Goal: Task Accomplishment & Management: Use online tool/utility

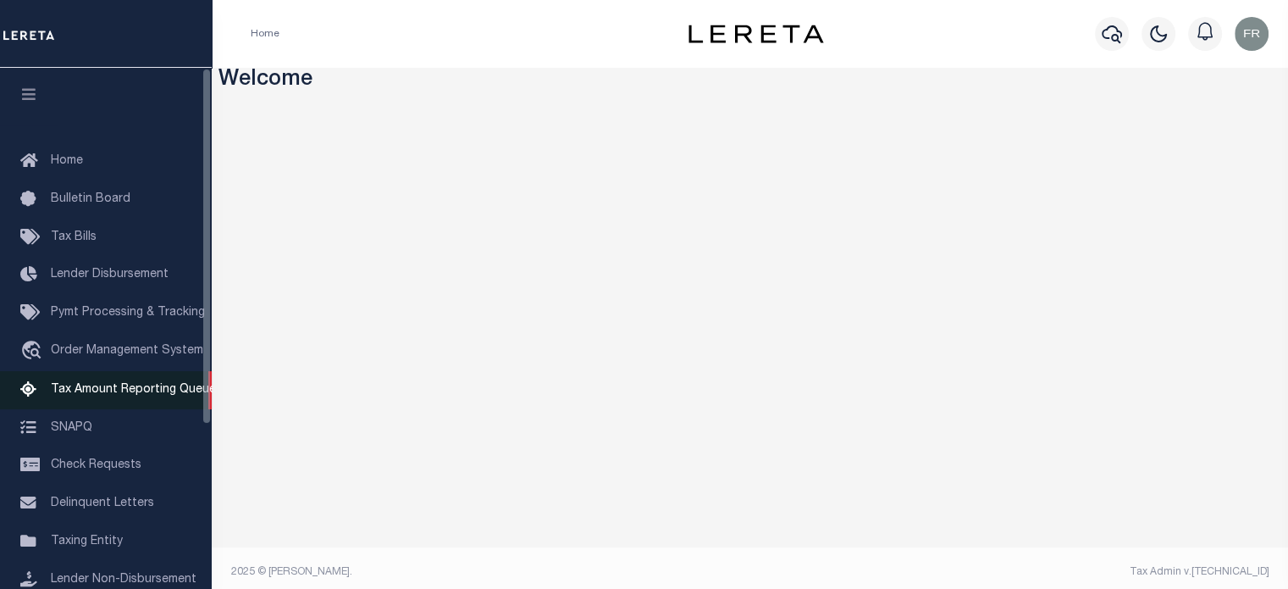
click at [128, 396] on span "Tax Amount Reporting Queue" at bounding box center [133, 390] width 165 height 12
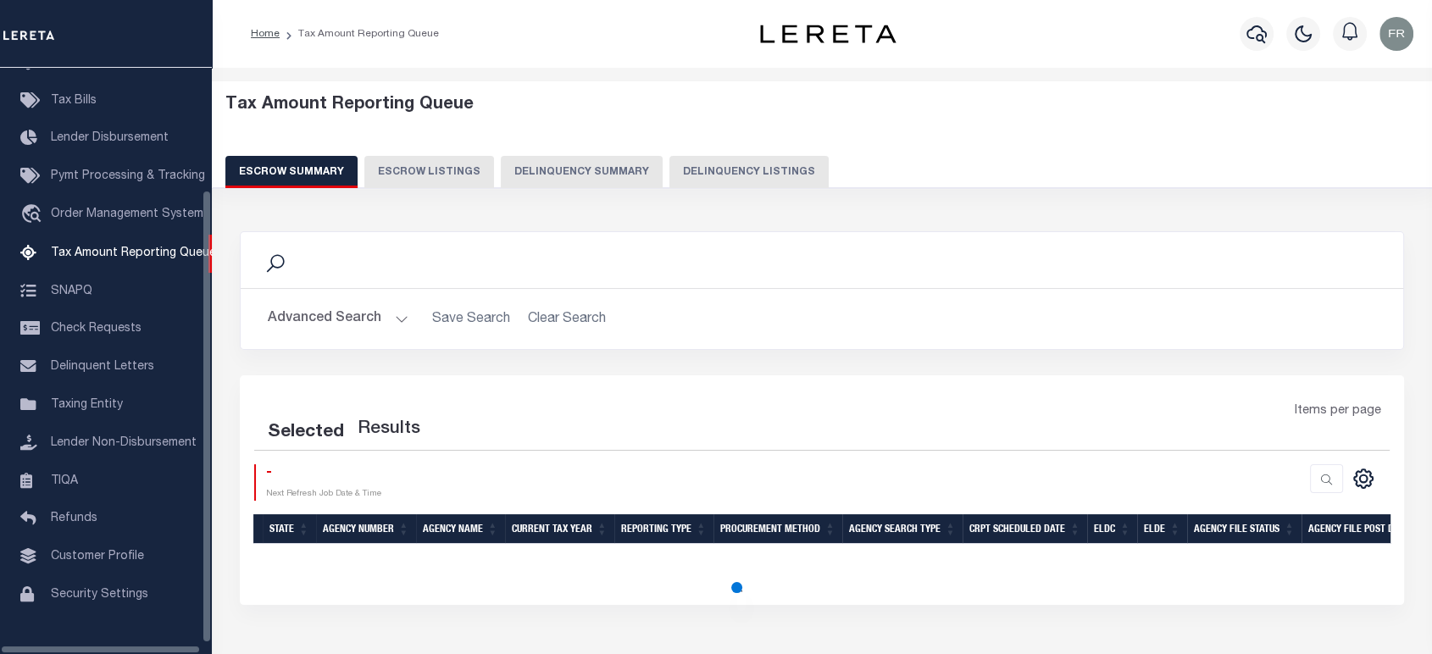
scroll to position [172, 0]
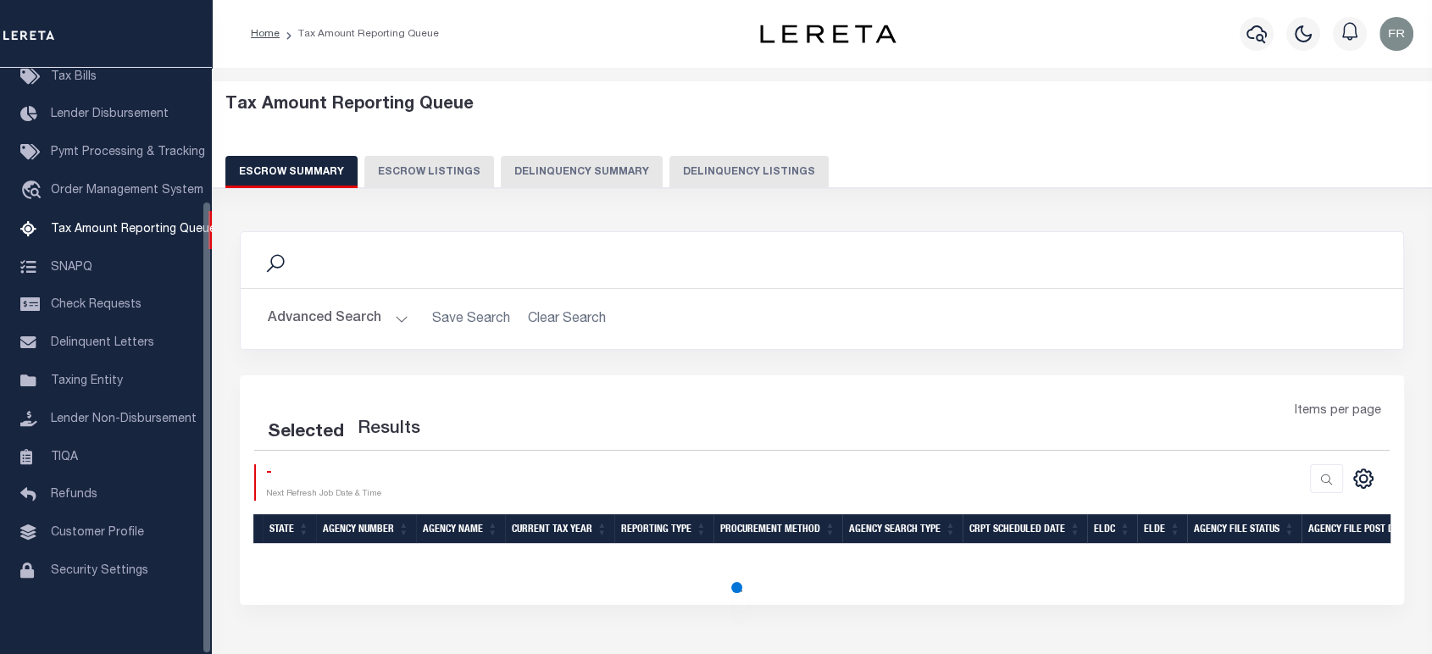
select select "100"
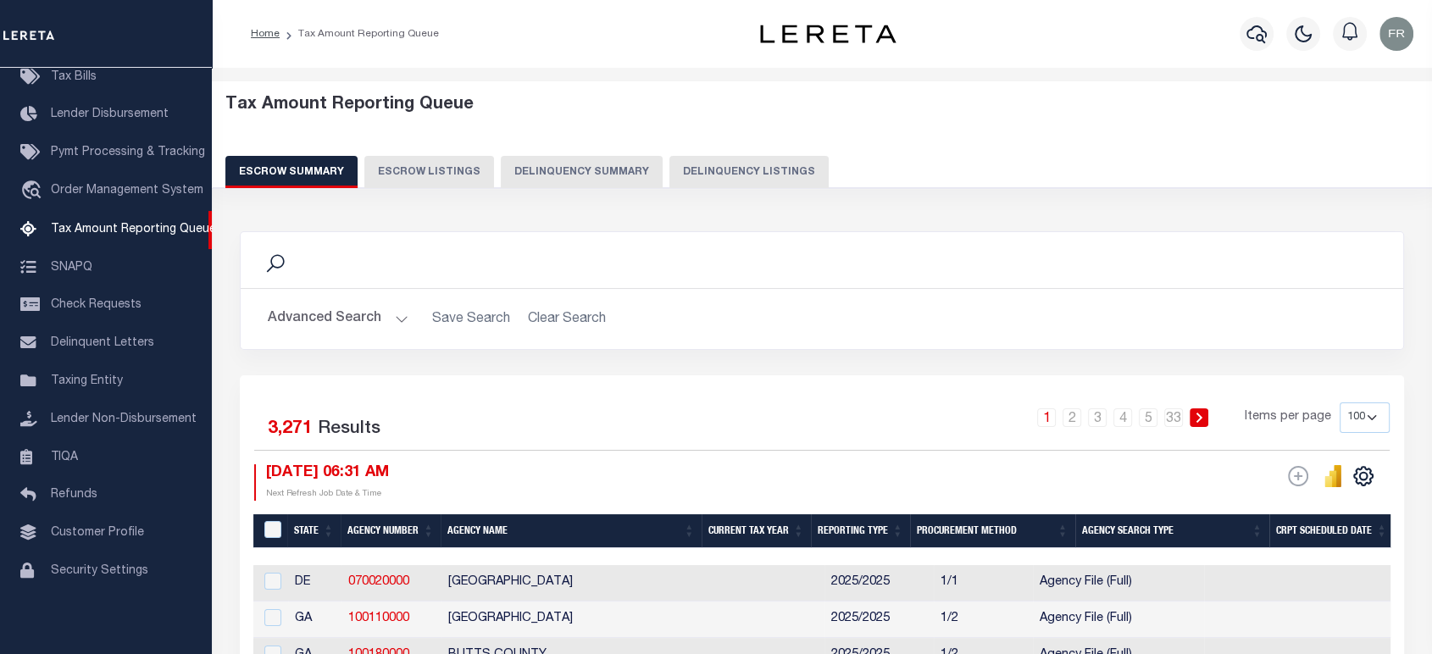
click at [560, 168] on button "Delinquency Summary" at bounding box center [582, 172] width 162 height 32
select select
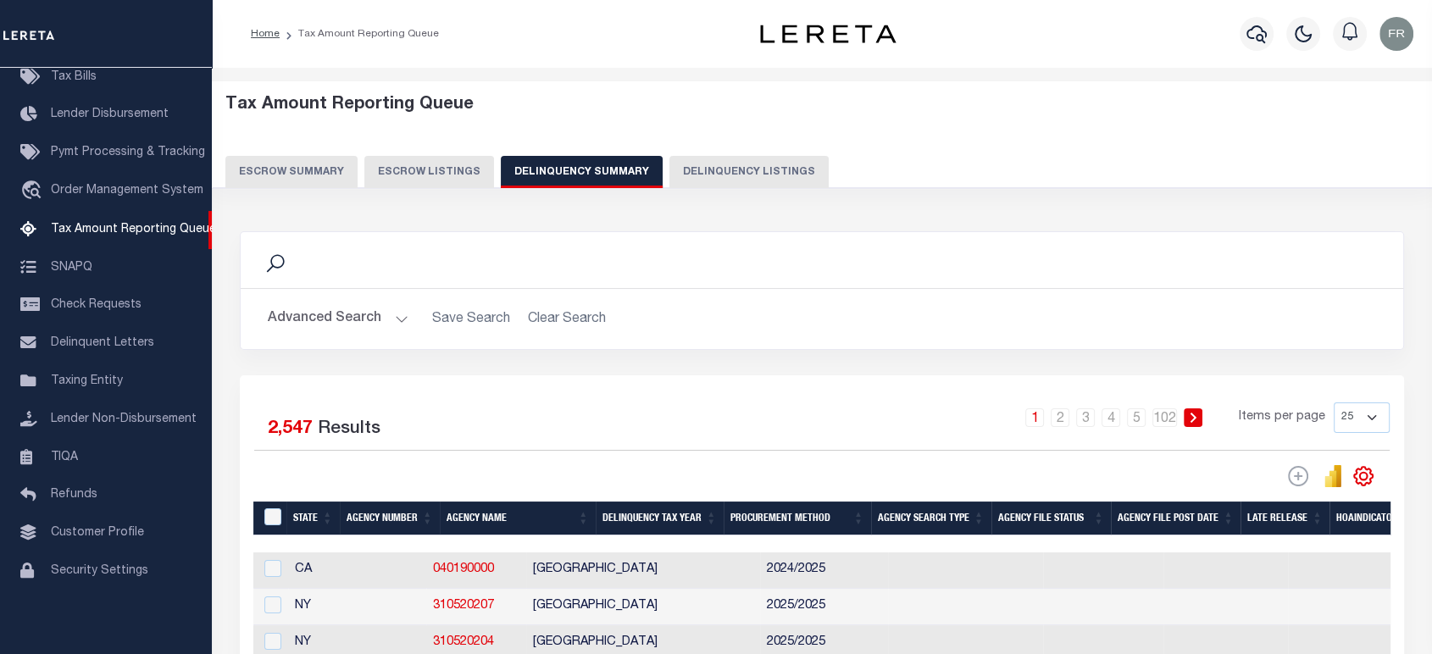
click at [373, 319] on button "Advanced Search" at bounding box center [338, 318] width 141 height 33
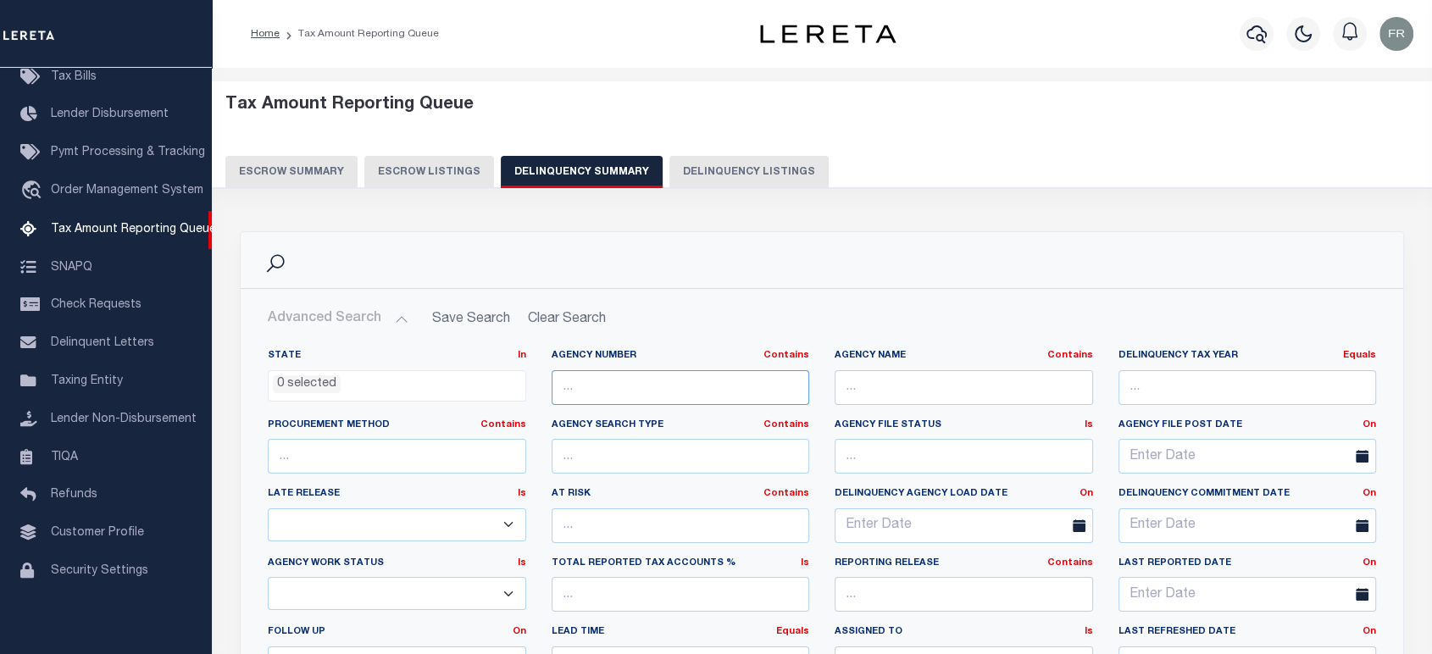
click at [596, 394] on input "text" at bounding box center [680, 387] width 258 height 35
paste input "100440101"
type input "100440101"
click at [666, 313] on h2 "Advanced Search Save Search Clear Search" at bounding box center [821, 318] width 1135 height 33
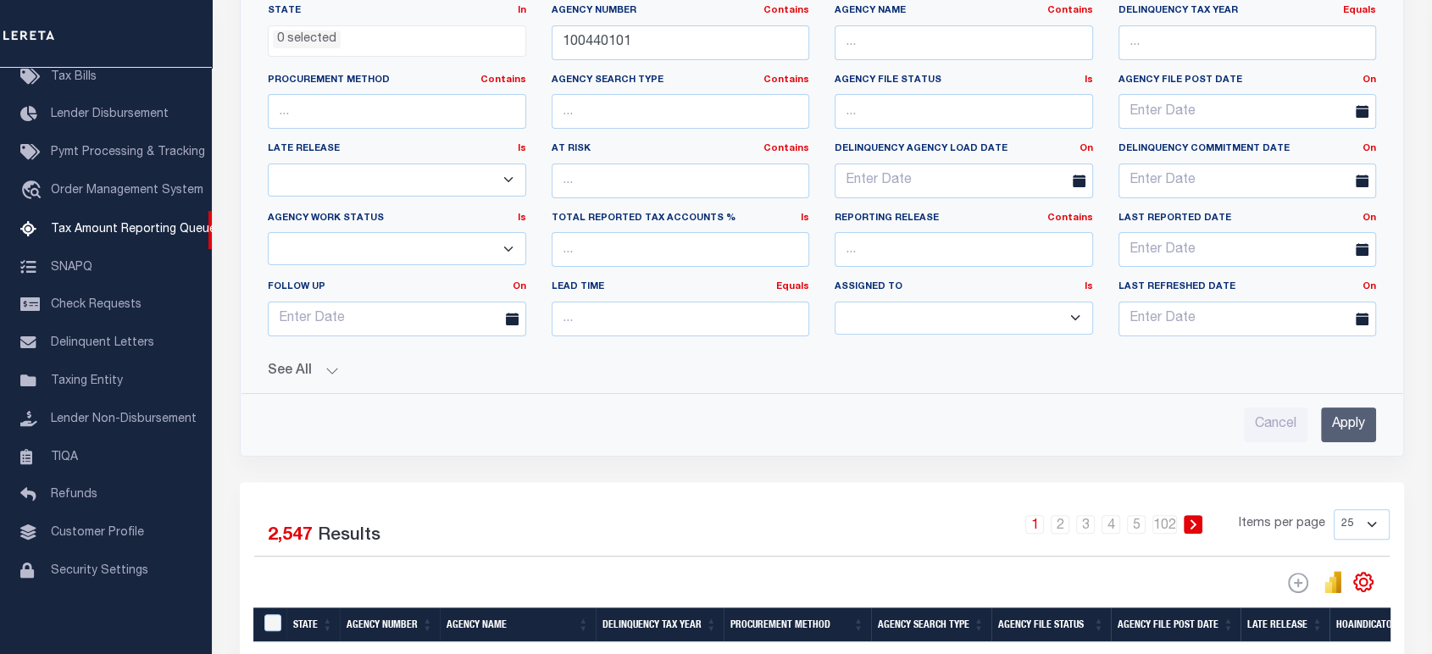
scroll to position [347, 0]
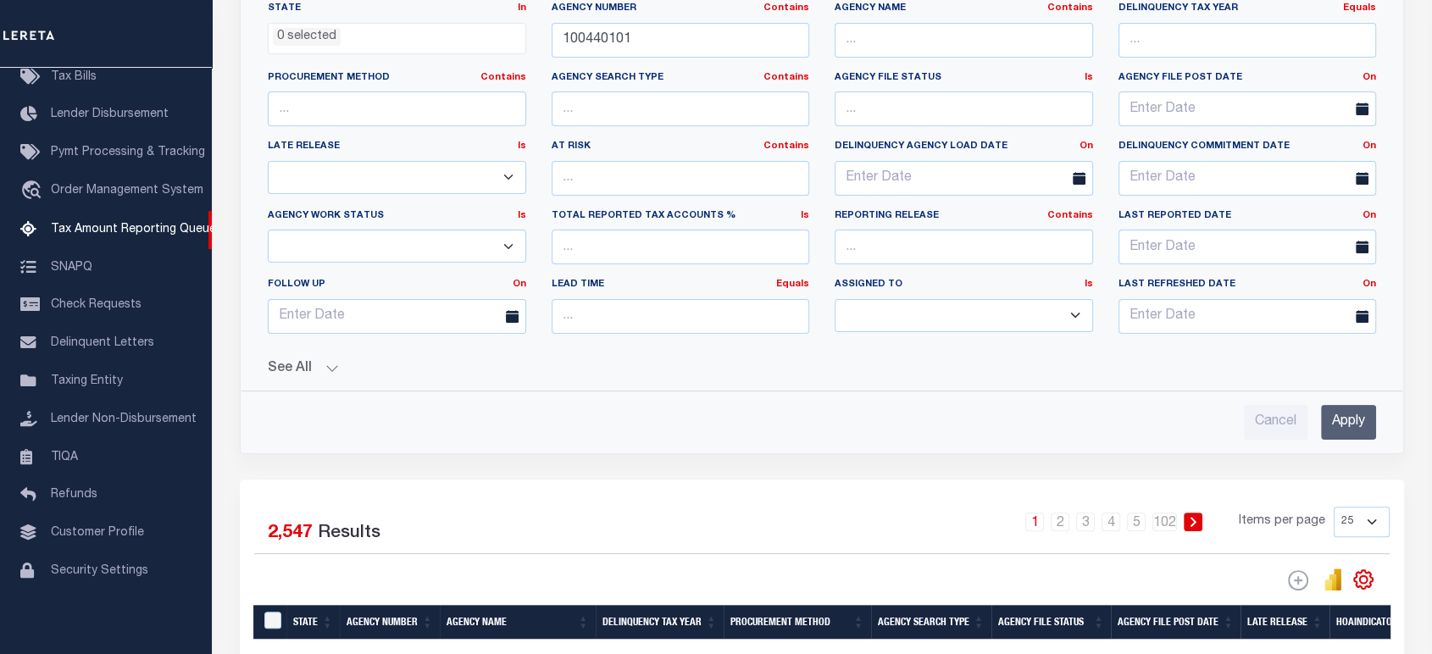
click at [323, 361] on button "See All" at bounding box center [822, 369] width 1108 height 16
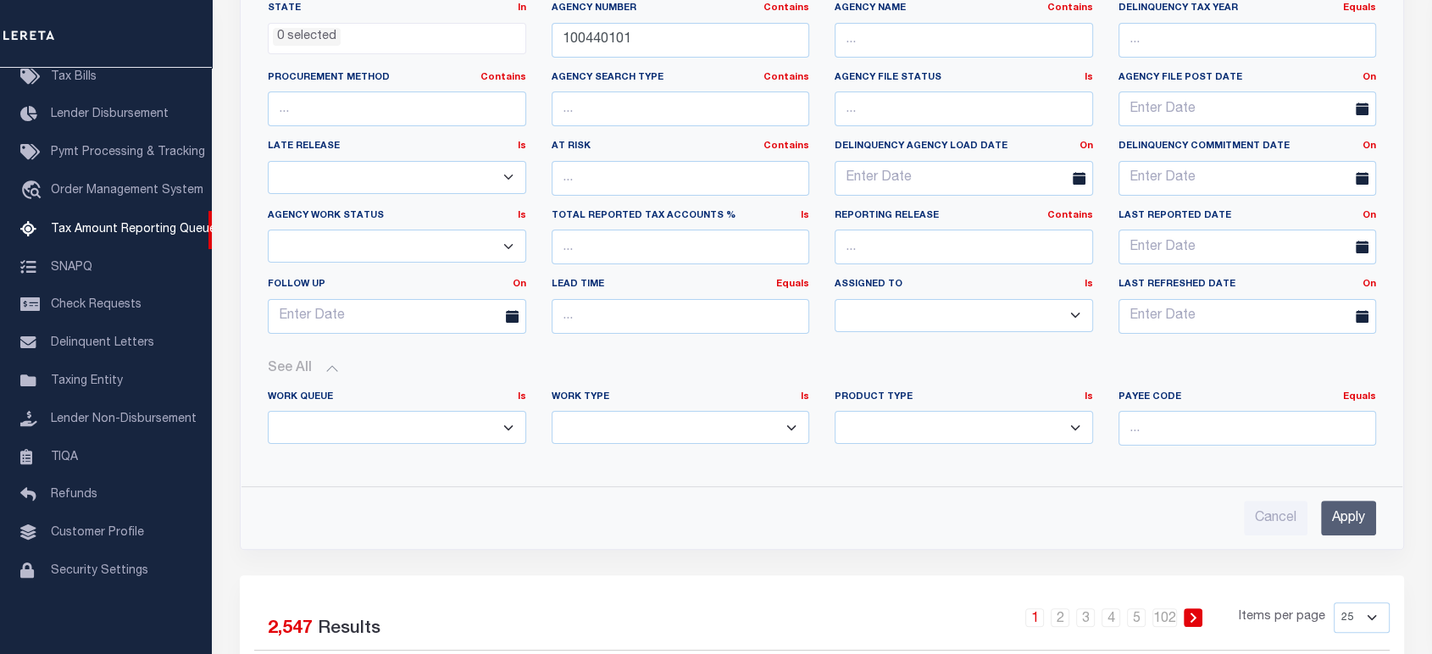
click at [632, 418] on select "Annual Delinquency Back Search Payment Status Check DTRACK" at bounding box center [680, 427] width 258 height 33
select select "AnnualDelinquency"
click at [551, 411] on select "Annual Delinquency Back Search Payment Status Check DTRACK" at bounding box center [680, 427] width 258 height 33
click at [897, 461] on div "Work Queue Is Is Contains --ALL-- Delinquent Escrow Work Type Is Is Contains An…" at bounding box center [821, 425] width 1133 height 97
click at [1353, 510] on input "Apply" at bounding box center [1348, 518] width 55 height 35
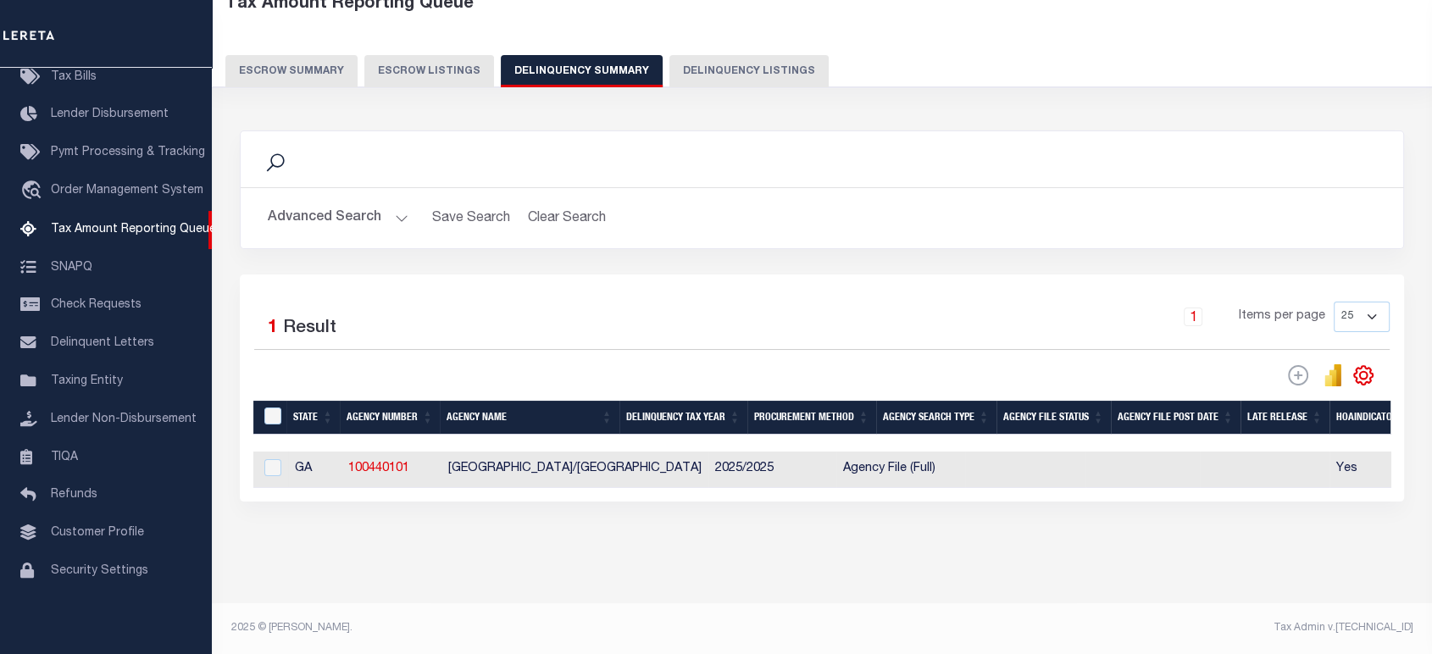
scroll to position [114, 0]
click at [269, 459] on input "checkbox" at bounding box center [272, 467] width 17 height 17
checkbox input "true"
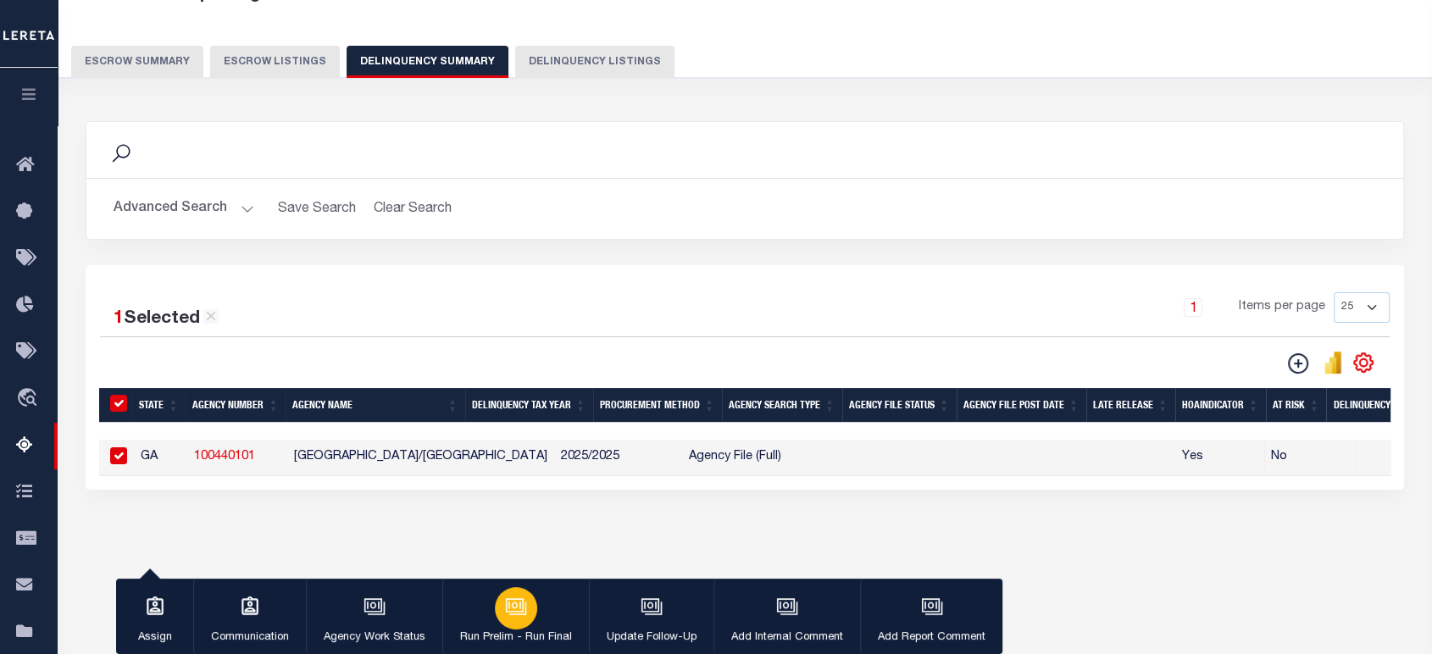
click at [506, 611] on icon "button" at bounding box center [516, 607] width 22 height 22
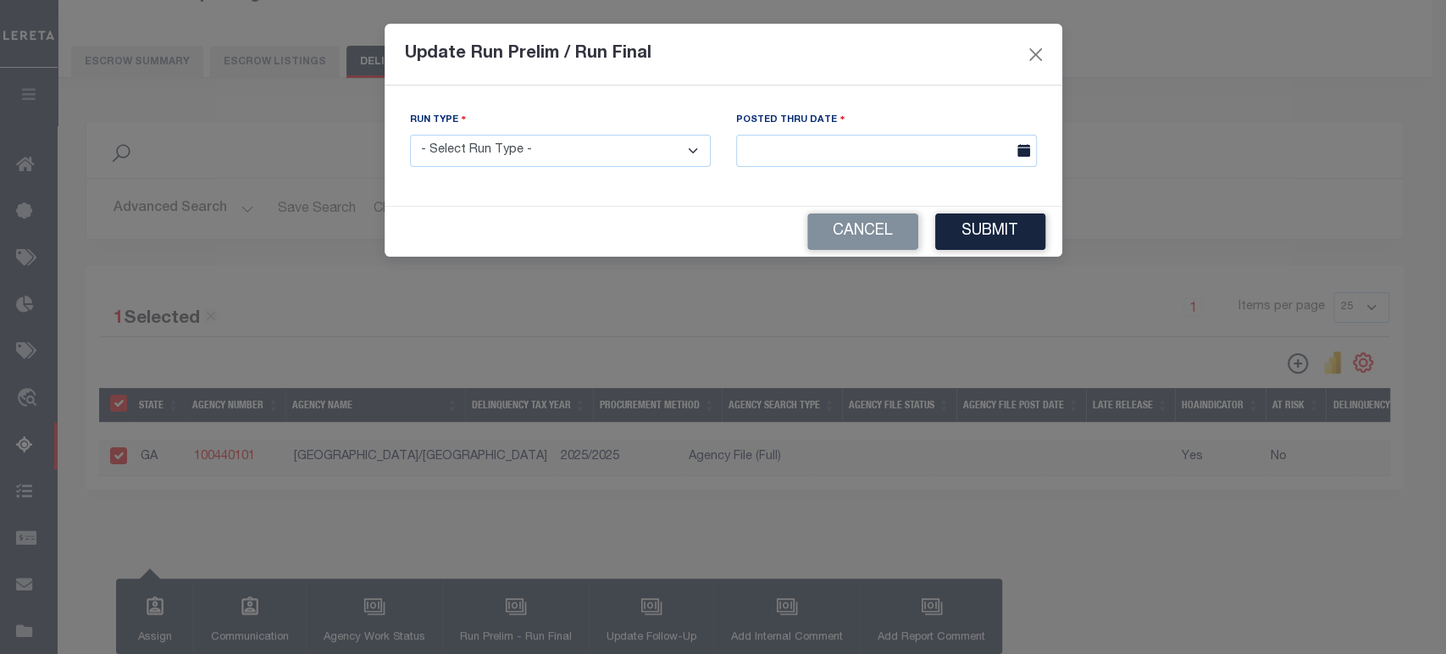
click at [651, 147] on select "- Select Run Type - Prelim Run Final Run" at bounding box center [560, 151] width 301 height 33
select select "P"
click at [410, 135] on select "- Select Run Type - Prelim Run Final Run" at bounding box center [560, 151] width 301 height 33
click at [993, 146] on input "text" at bounding box center [886, 151] width 301 height 33
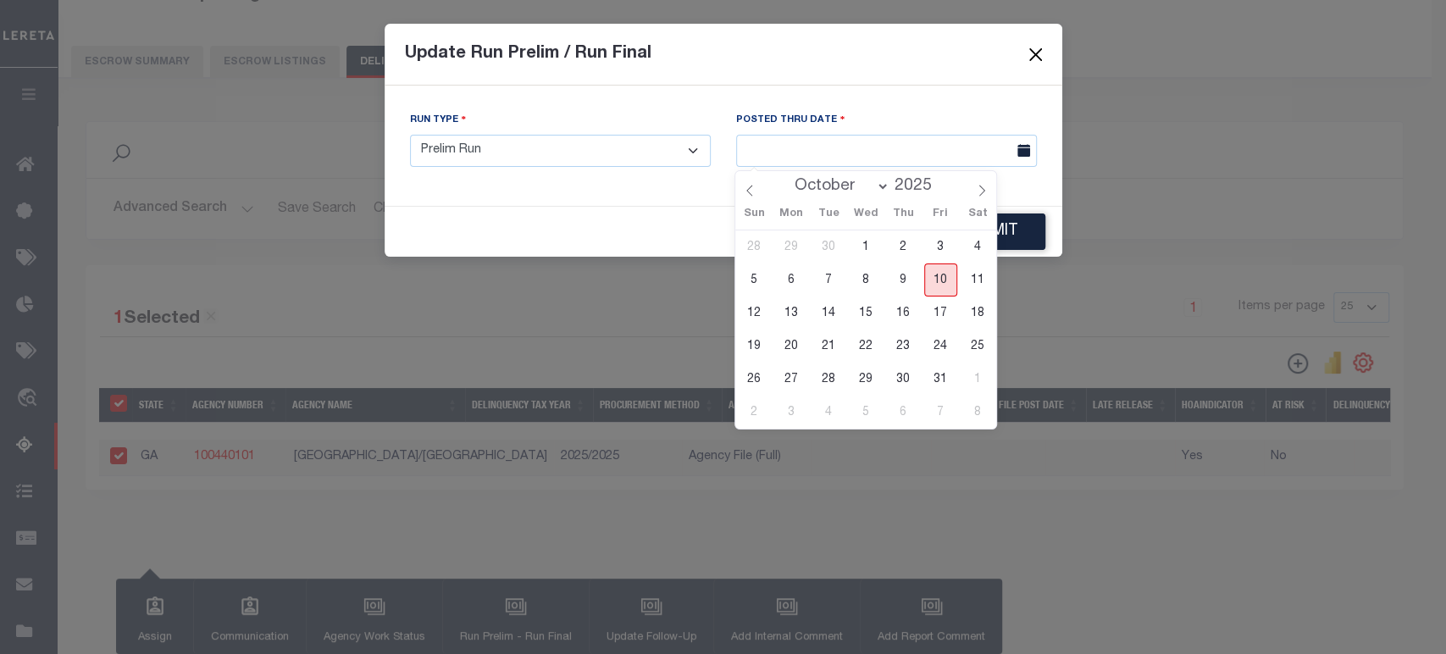
click at [936, 277] on span "10" at bounding box center [940, 279] width 33 height 33
type input "[DATE]"
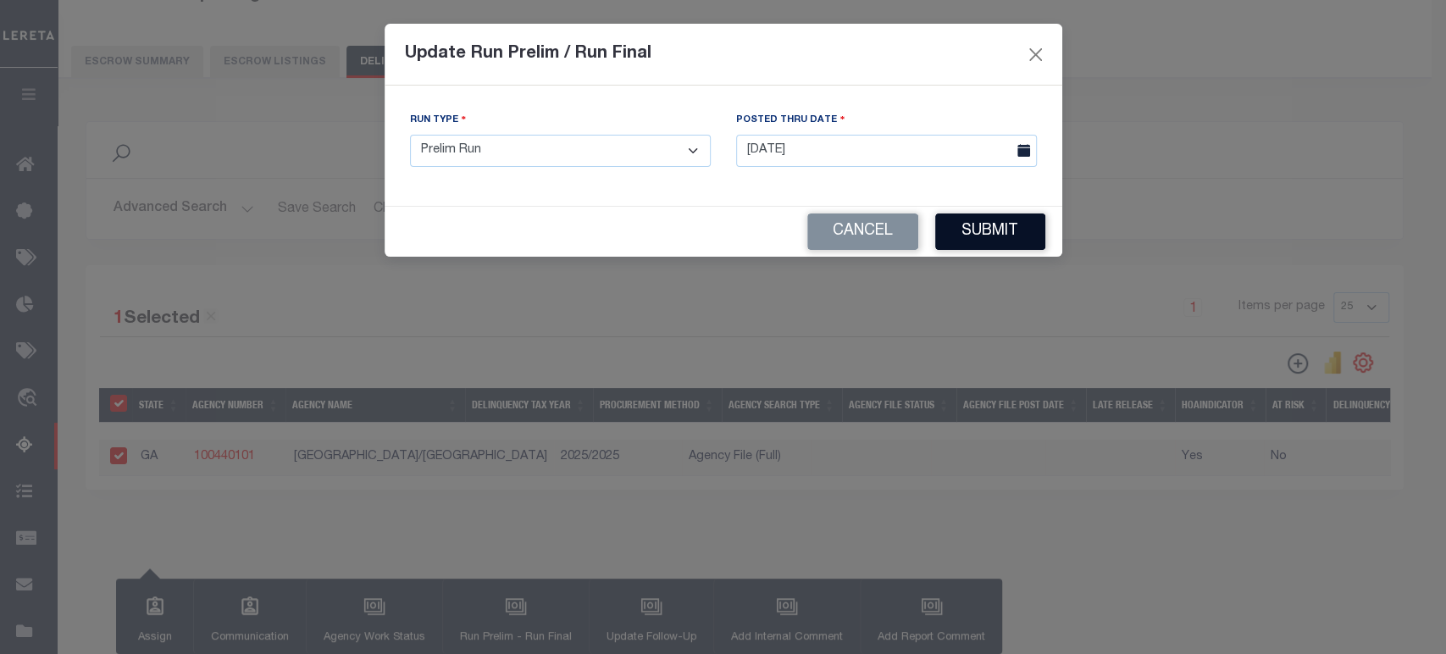
click at [969, 229] on button "Submit" at bounding box center [990, 231] width 110 height 36
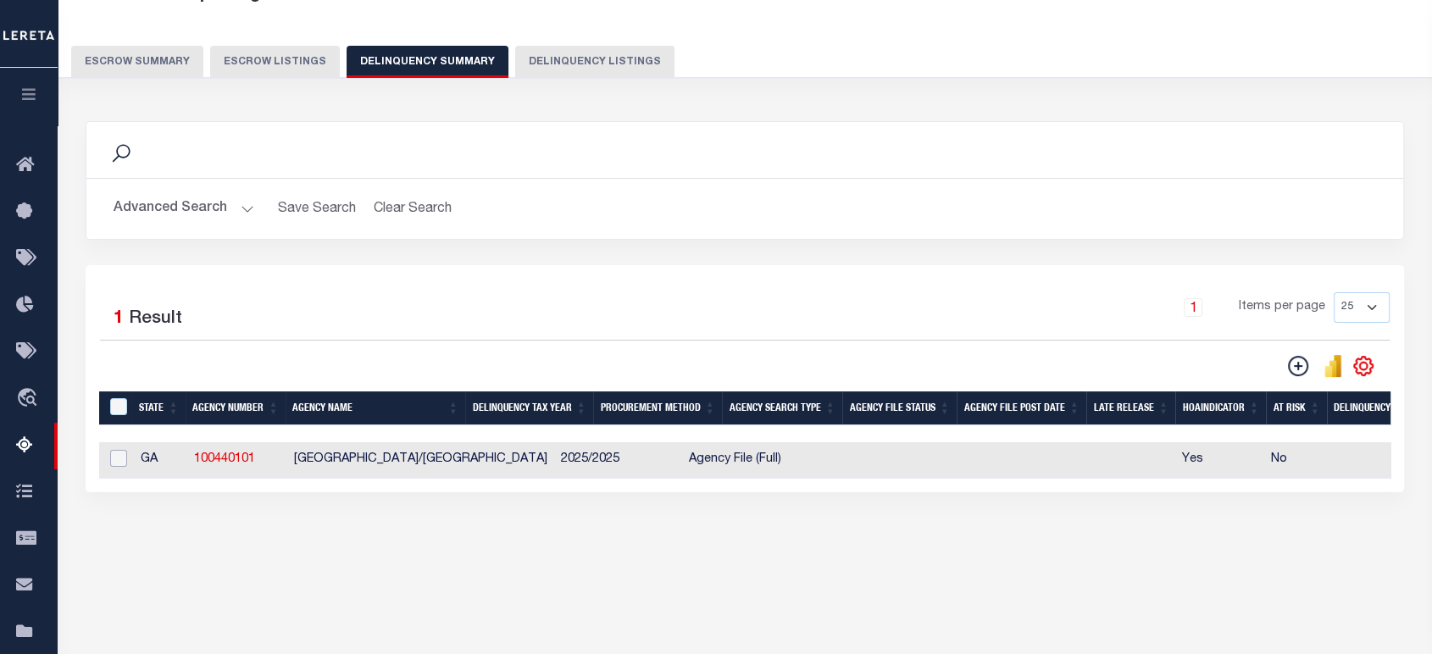
click at [115, 459] on input "checkbox" at bounding box center [118, 458] width 17 height 17
checkbox input "true"
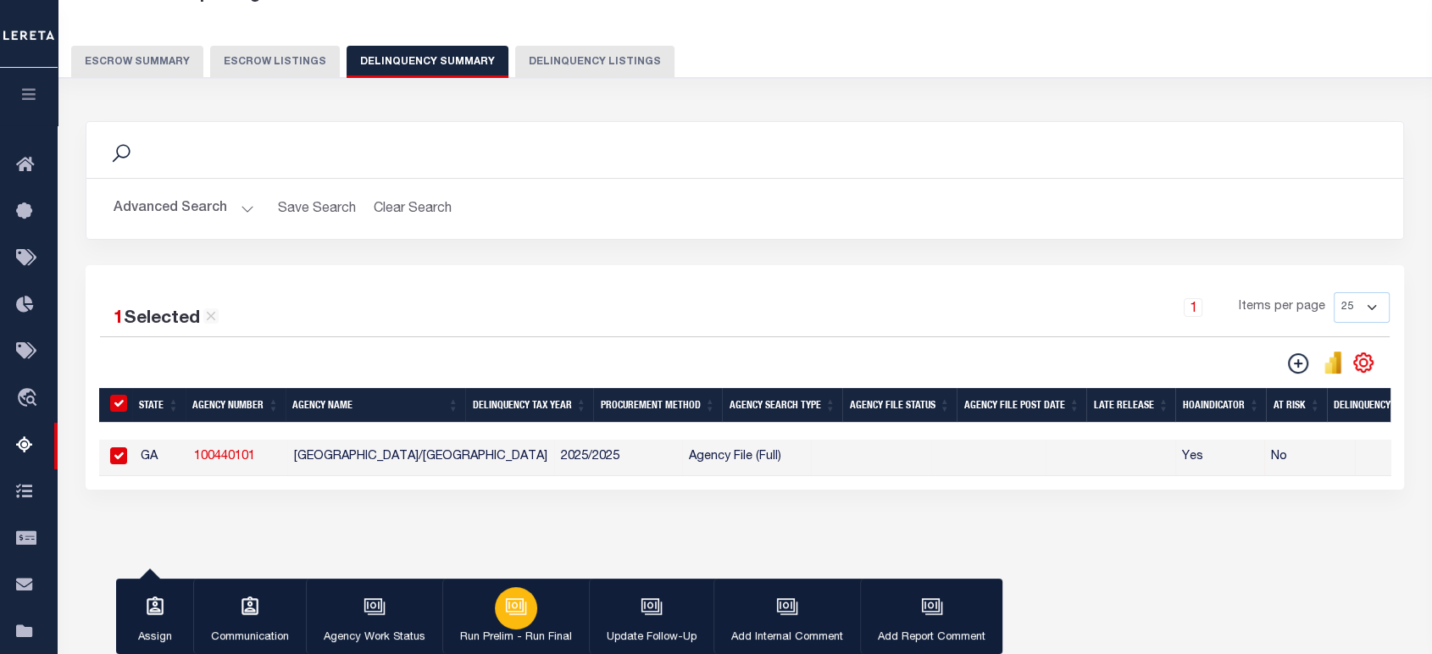
click at [507, 609] on icon "button" at bounding box center [516, 607] width 22 height 22
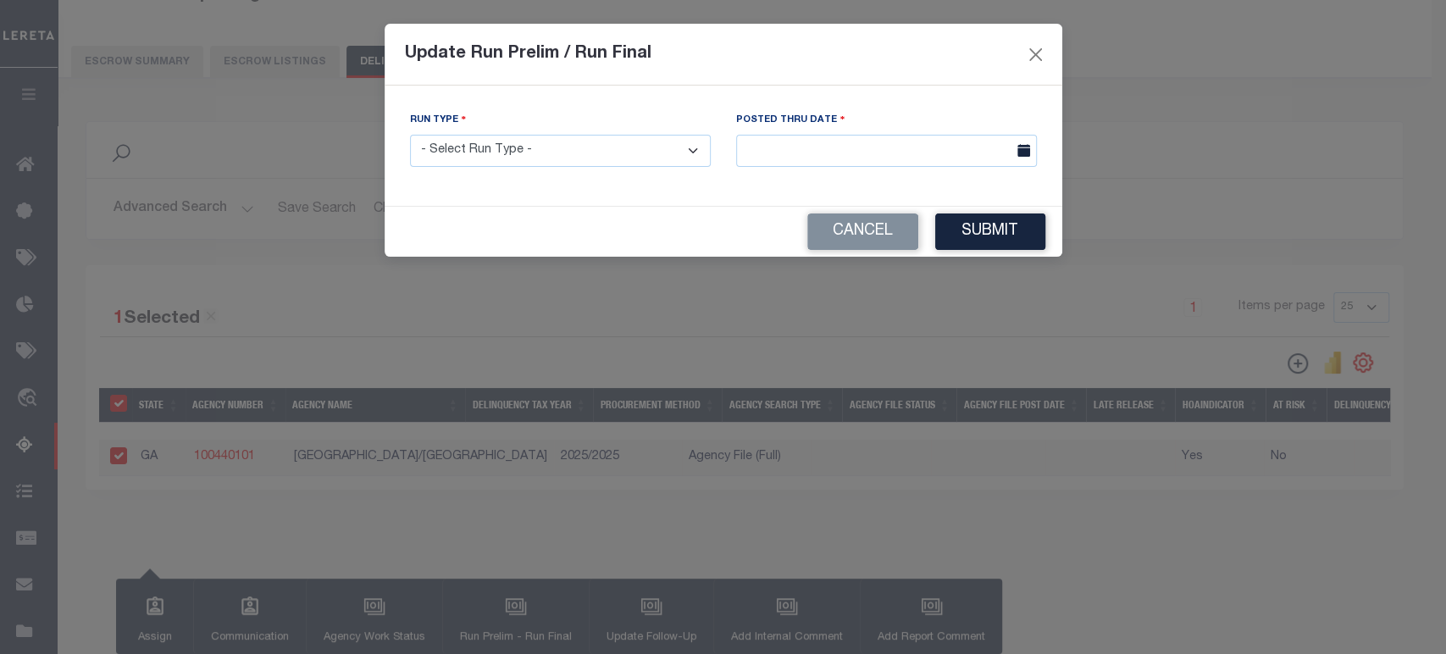
click at [584, 151] on select "- Select Run Type - Prelim Run Final Run" at bounding box center [560, 151] width 301 height 33
select select "P"
click at [410, 135] on select "- Select Run Type - Prelim Run Final Run" at bounding box center [560, 151] width 301 height 33
click at [972, 146] on input "text" at bounding box center [886, 151] width 301 height 33
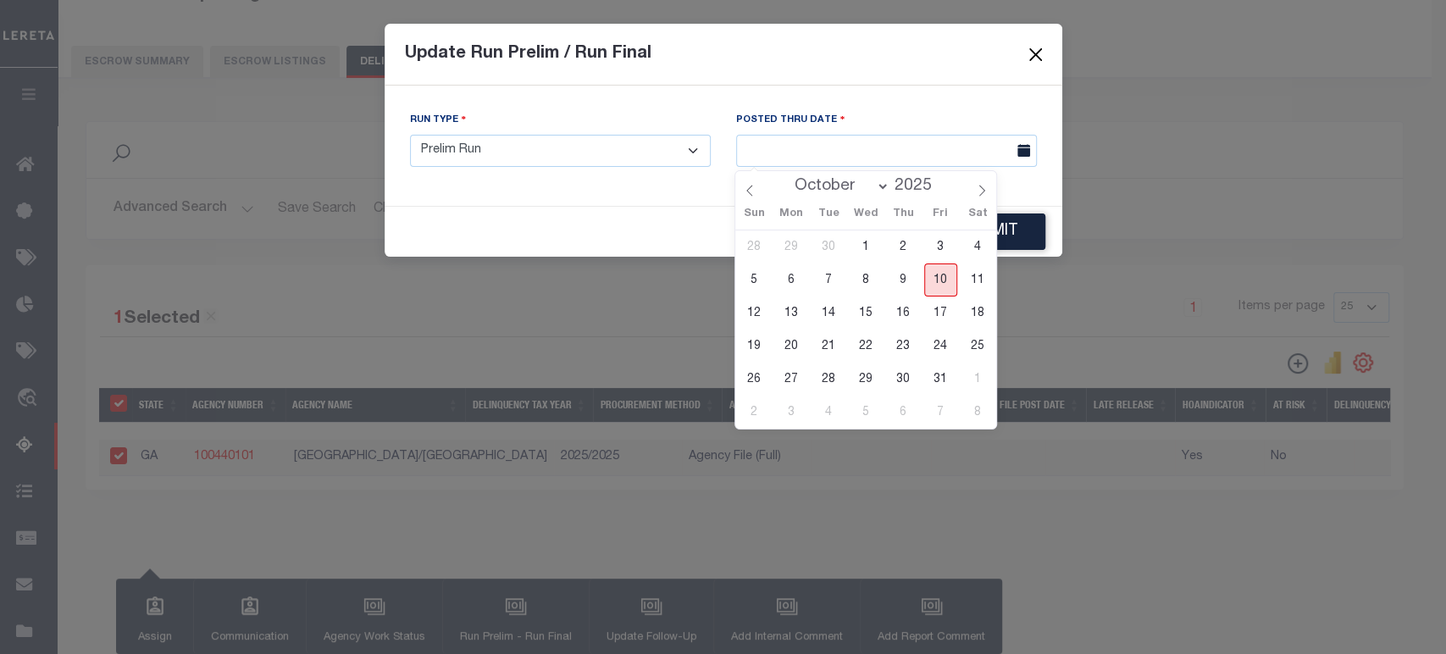
click at [946, 271] on span "10" at bounding box center [940, 279] width 33 height 33
type input "[DATE]"
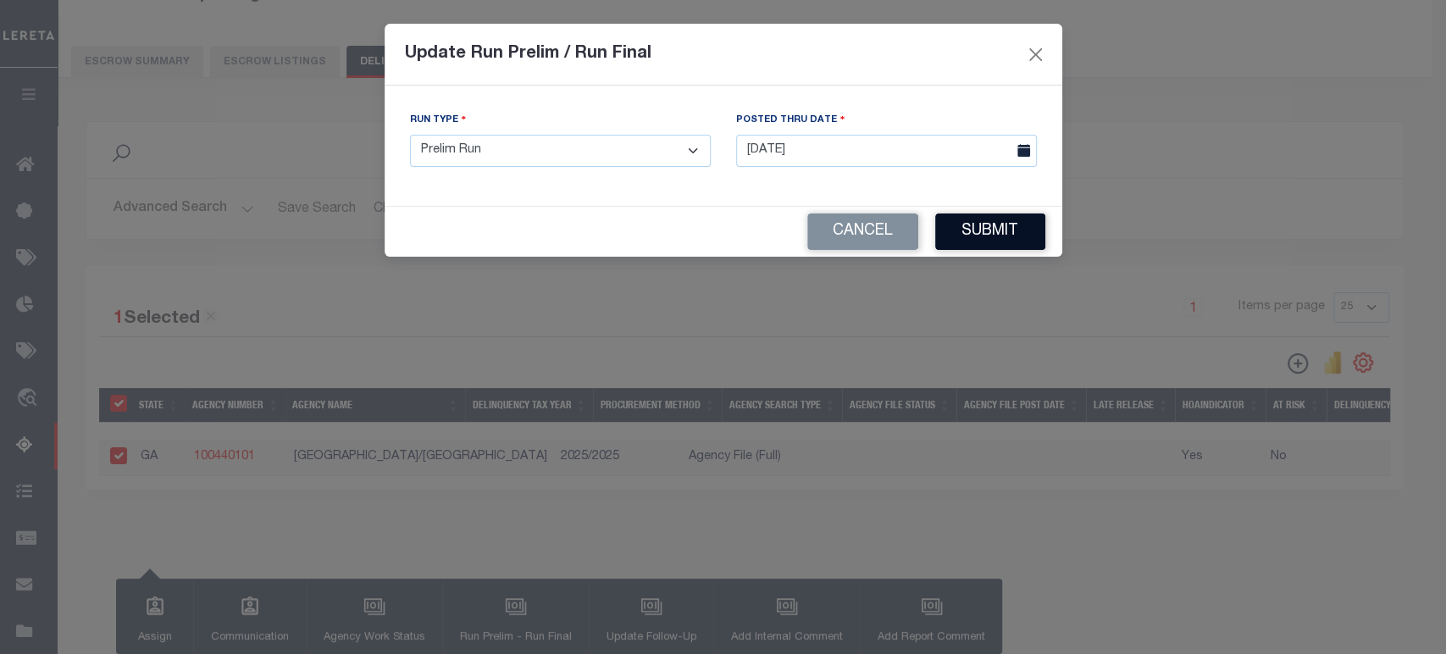
click at [995, 223] on button "Submit" at bounding box center [990, 231] width 110 height 36
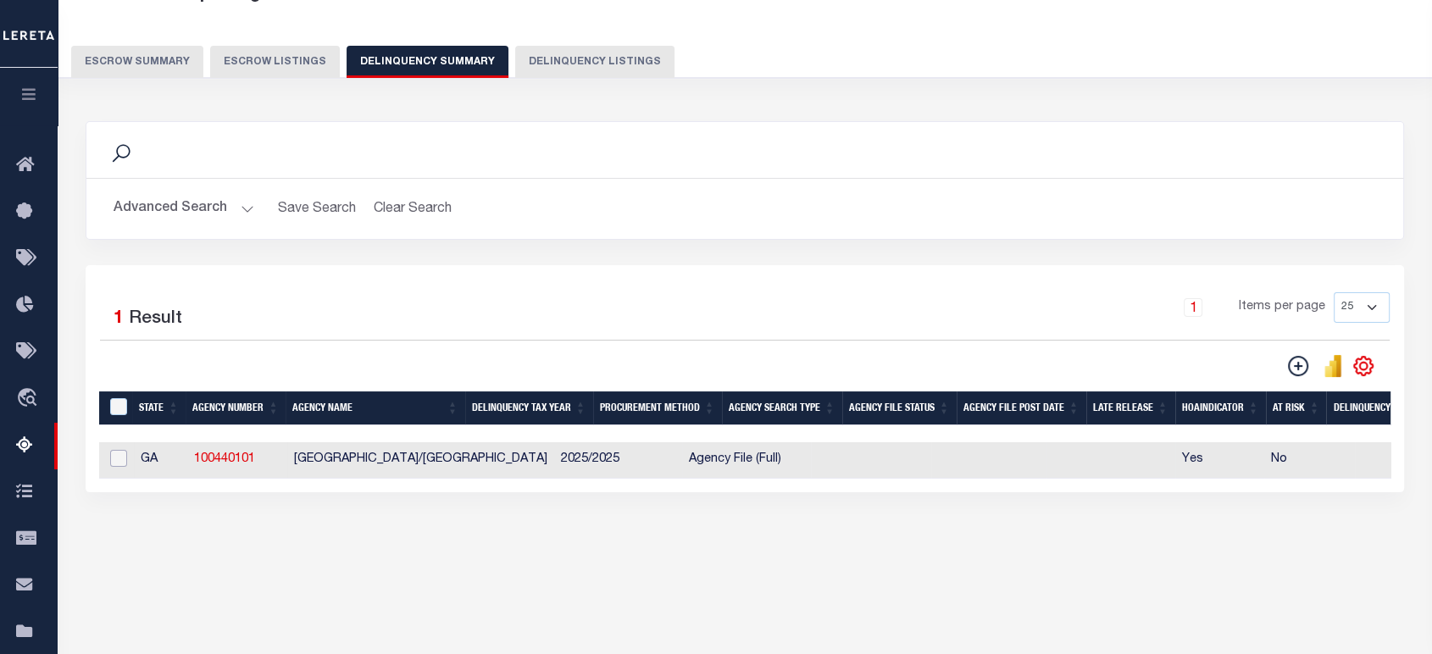
click at [122, 455] on input "checkbox" at bounding box center [118, 458] width 17 height 17
checkbox input "true"
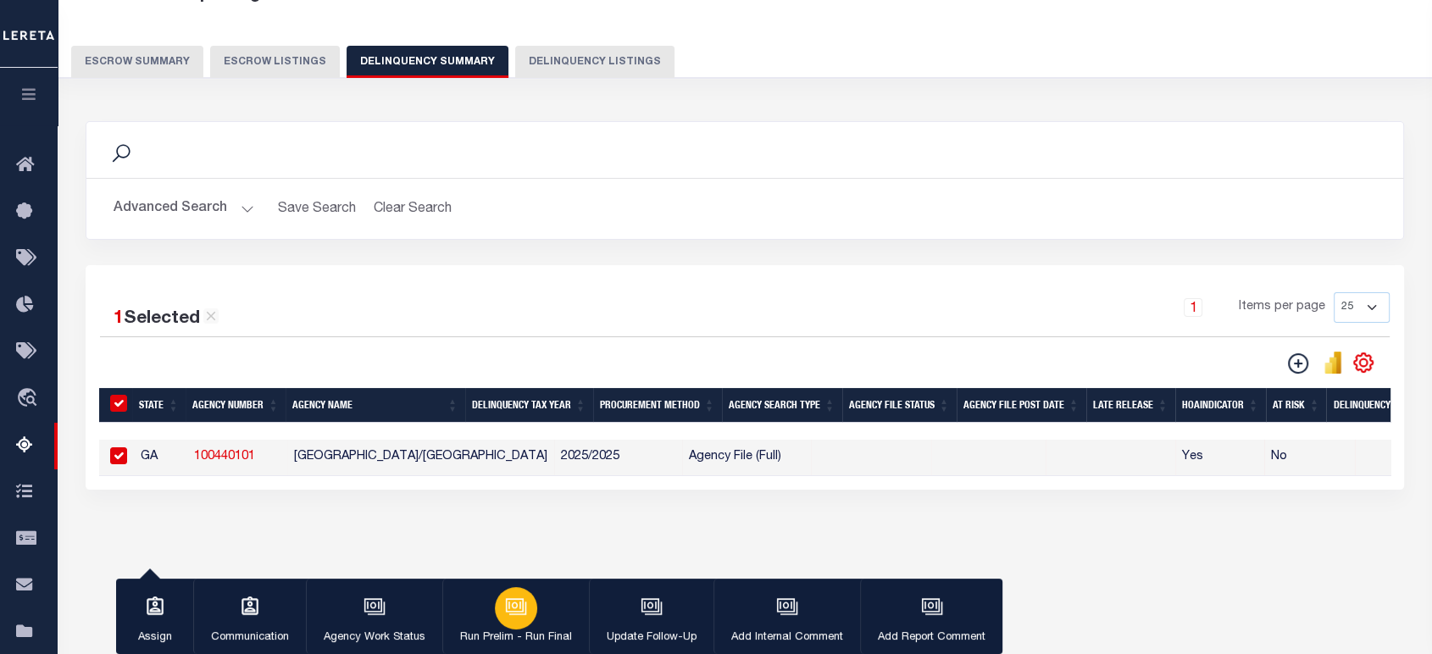
click at [515, 608] on icon "button" at bounding box center [516, 607] width 22 height 22
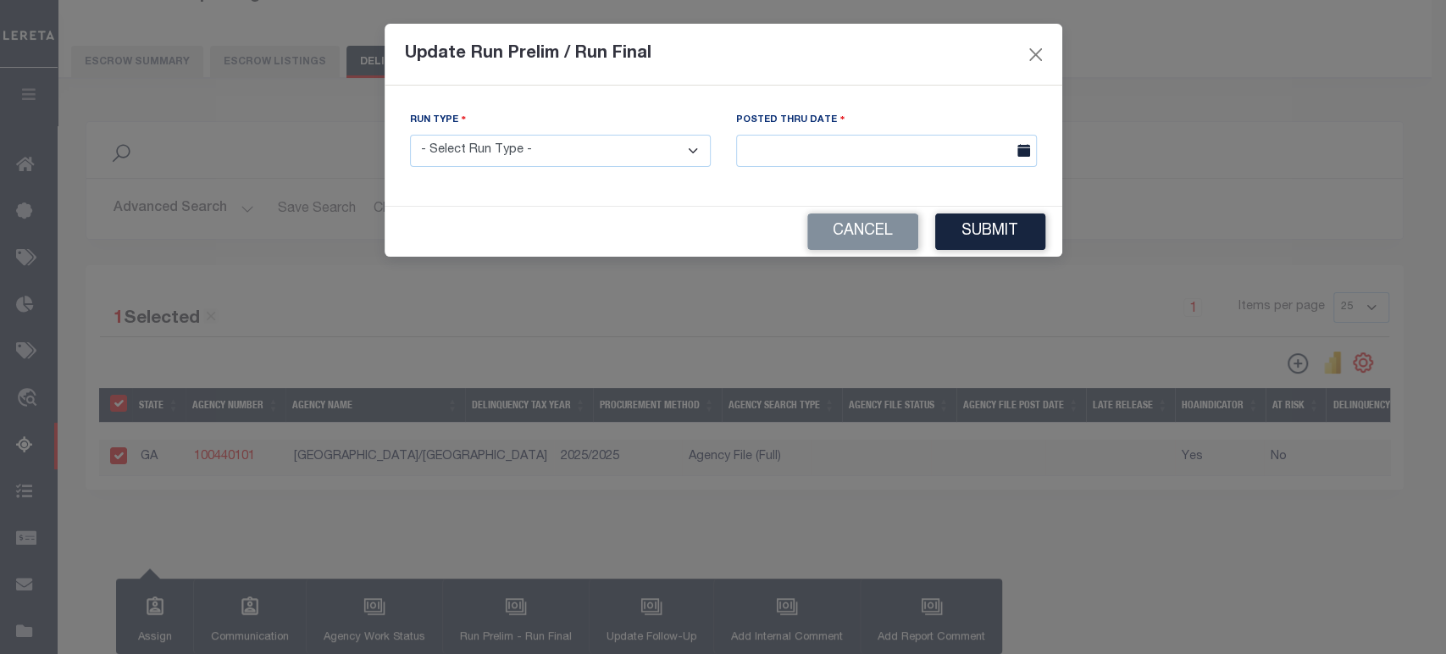
click at [696, 148] on select "- Select Run Type - Prelim Run Final Run" at bounding box center [560, 151] width 301 height 33
select select "P"
click at [410, 135] on select "- Select Run Type - Prelim Run Final Run" at bounding box center [560, 151] width 301 height 33
click at [825, 146] on input "text" at bounding box center [886, 151] width 301 height 33
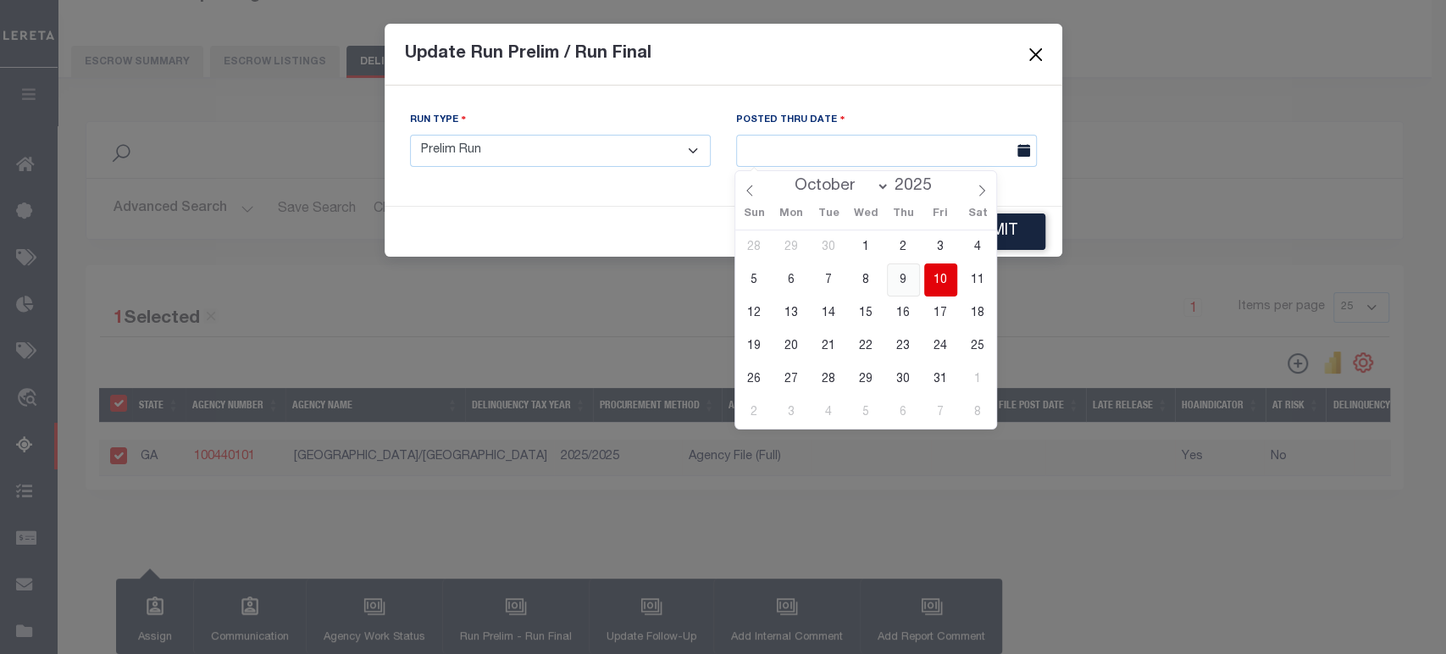
click at [903, 277] on span "9" at bounding box center [903, 279] width 33 height 33
type input "10/09/2025"
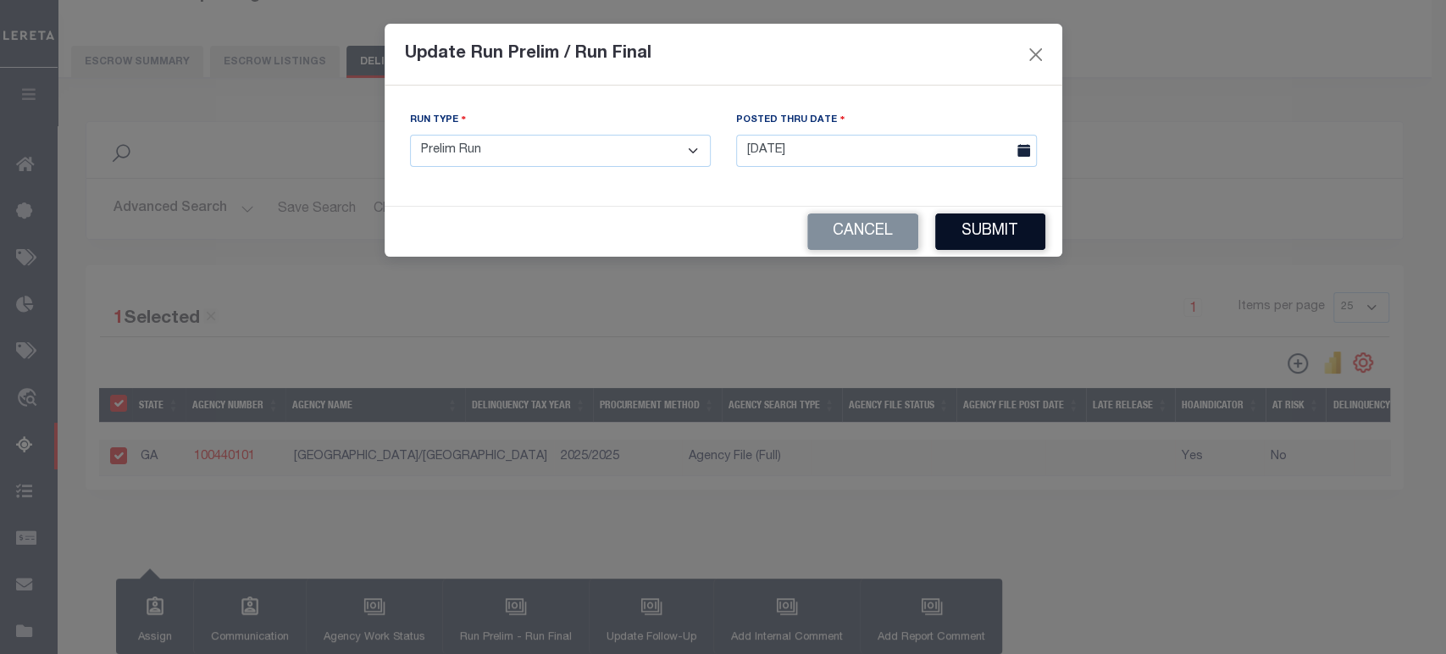
click at [982, 242] on button "Submit" at bounding box center [990, 231] width 110 height 36
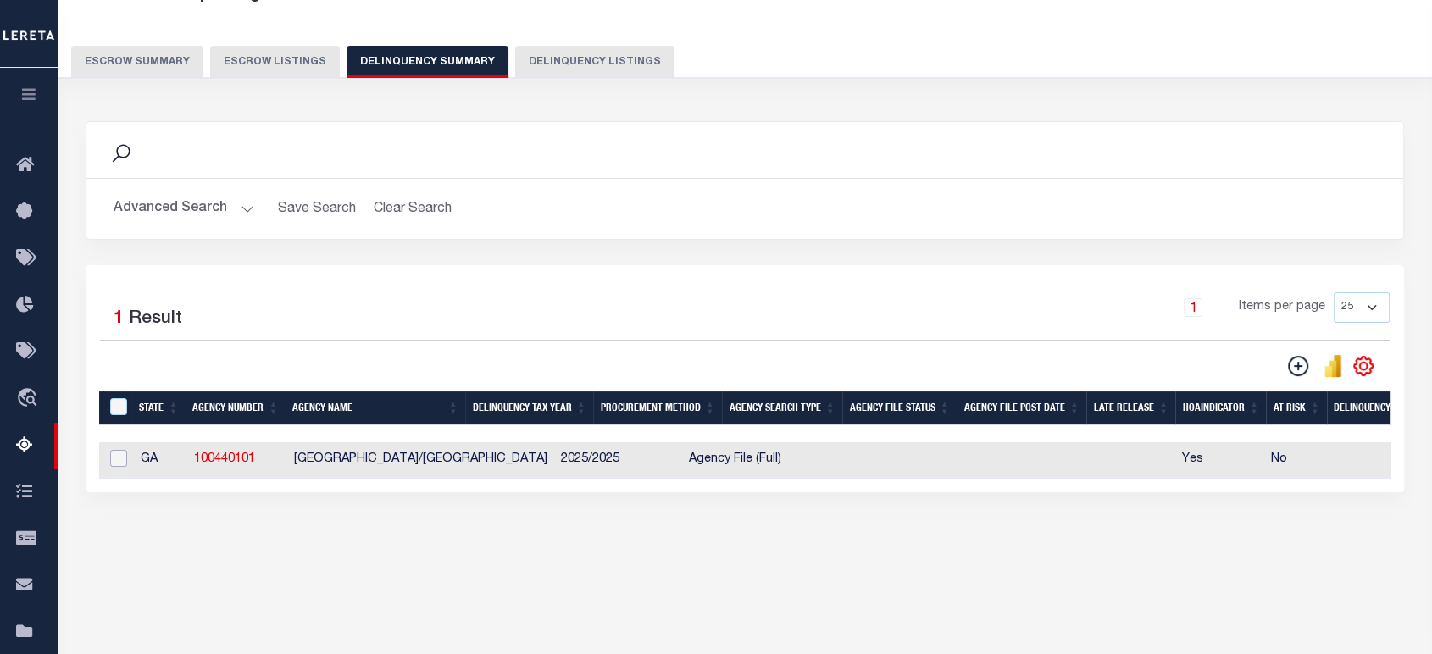
click at [119, 456] on input "checkbox" at bounding box center [118, 458] width 17 height 17
checkbox input "true"
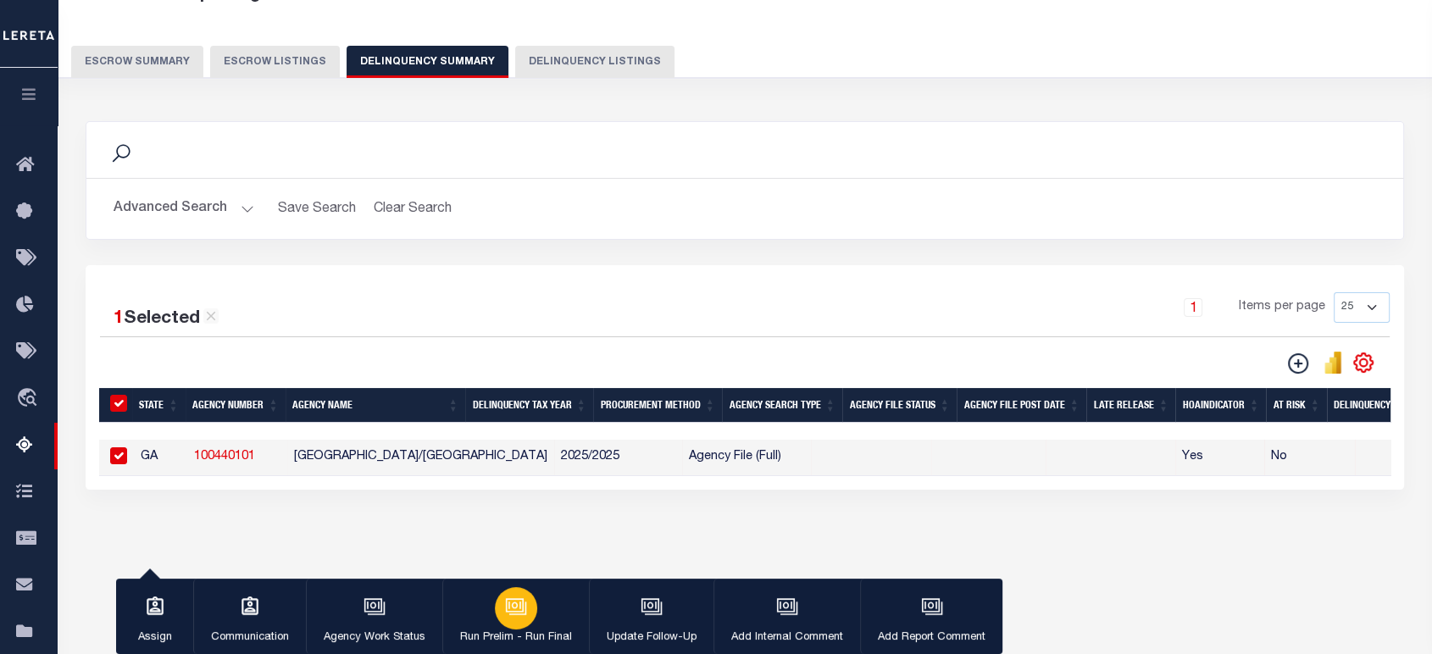
click at [501, 596] on div "button" at bounding box center [516, 608] width 42 height 42
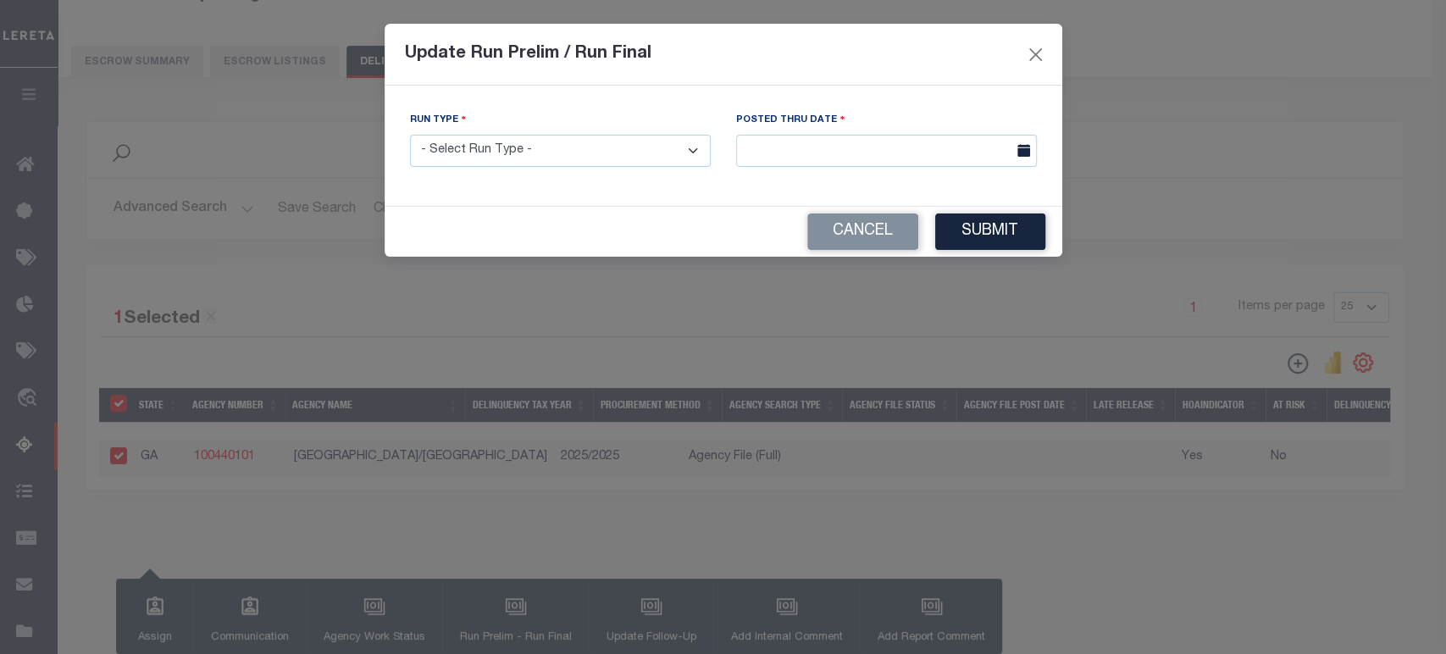
click at [690, 151] on select "- Select Run Type - Prelim Run Final Run" at bounding box center [560, 151] width 301 height 33
select select "P"
click at [410, 135] on select "- Select Run Type - Prelim Run Final Run" at bounding box center [560, 151] width 301 height 33
click at [942, 159] on body "Home Tax Amount Reporting Queue Profile" at bounding box center [723, 339] width 1446 height 898
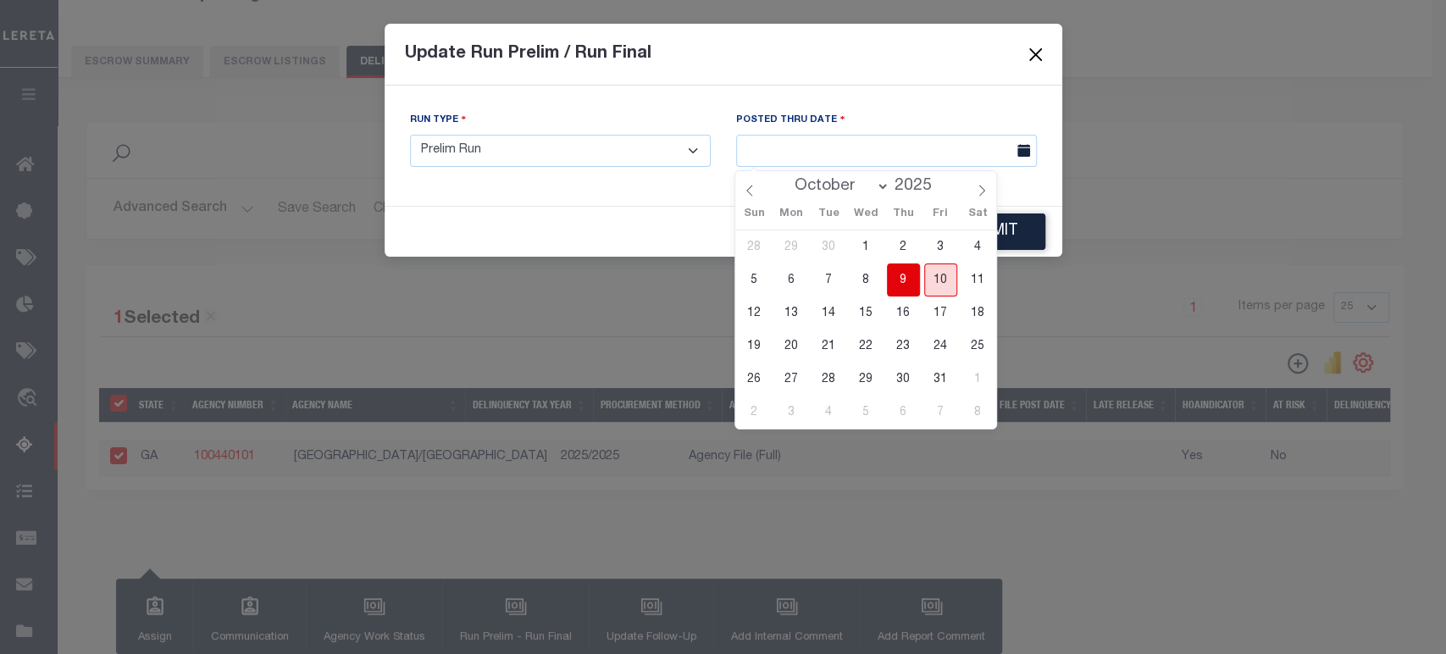
click at [942, 283] on span "10" at bounding box center [940, 279] width 33 height 33
type input "[DATE]"
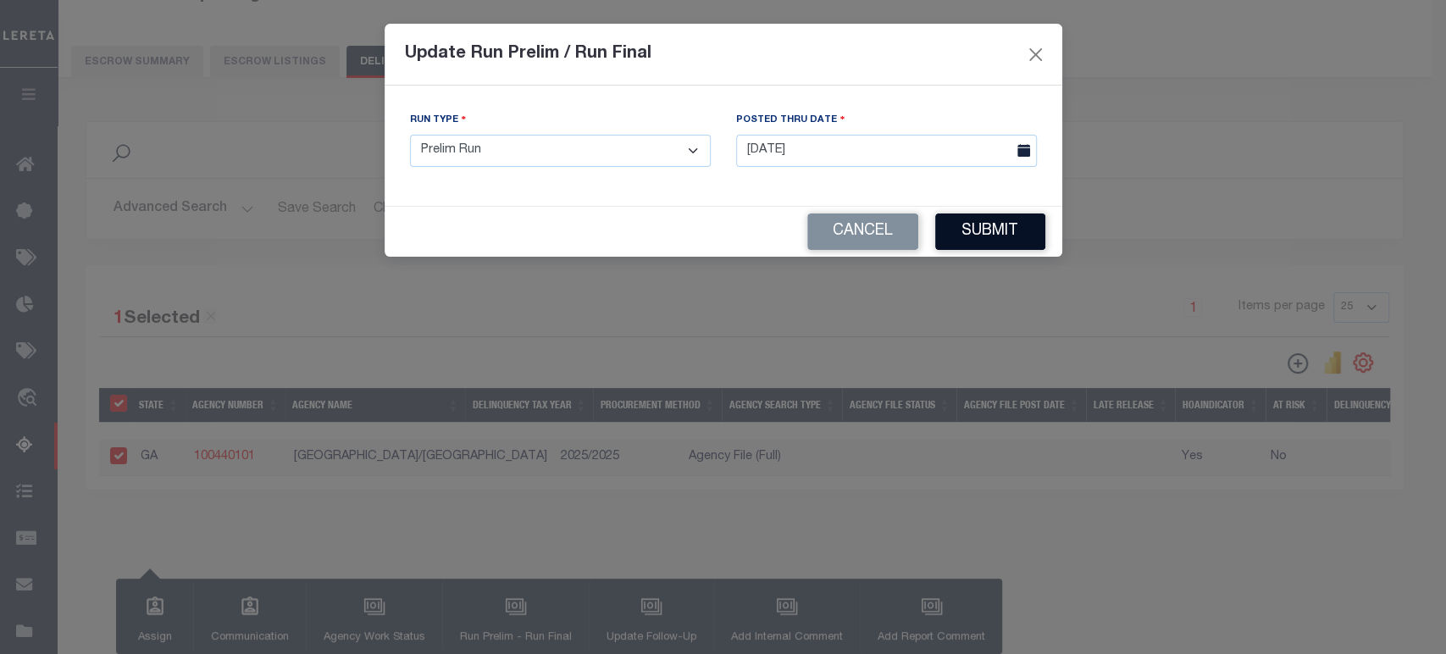
click at [978, 229] on button "Submit" at bounding box center [990, 231] width 110 height 36
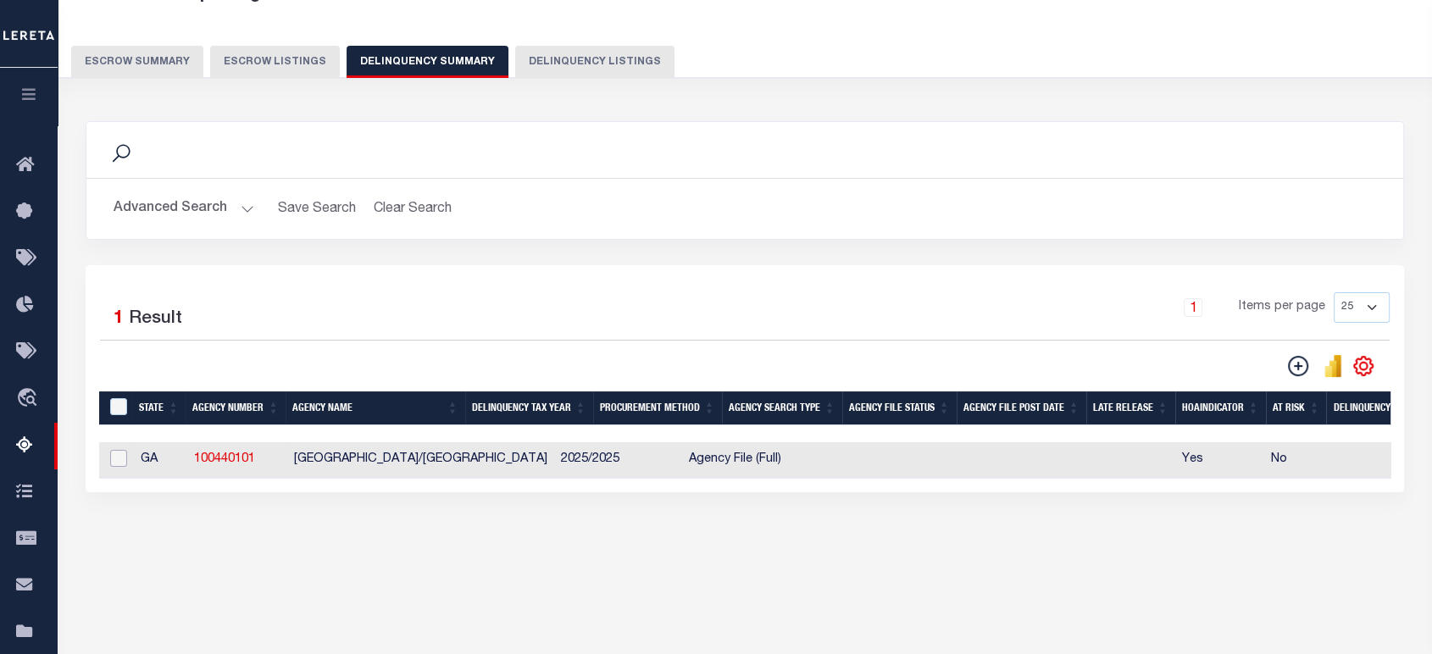
click at [114, 459] on input "checkbox" at bounding box center [118, 458] width 17 height 17
checkbox input "true"
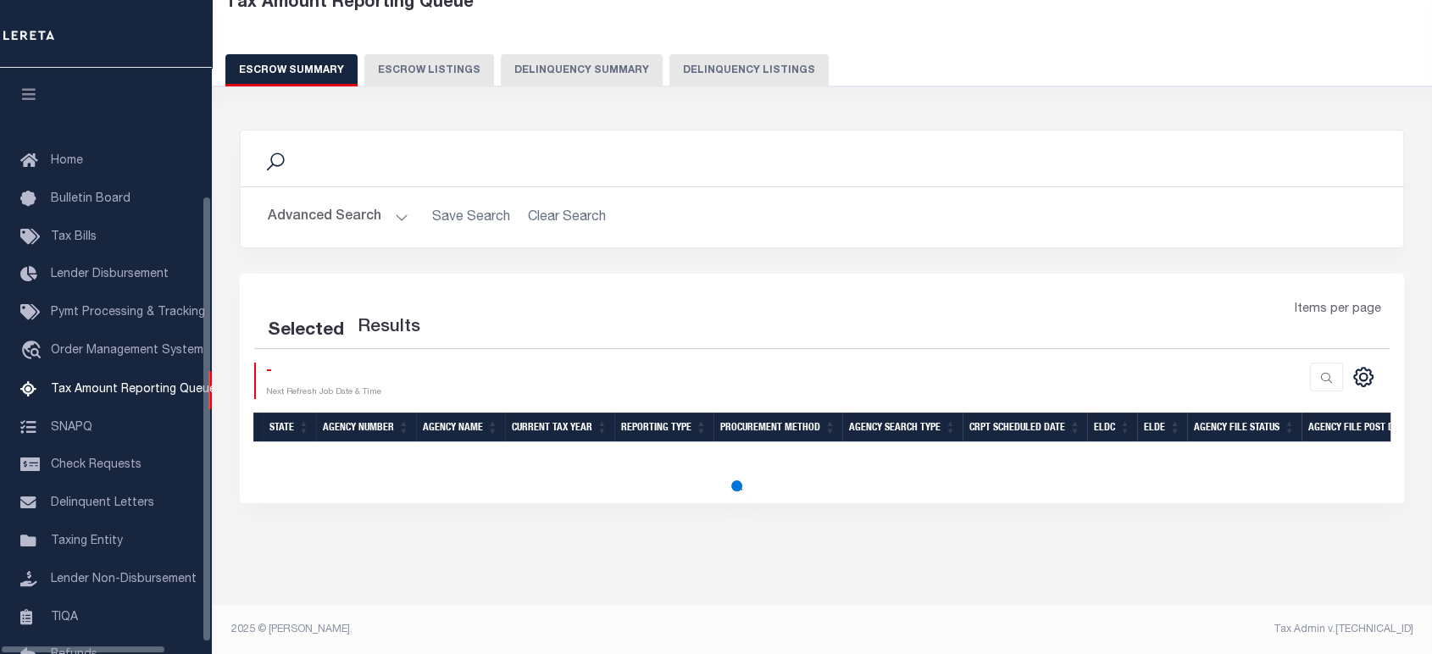
scroll to position [158, 0]
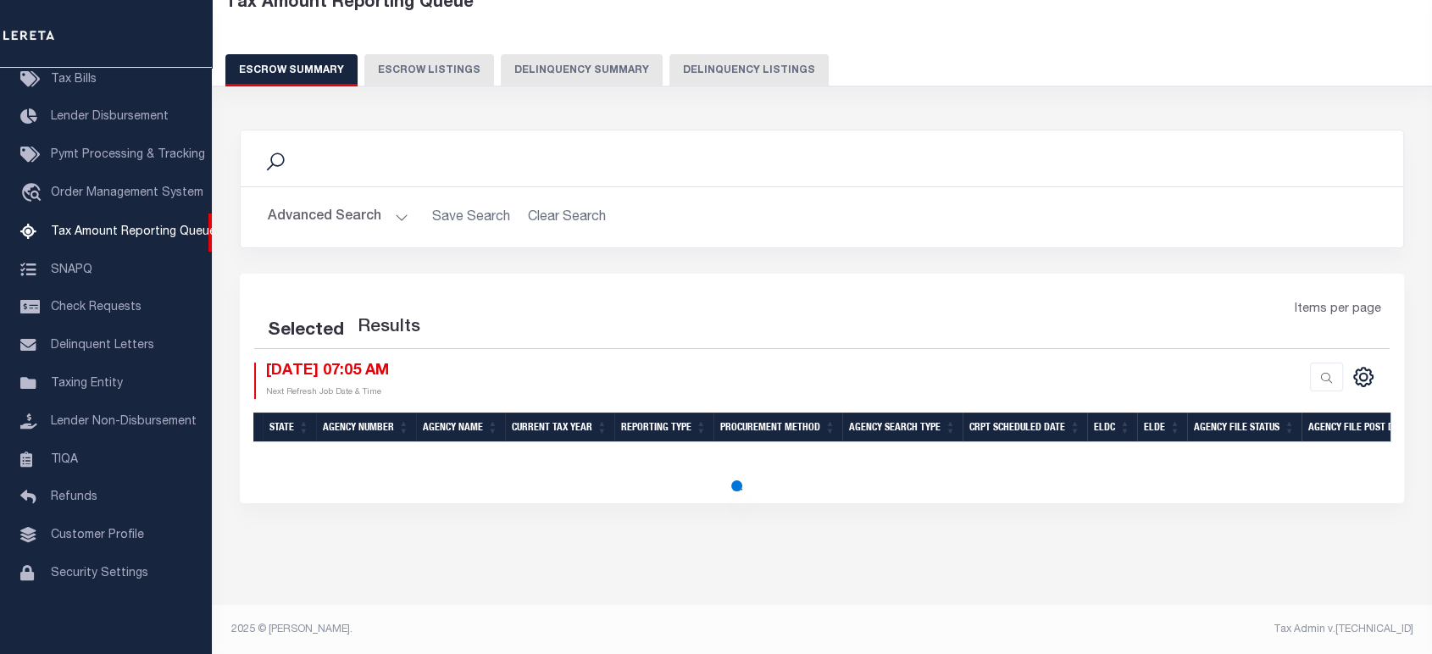
select select "100"
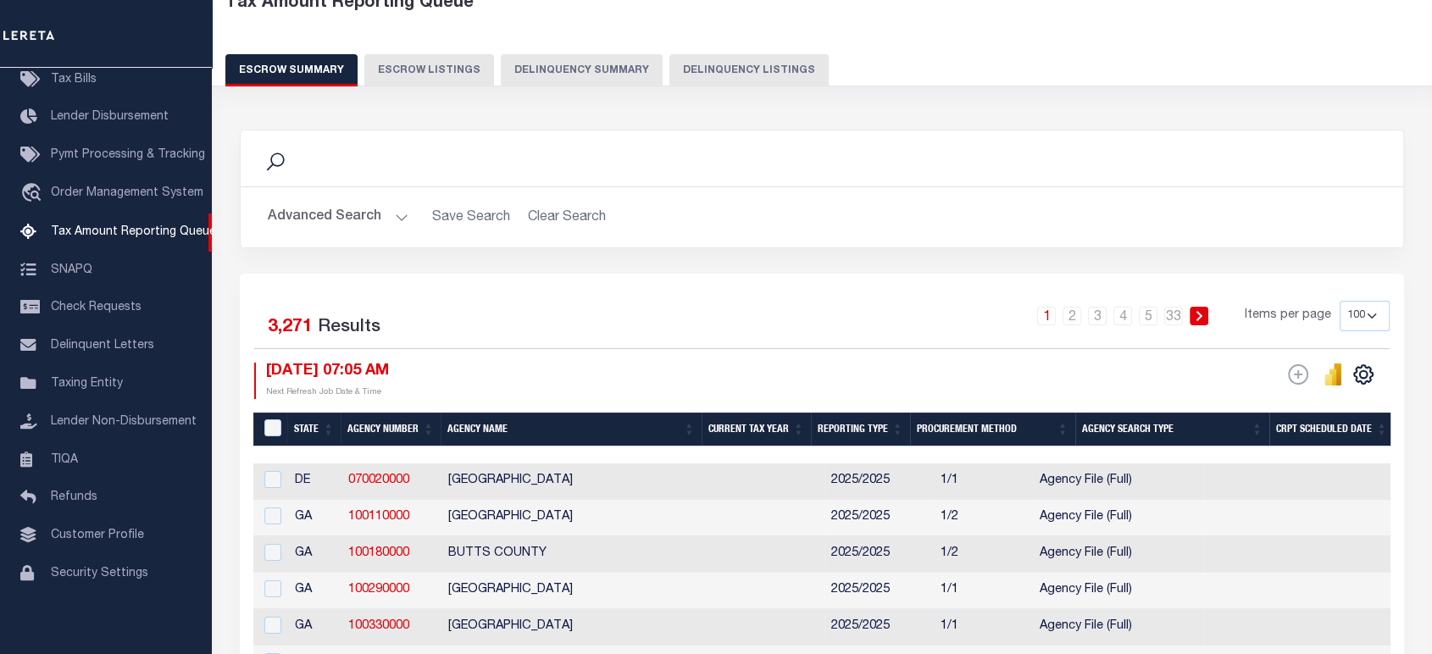
click at [389, 216] on button "Advanced Search" at bounding box center [338, 217] width 141 height 33
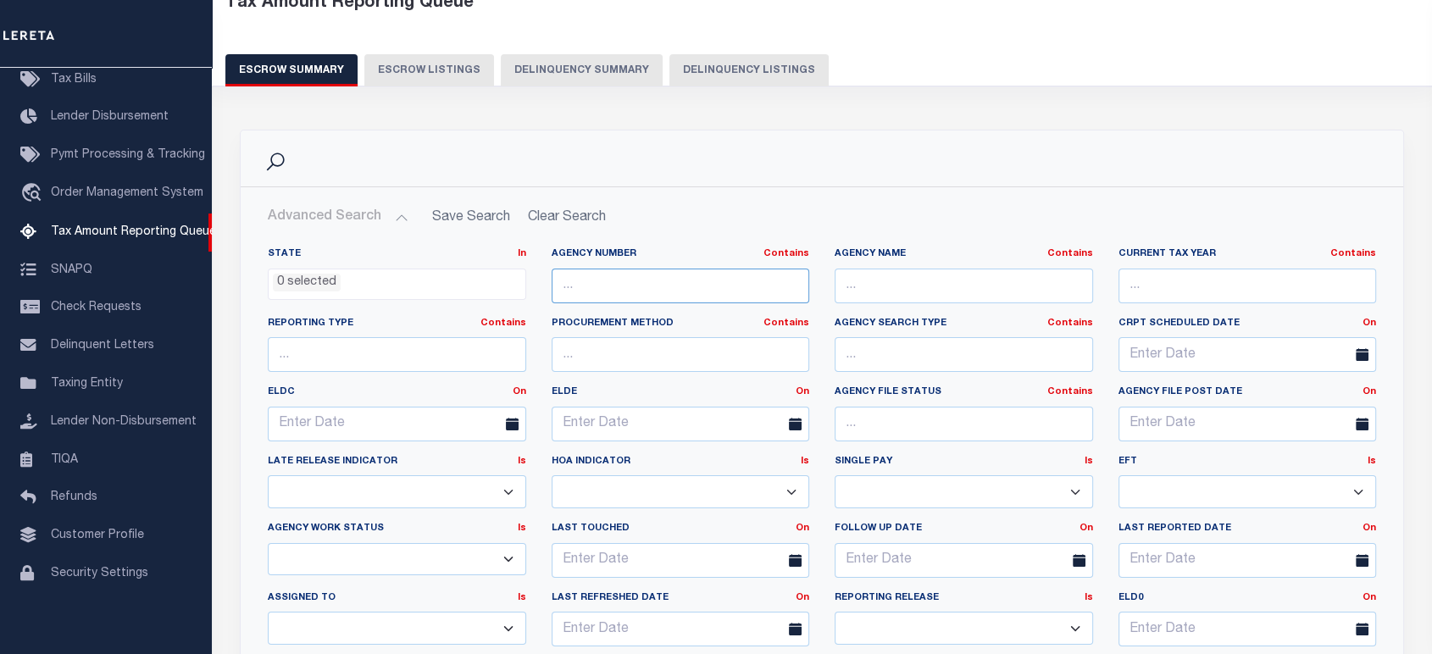
click at [618, 293] on input "text" at bounding box center [680, 286] width 258 height 35
paste input "100440101"
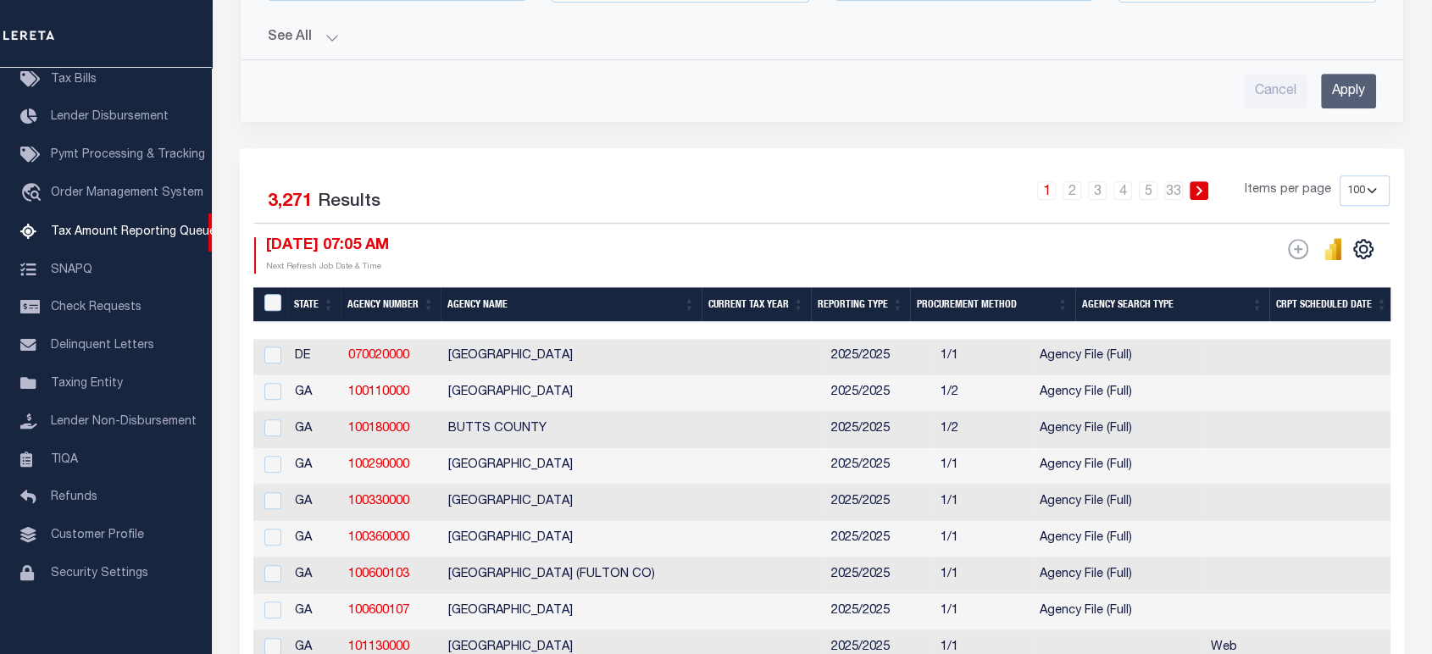
scroll to position [745, 0]
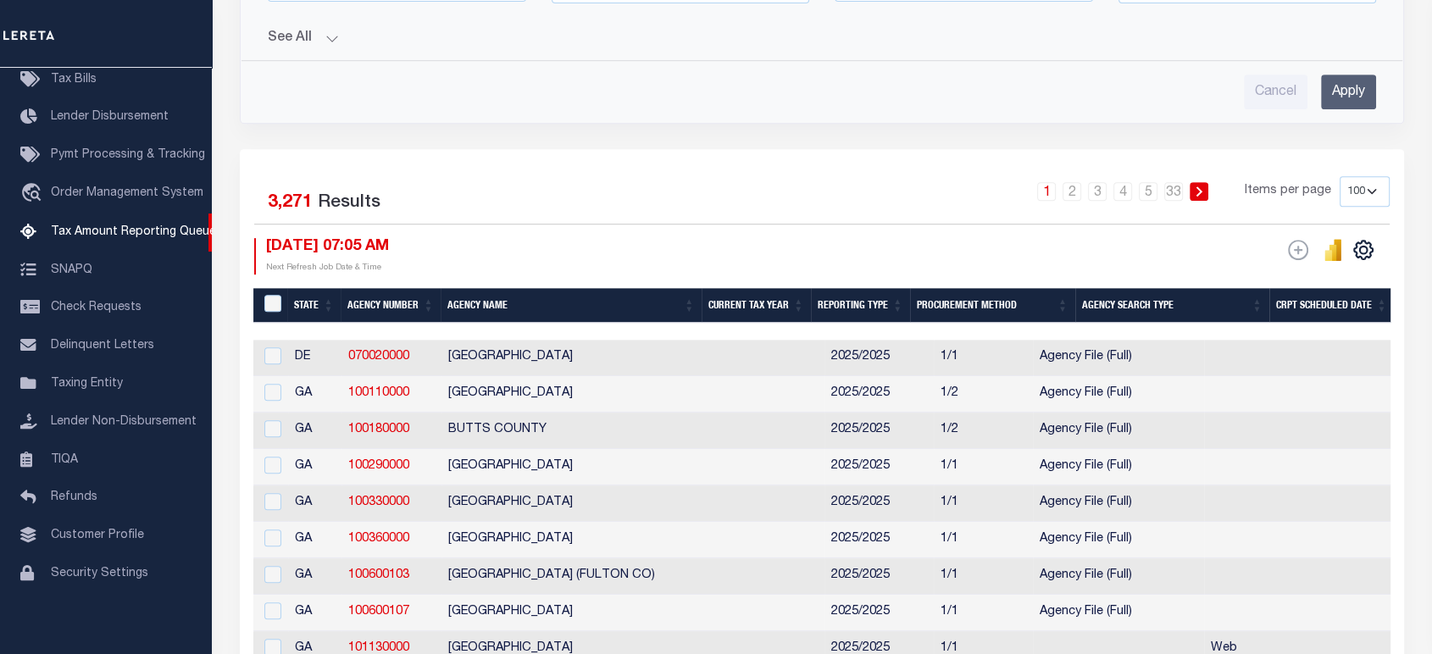
type input "100440101"
click at [322, 33] on button "See All" at bounding box center [822, 38] width 1108 height 16
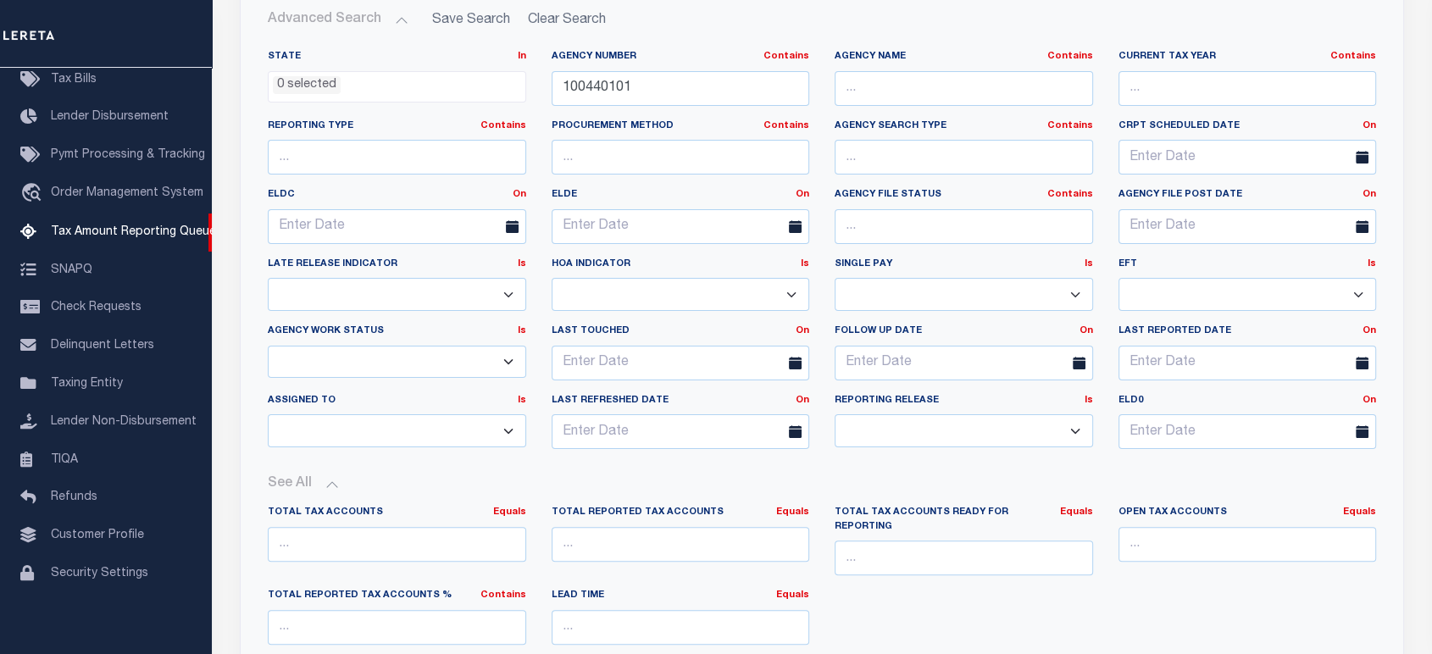
scroll to position [295, 0]
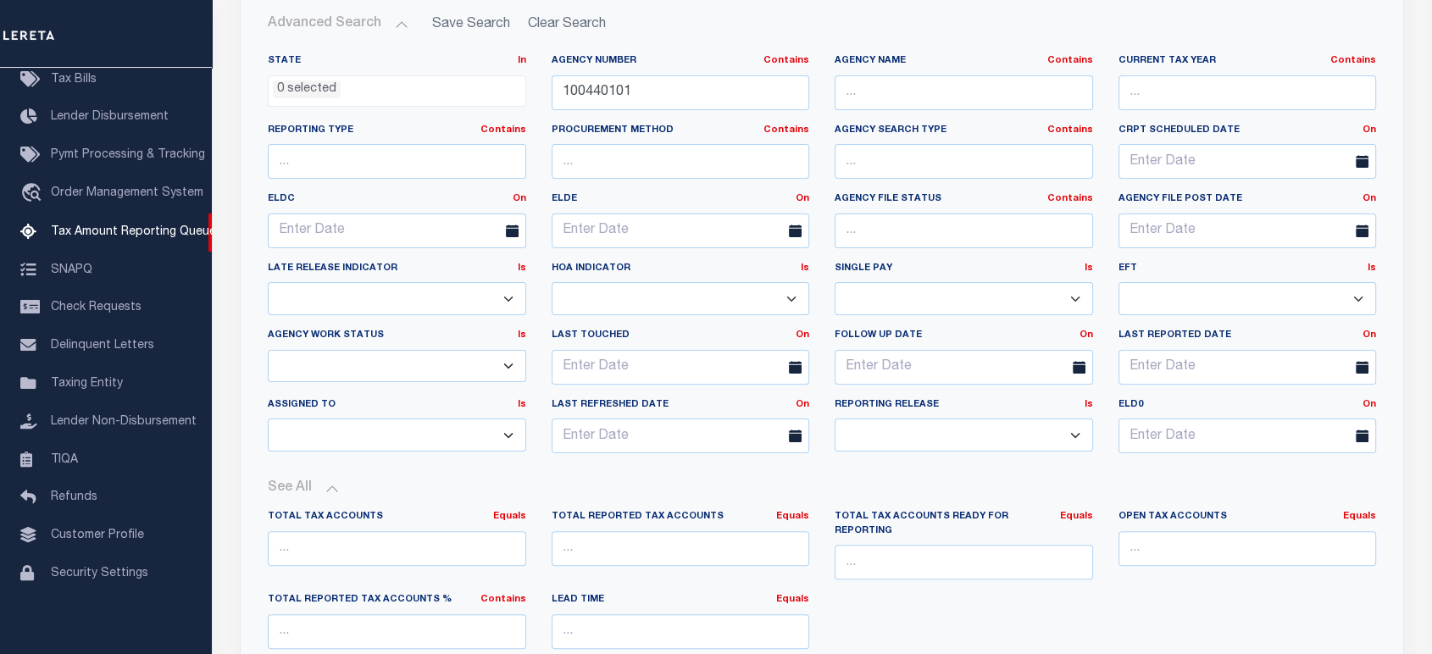
click at [298, 489] on button "See All" at bounding box center [822, 488] width 1108 height 16
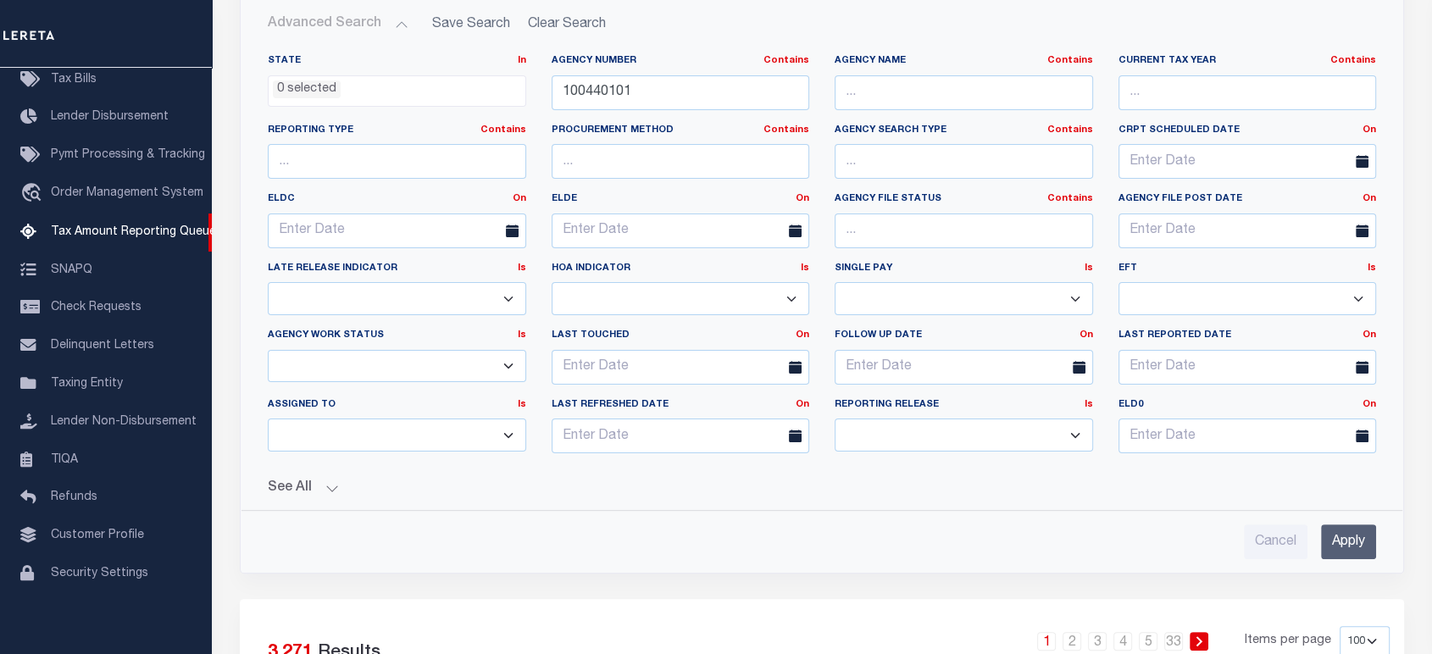
click at [304, 481] on button "See All" at bounding box center [822, 488] width 1108 height 16
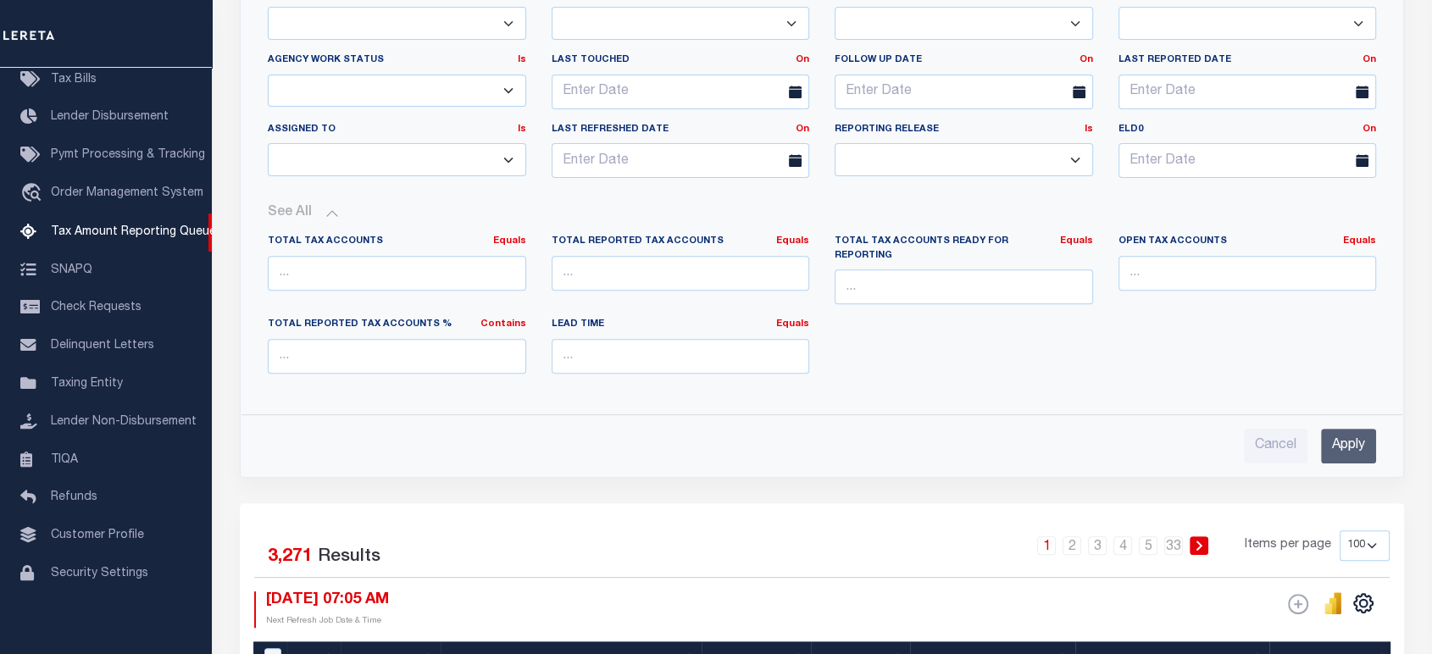
scroll to position [575, 0]
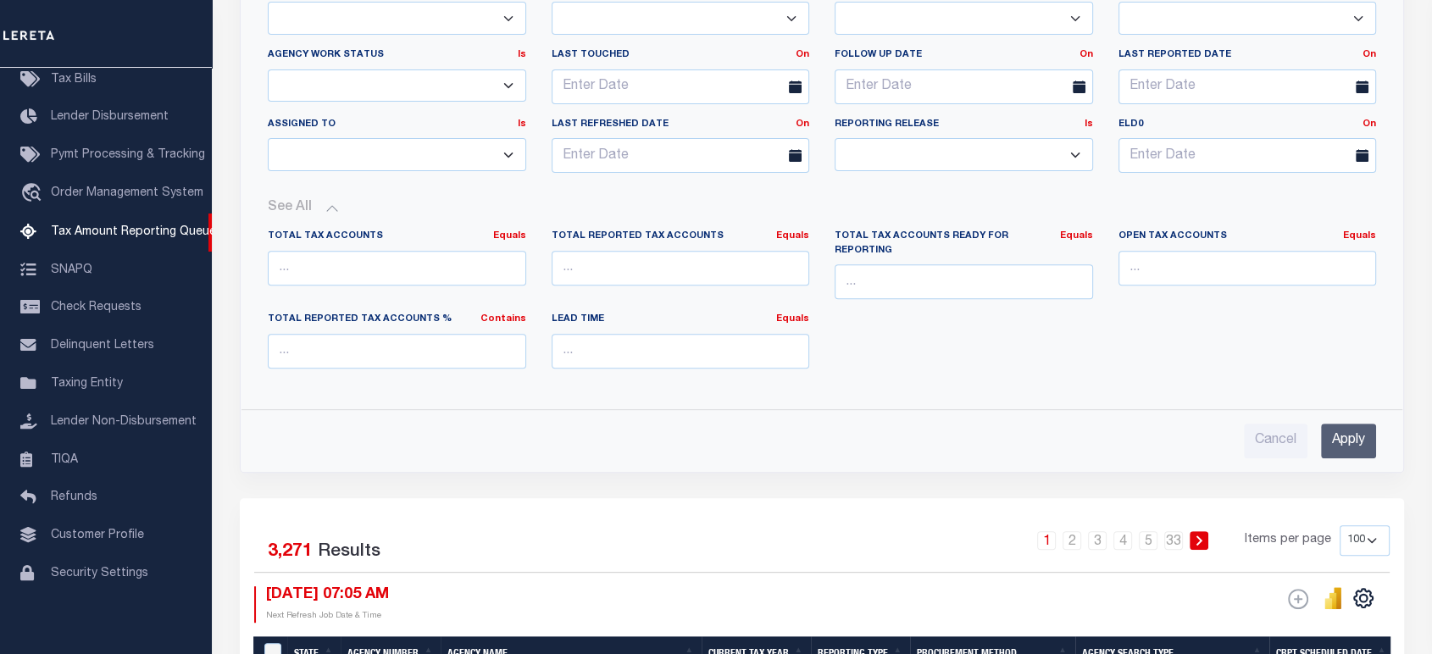
click at [1345, 424] on input "Apply" at bounding box center [1348, 441] width 55 height 35
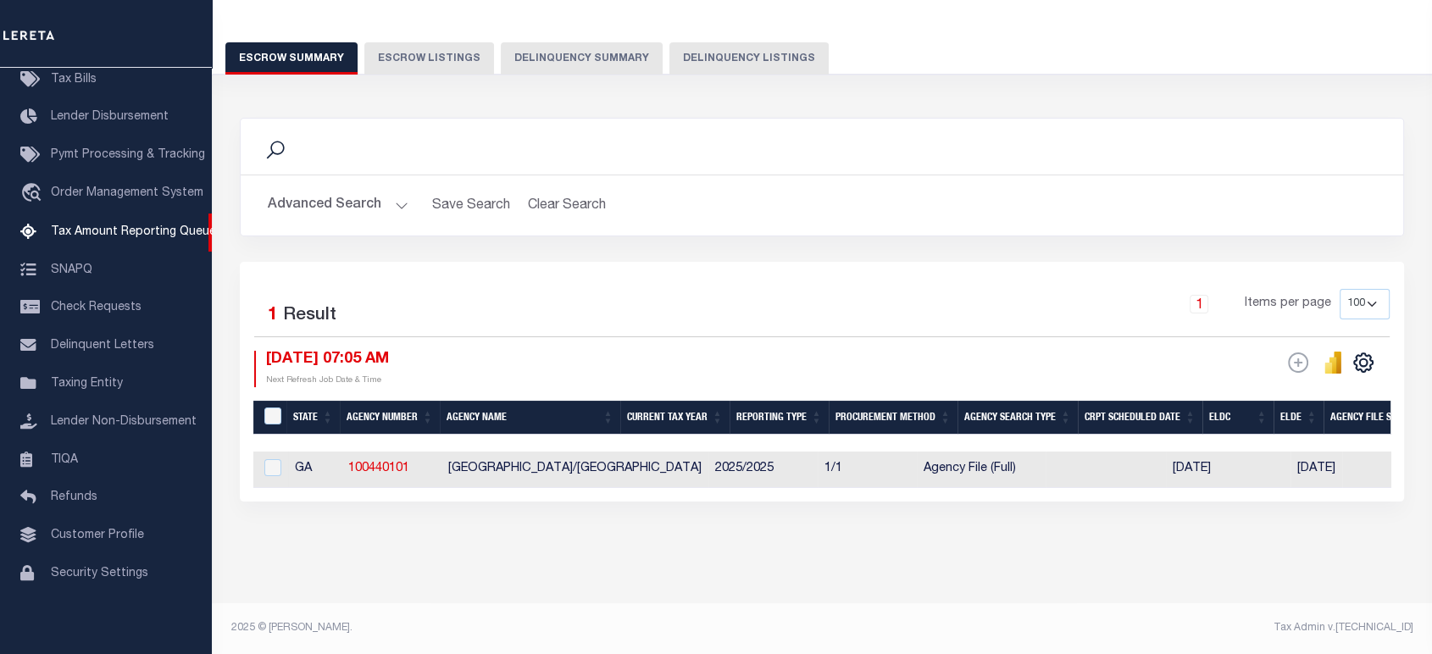
scroll to position [124, 0]
click at [271, 459] on input "checkbox" at bounding box center [272, 467] width 17 height 17
checkbox input "true"
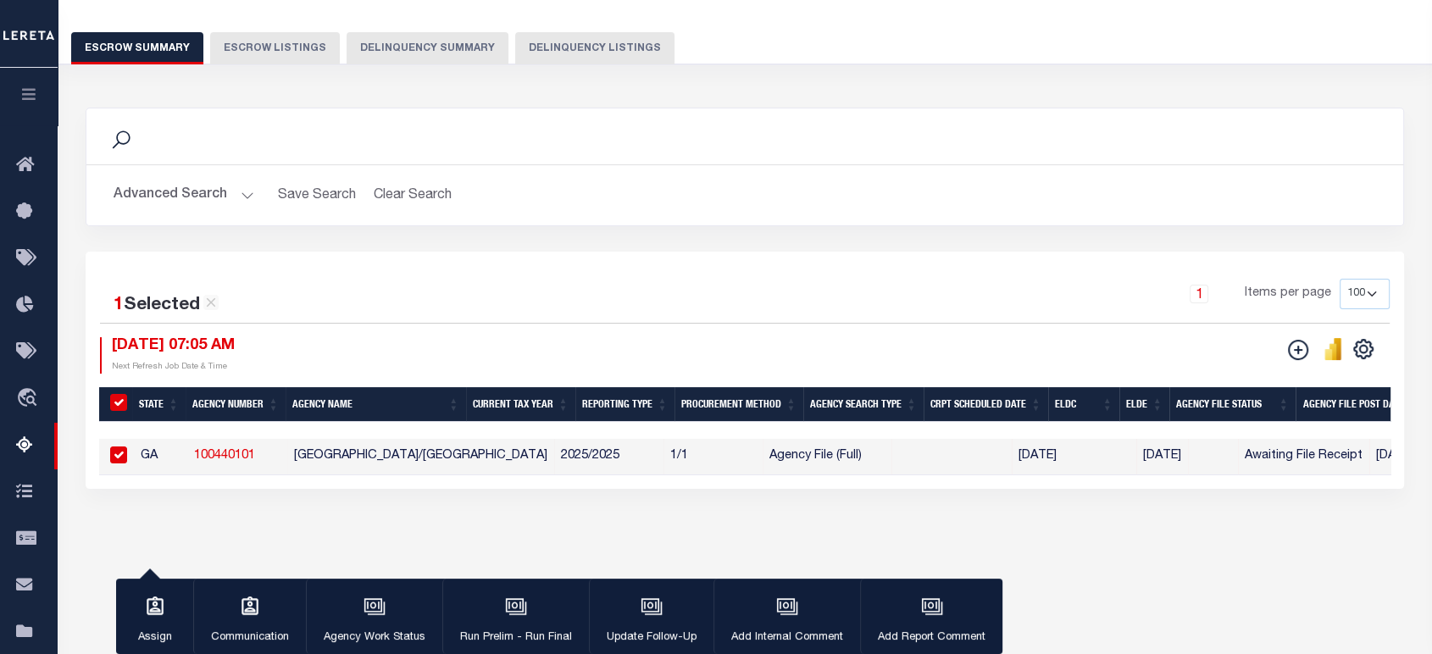
scroll to position [121, 0]
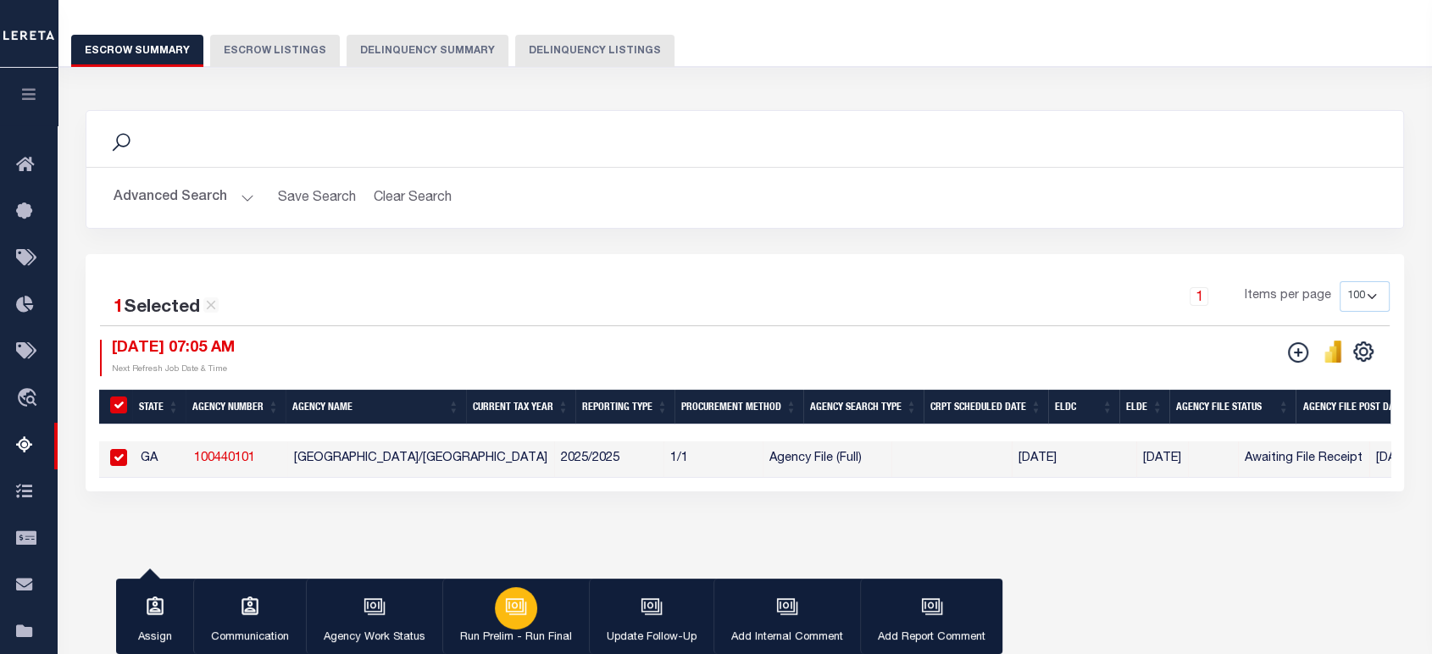
click at [505, 609] on icon "button" at bounding box center [516, 607] width 22 height 22
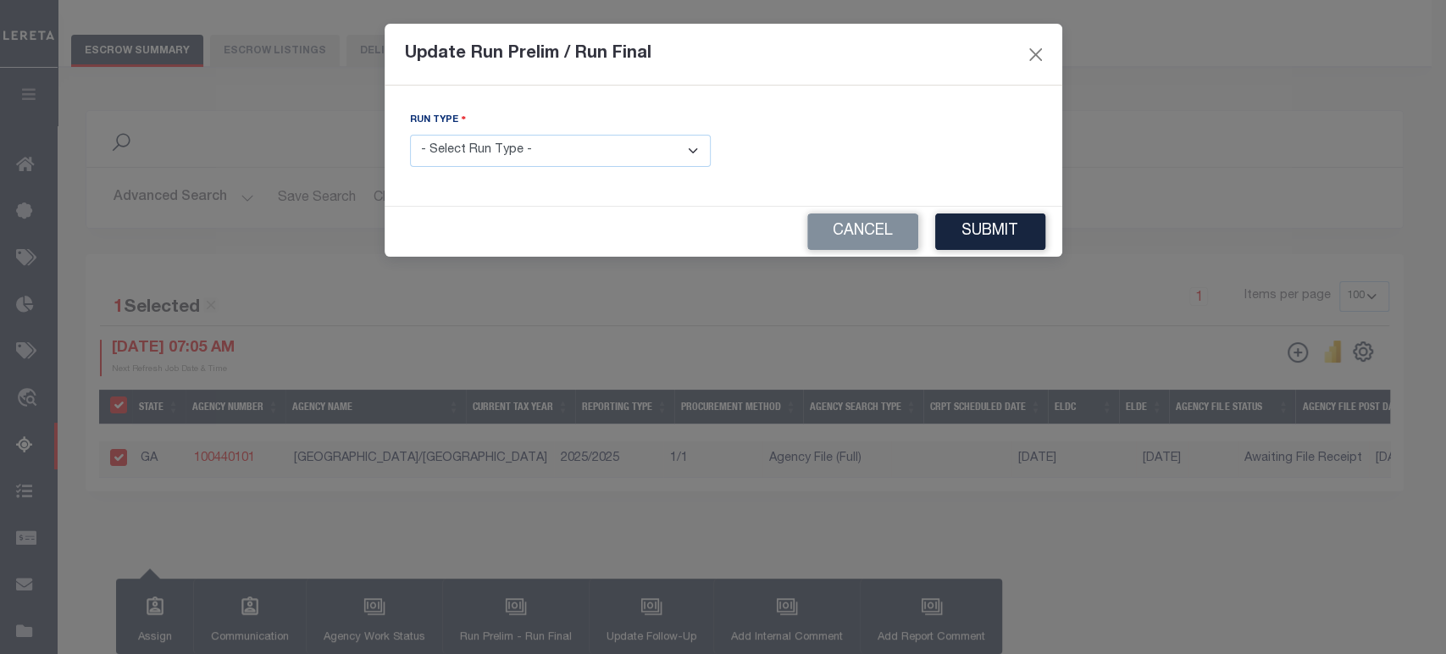
click at [691, 151] on select "- Select Run Type - Prelim Run Final Run" at bounding box center [560, 151] width 301 height 33
select select "P"
click at [410, 135] on select "- Select Run Type - Prelim Run Final Run" at bounding box center [560, 151] width 301 height 33
click at [864, 233] on button "Cancel" at bounding box center [862, 231] width 111 height 36
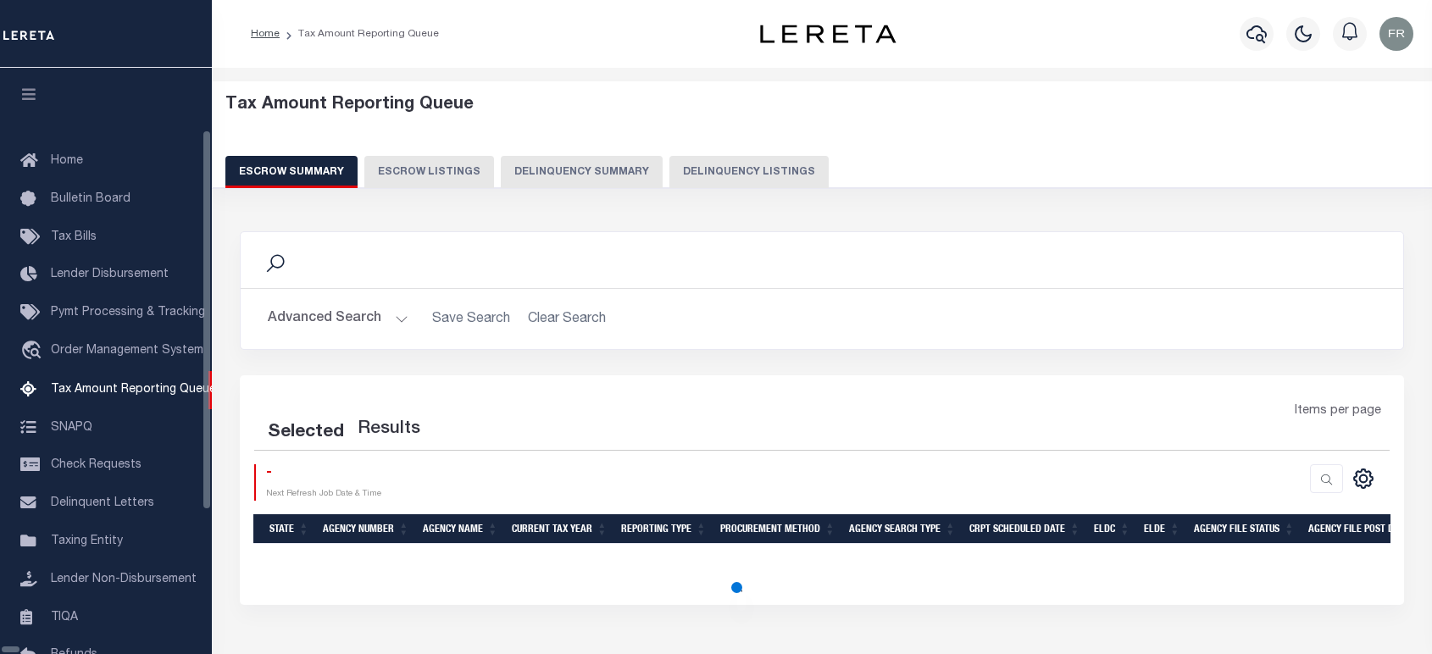
select select "100"
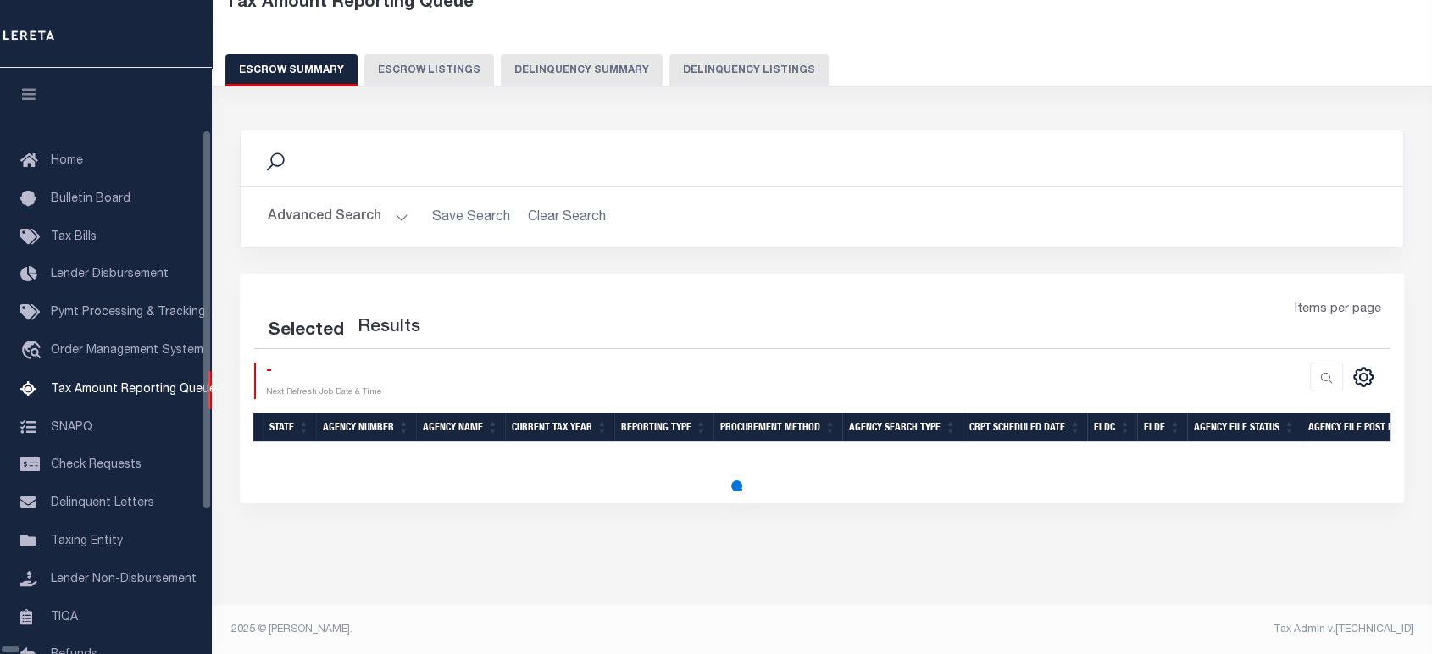
scroll to position [102, 0]
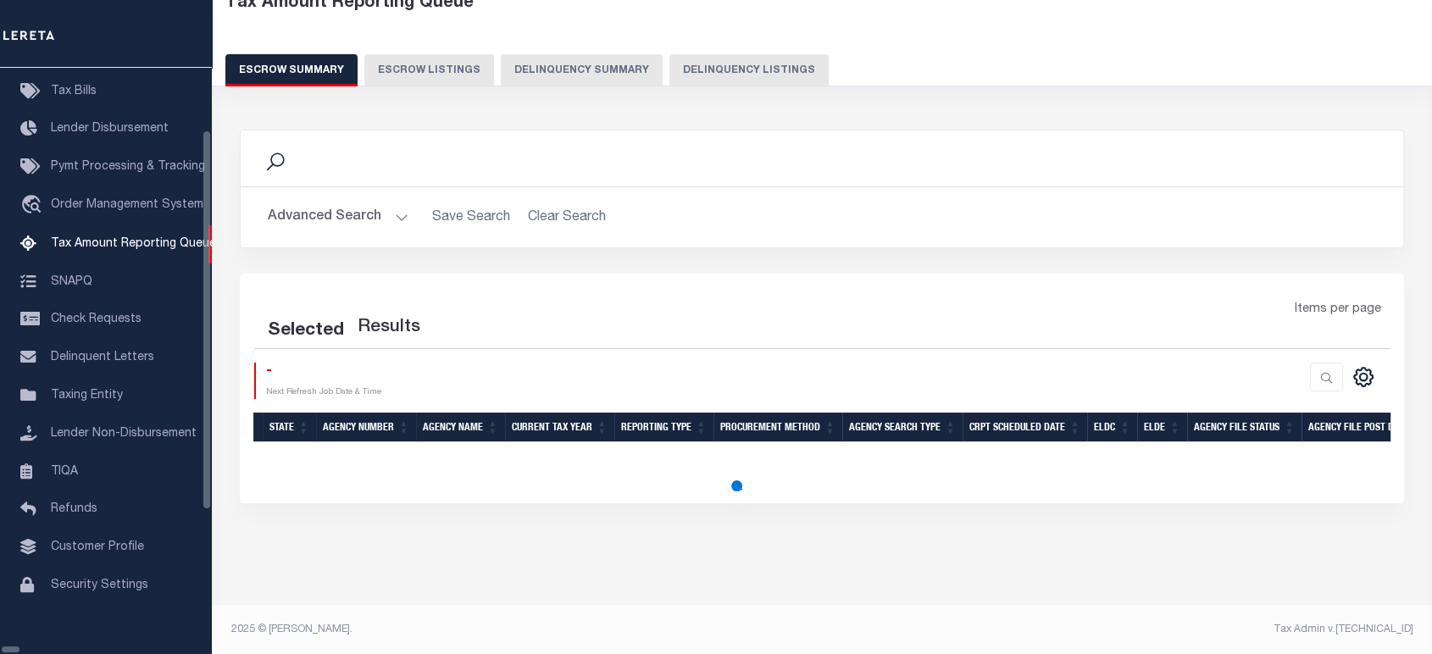
select select "100"
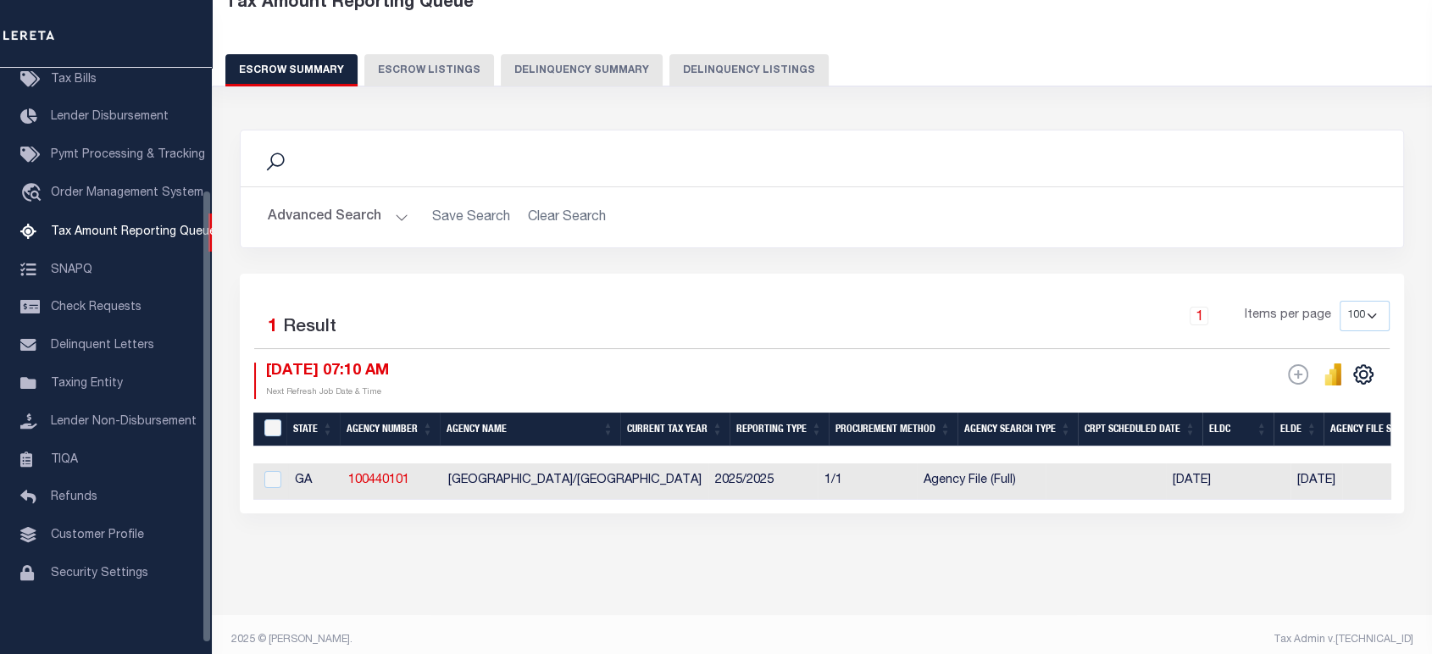
scroll to position [158, 0]
click at [1057, 109] on div "Tax Amount Reporting Queue Escrow Summary Escrow Listings Delinquency Summary" at bounding box center [822, 46] width 1253 height 133
click at [271, 474] on input "checkbox" at bounding box center [272, 479] width 17 height 17
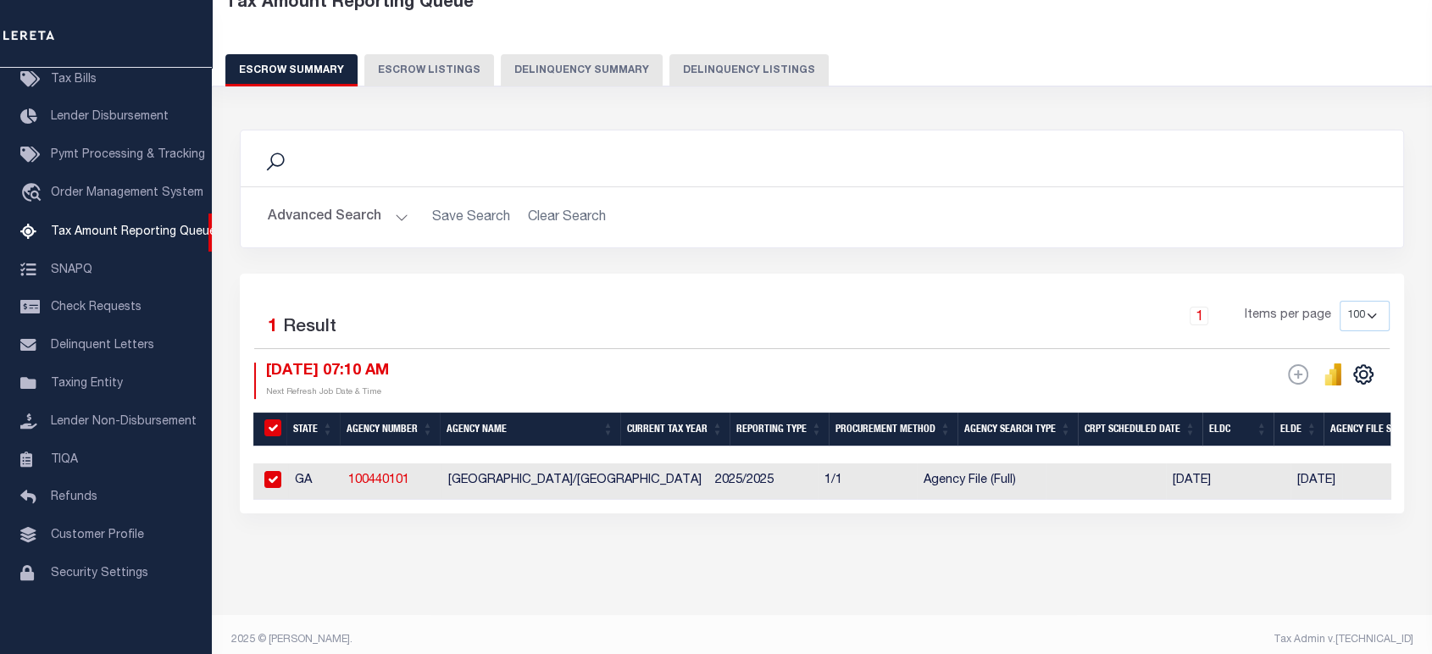
checkbox input "true"
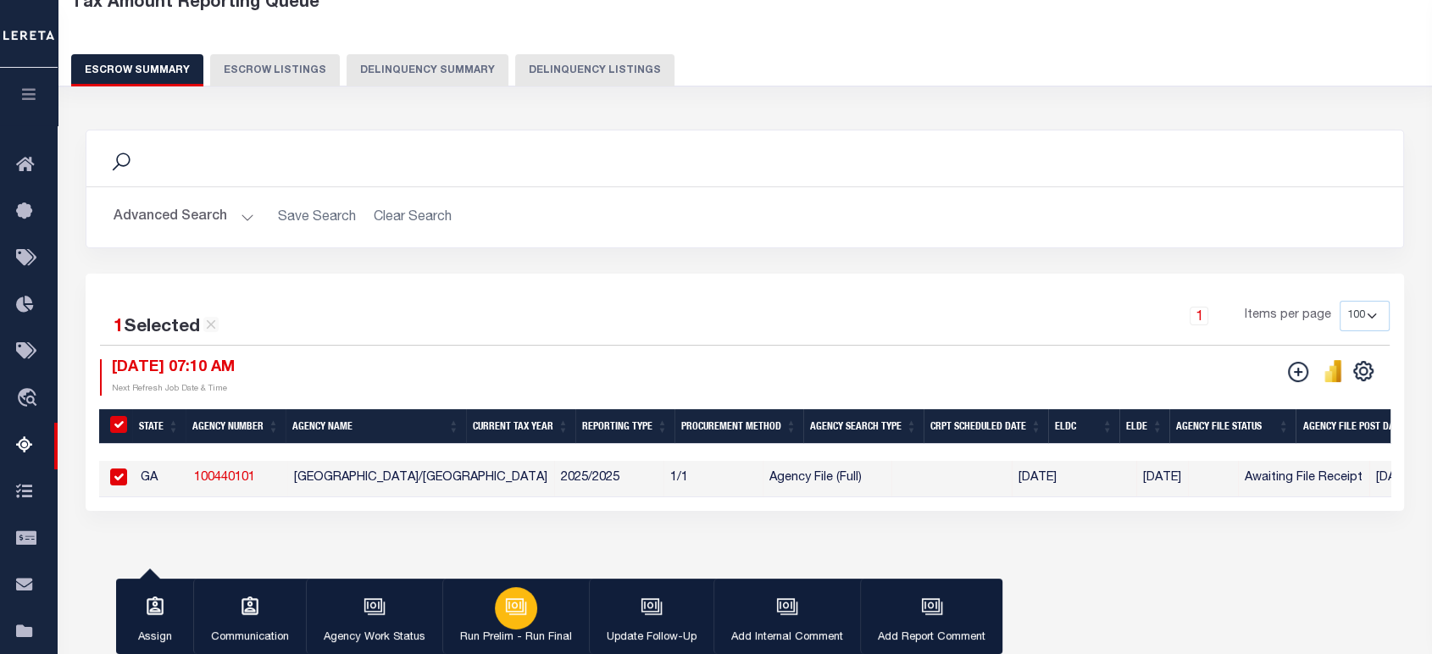
click at [508, 608] on icon "button" at bounding box center [516, 607] width 22 height 22
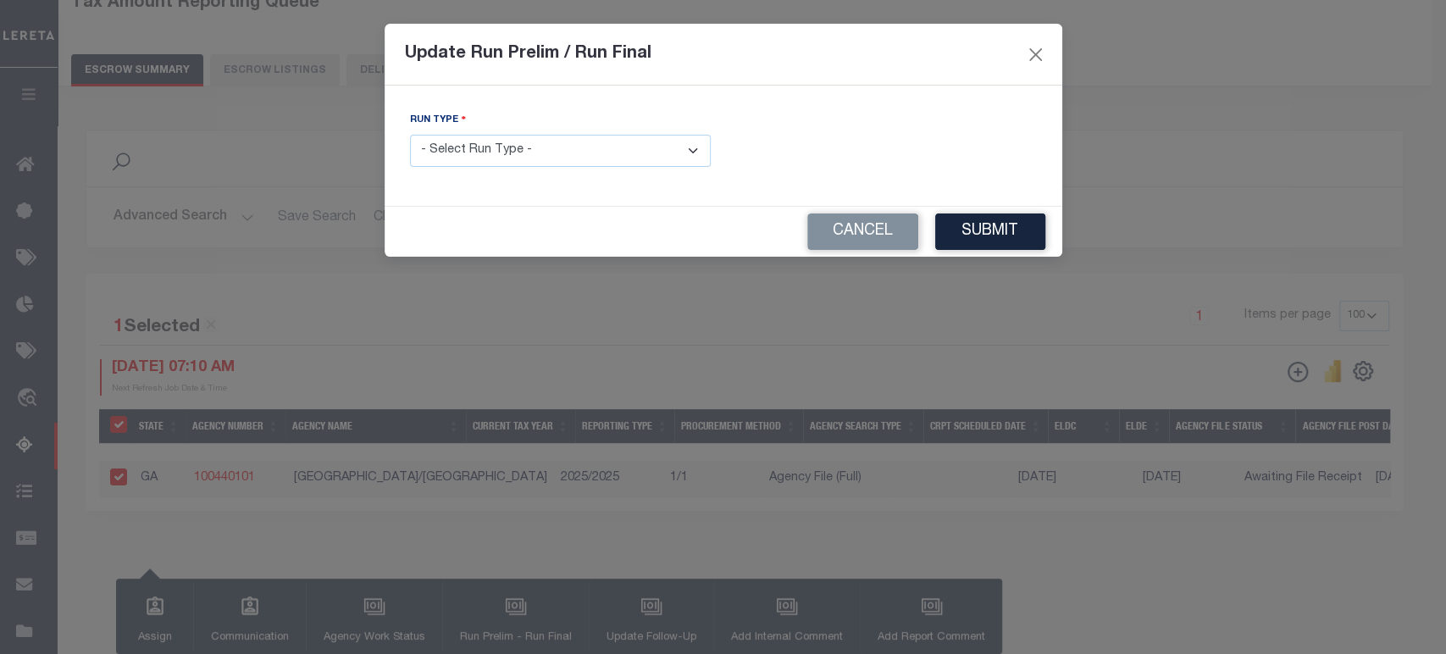
click at [691, 152] on select "- Select Run Type - Prelim Run Final Run" at bounding box center [560, 151] width 301 height 33
select select "P"
click at [410, 135] on select "- Select Run Type - Prelim Run Final Run" at bounding box center [560, 151] width 301 height 33
click at [978, 217] on button "Submit" at bounding box center [990, 231] width 110 height 36
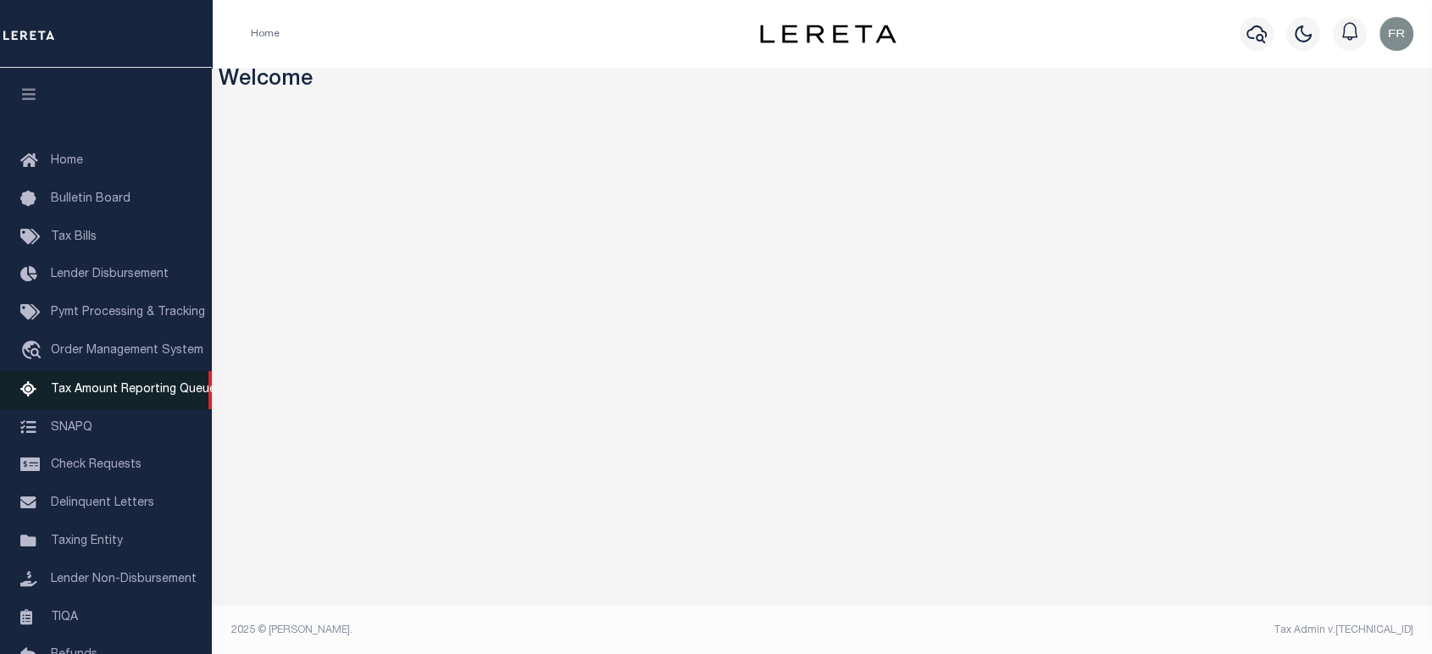
click at [102, 396] on span "Tax Amount Reporting Queue" at bounding box center [133, 390] width 165 height 12
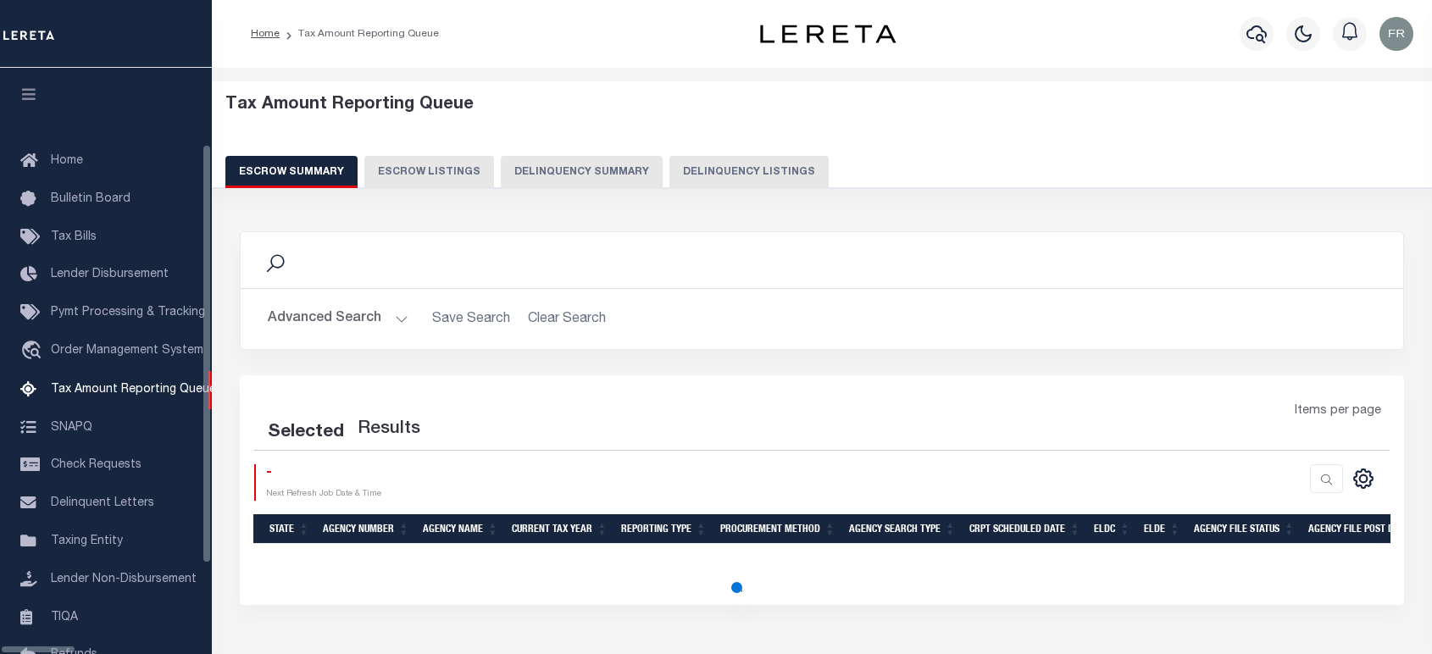
select select "100"
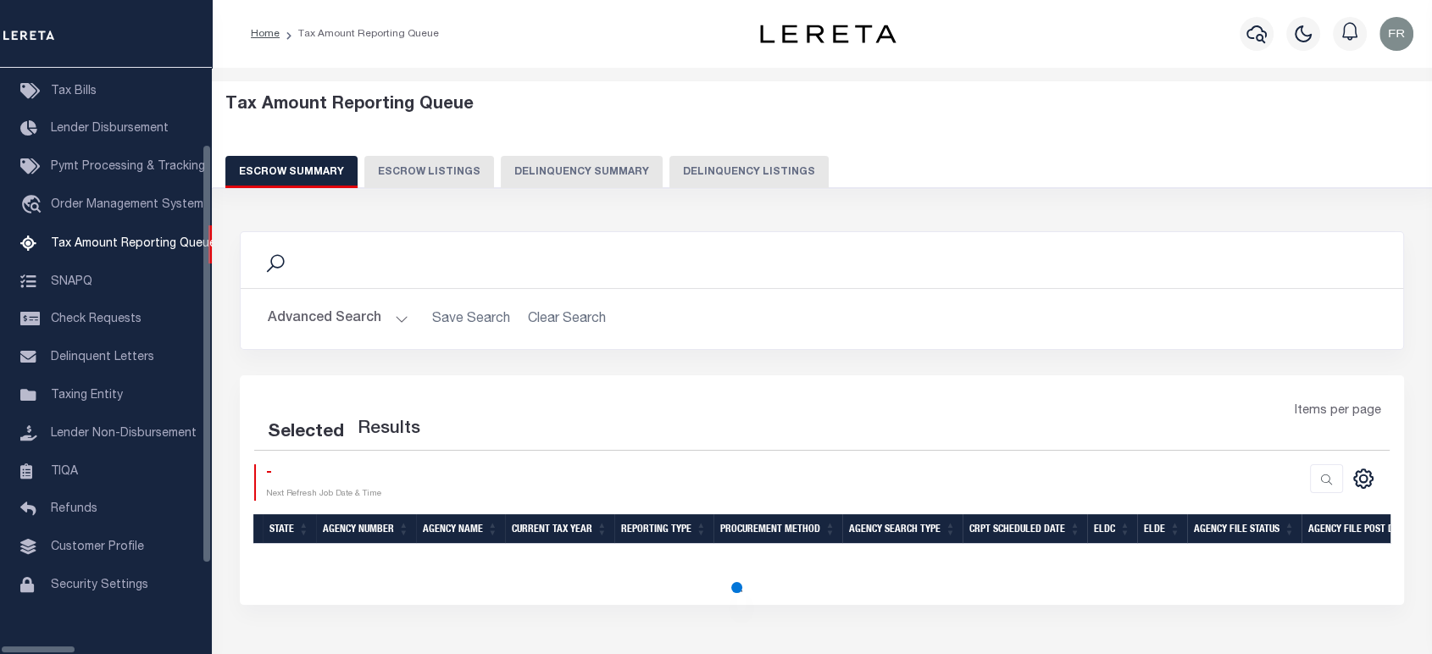
scroll to position [172, 0]
select select "100"
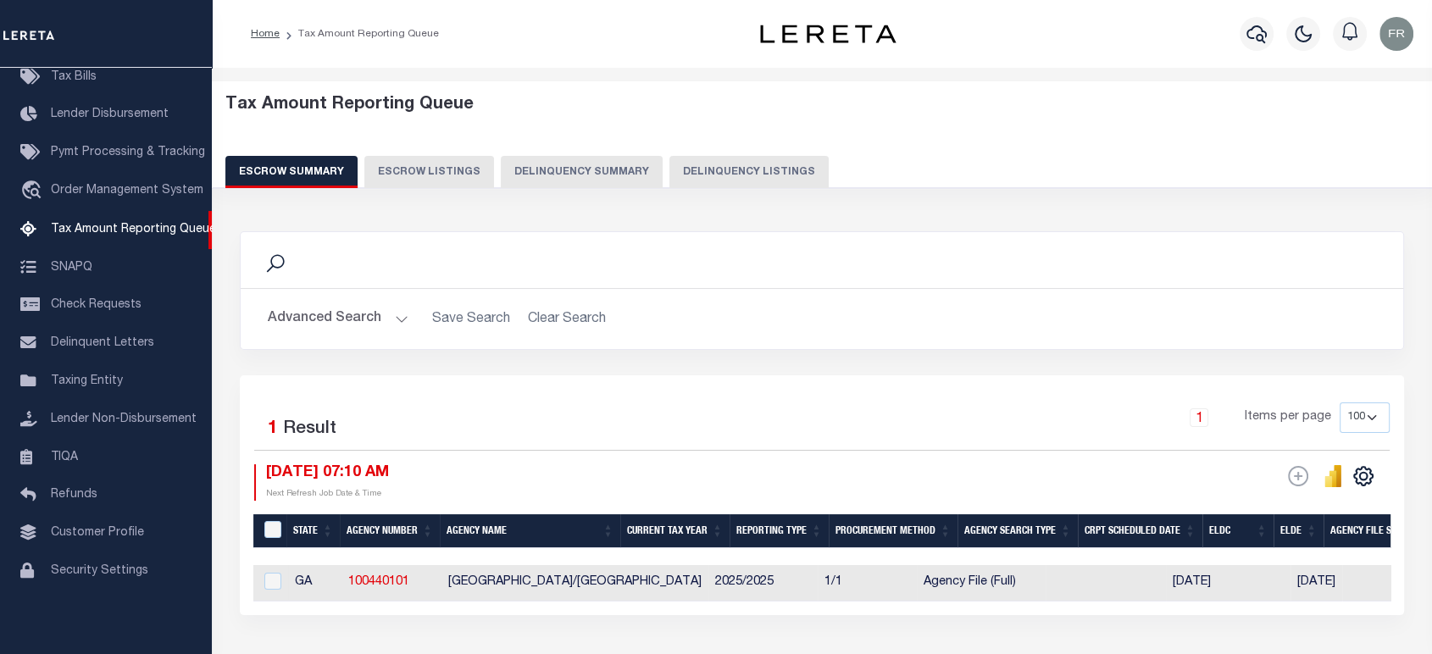
click at [993, 313] on h2 "Advanced Search Save Search Clear Search EscrowSummaryGridWrapper_dynamictable_…" at bounding box center [821, 318] width 1135 height 33
click at [544, 169] on button "Delinquency Summary" at bounding box center [582, 172] width 162 height 32
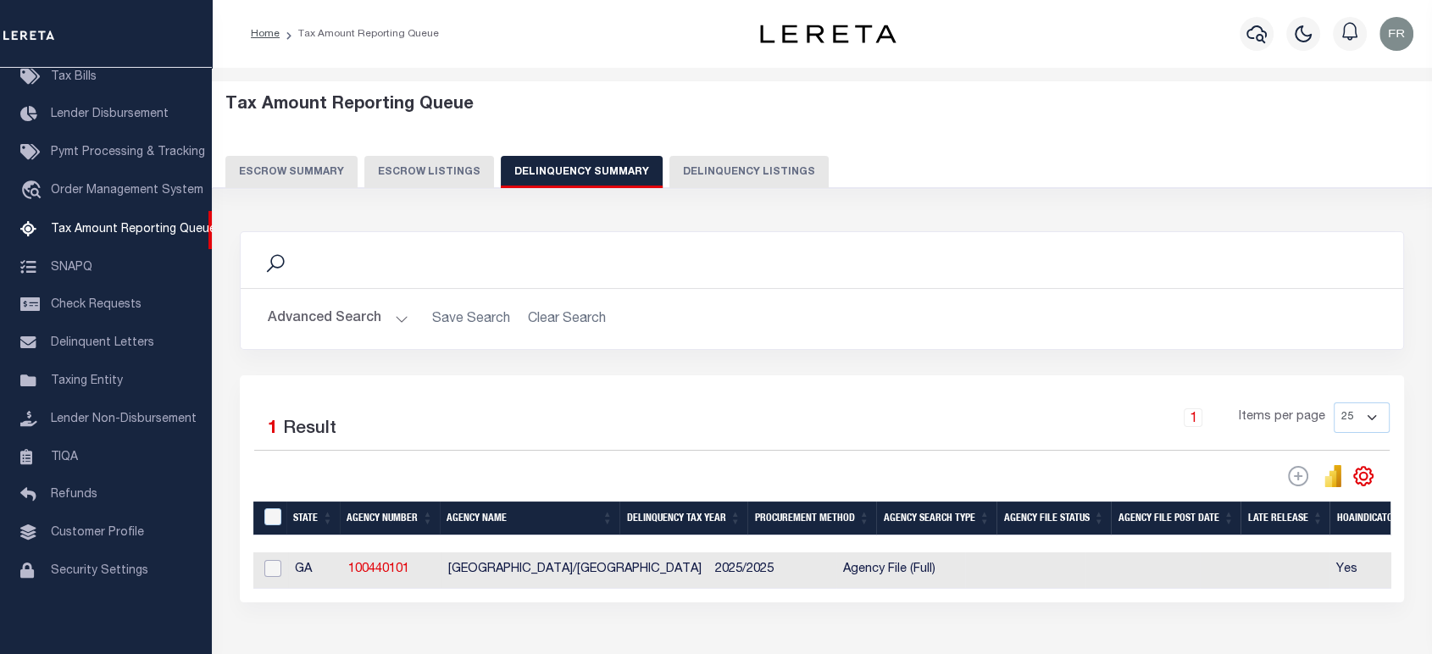
click at [271, 568] on input "checkbox" at bounding box center [272, 568] width 17 height 17
checkbox input "true"
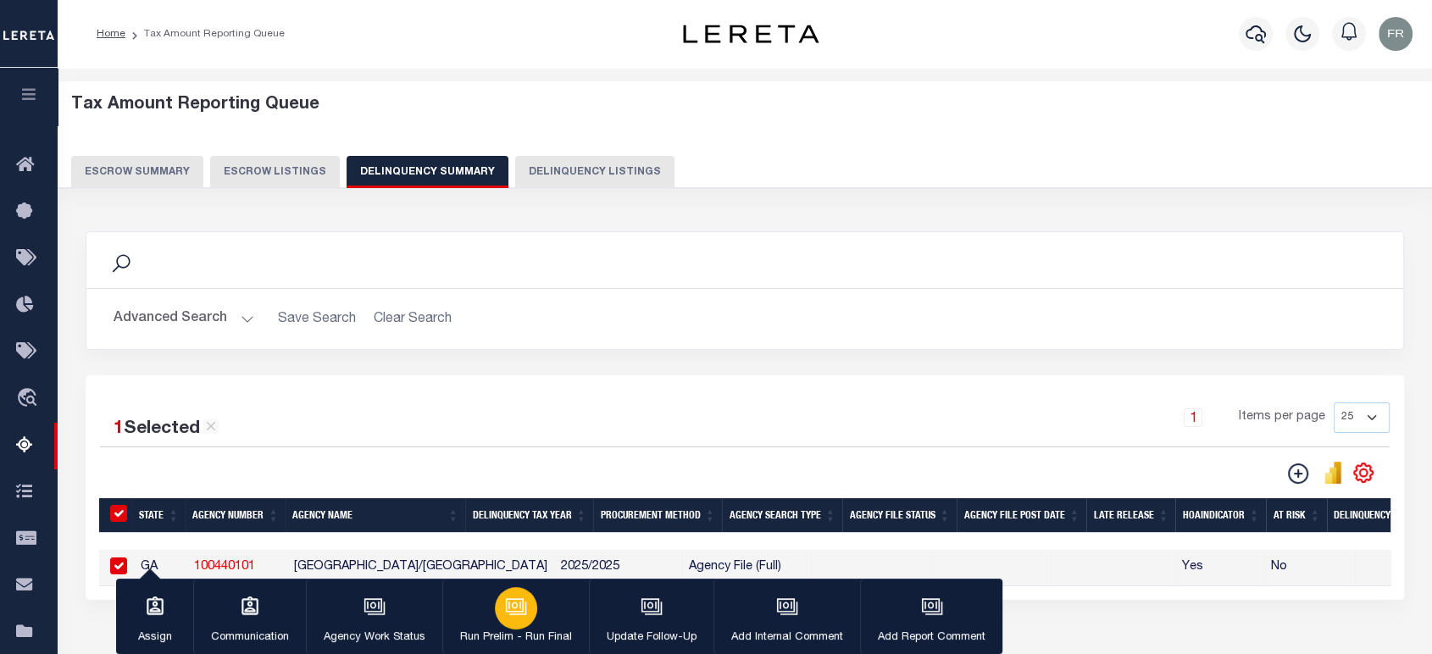
click at [515, 602] on icon "button" at bounding box center [516, 607] width 22 height 22
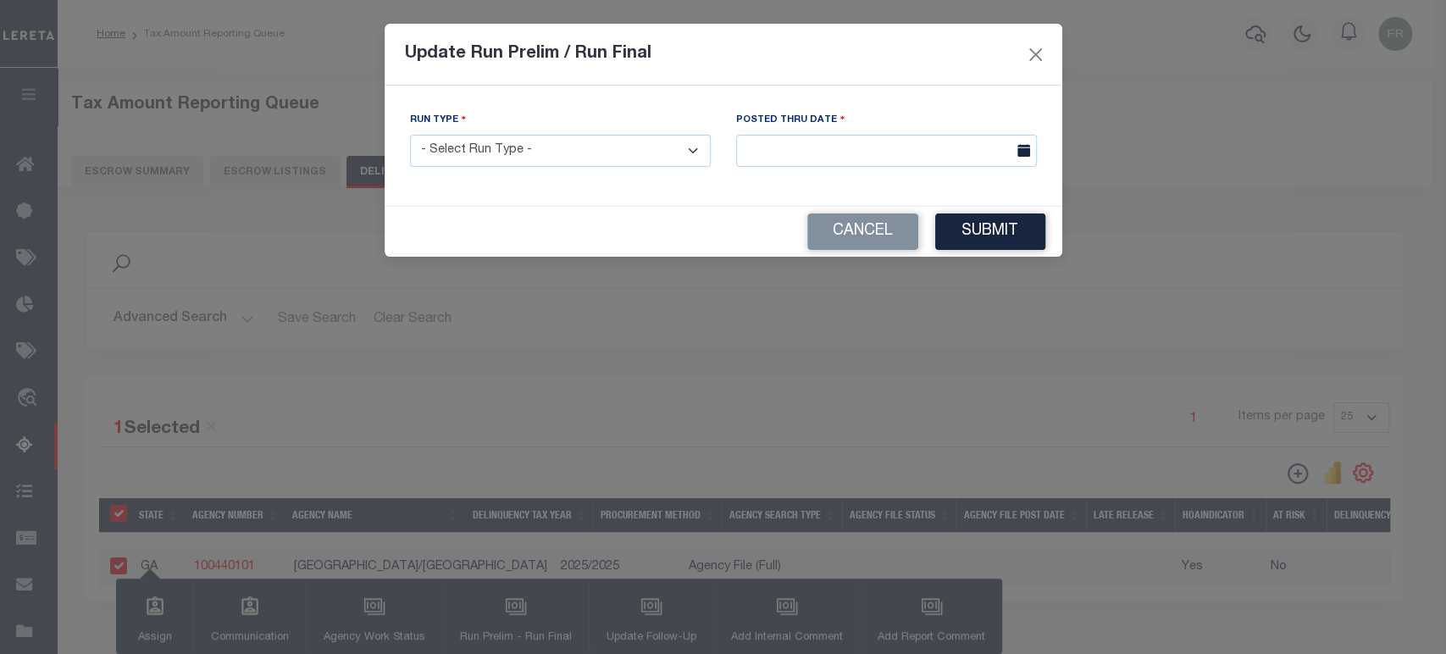
click at [683, 147] on select "- Select Run Type - Prelim Run Final Run" at bounding box center [560, 151] width 301 height 33
select select "P"
click at [410, 135] on select "- Select Run Type - Prelim Run Final Run" at bounding box center [560, 151] width 301 height 33
click at [900, 159] on body "Home Tax Amount Reporting Queue Profile" at bounding box center [723, 449] width 1446 height 898
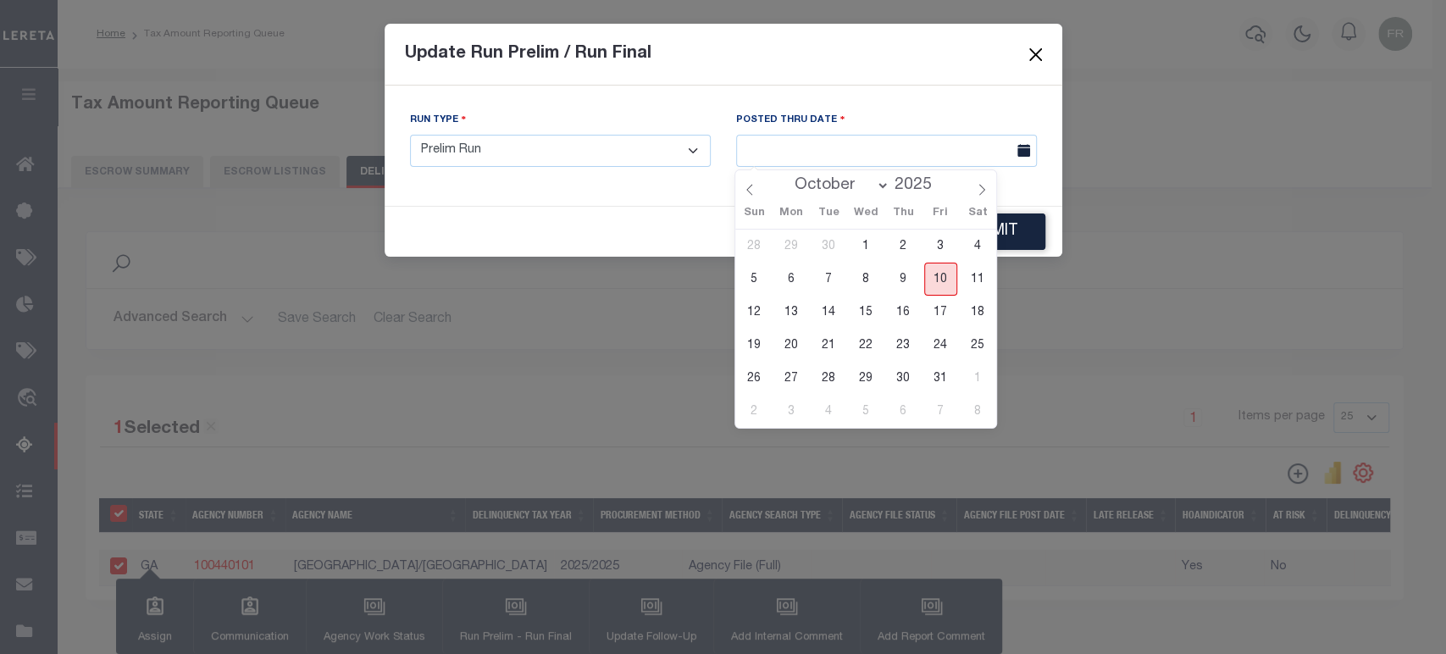
click at [942, 281] on span "10" at bounding box center [940, 279] width 33 height 33
type input "[DATE]"
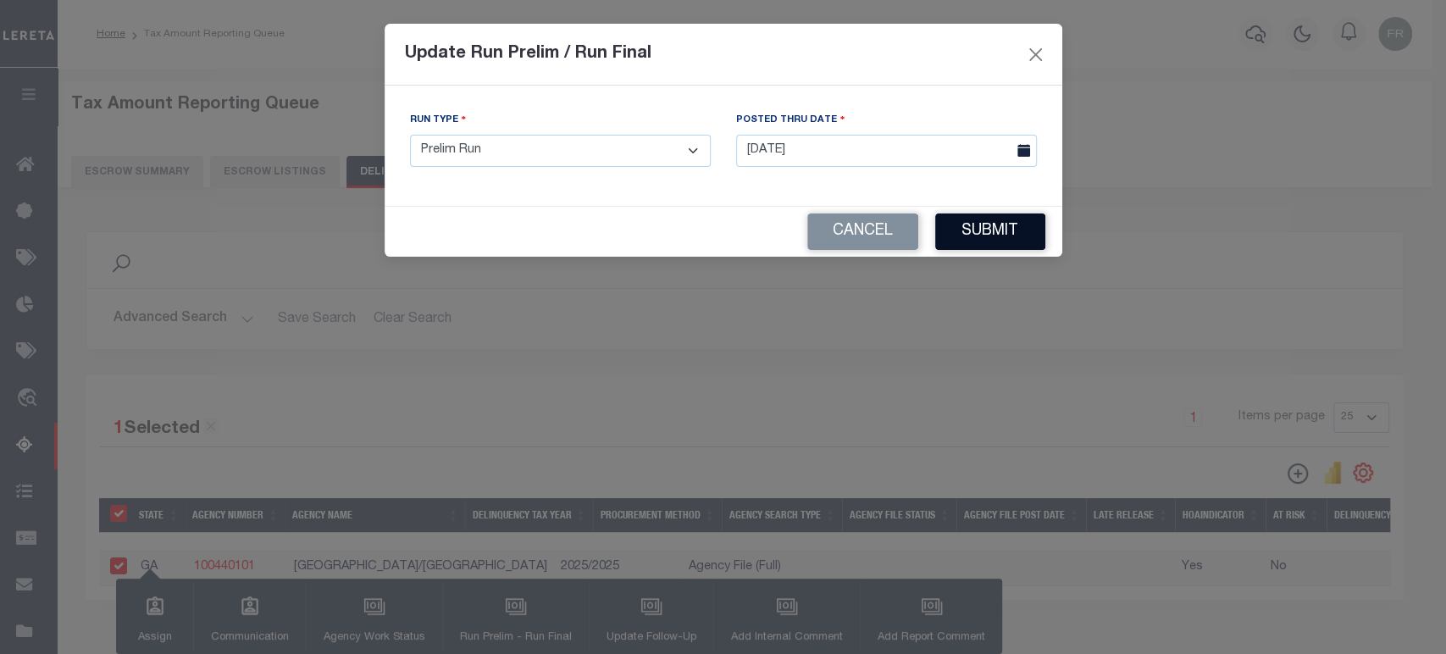
click at [1018, 229] on button "Submit" at bounding box center [990, 231] width 110 height 36
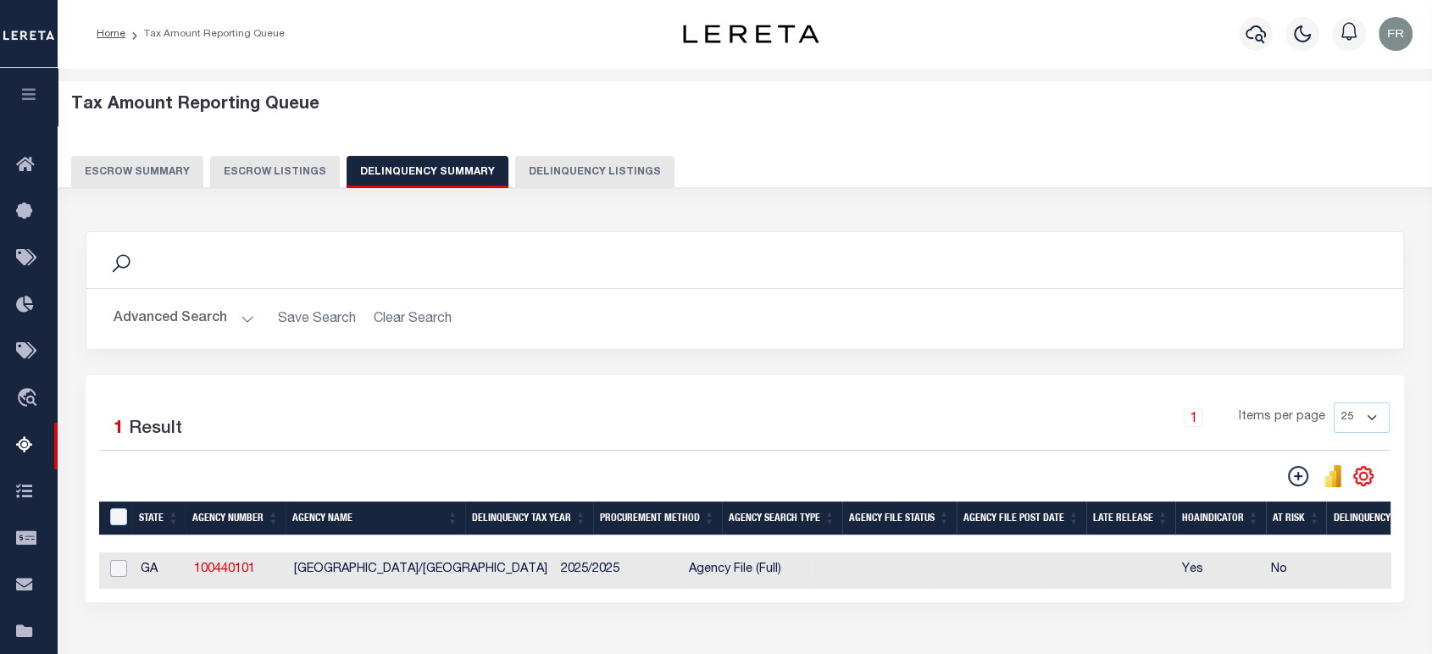
click at [114, 572] on input "checkbox" at bounding box center [118, 568] width 17 height 17
checkbox input "true"
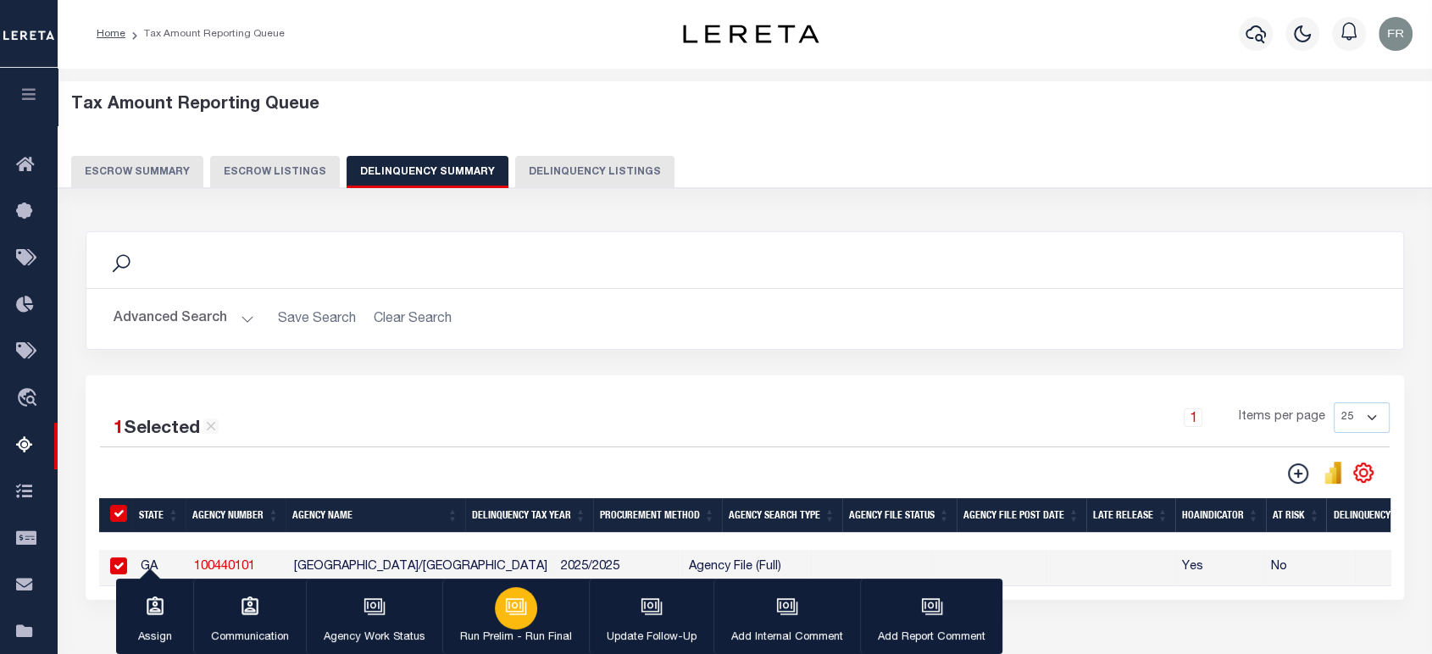
click at [557, 604] on button "Run Prelim - Run Final" at bounding box center [515, 617] width 147 height 76
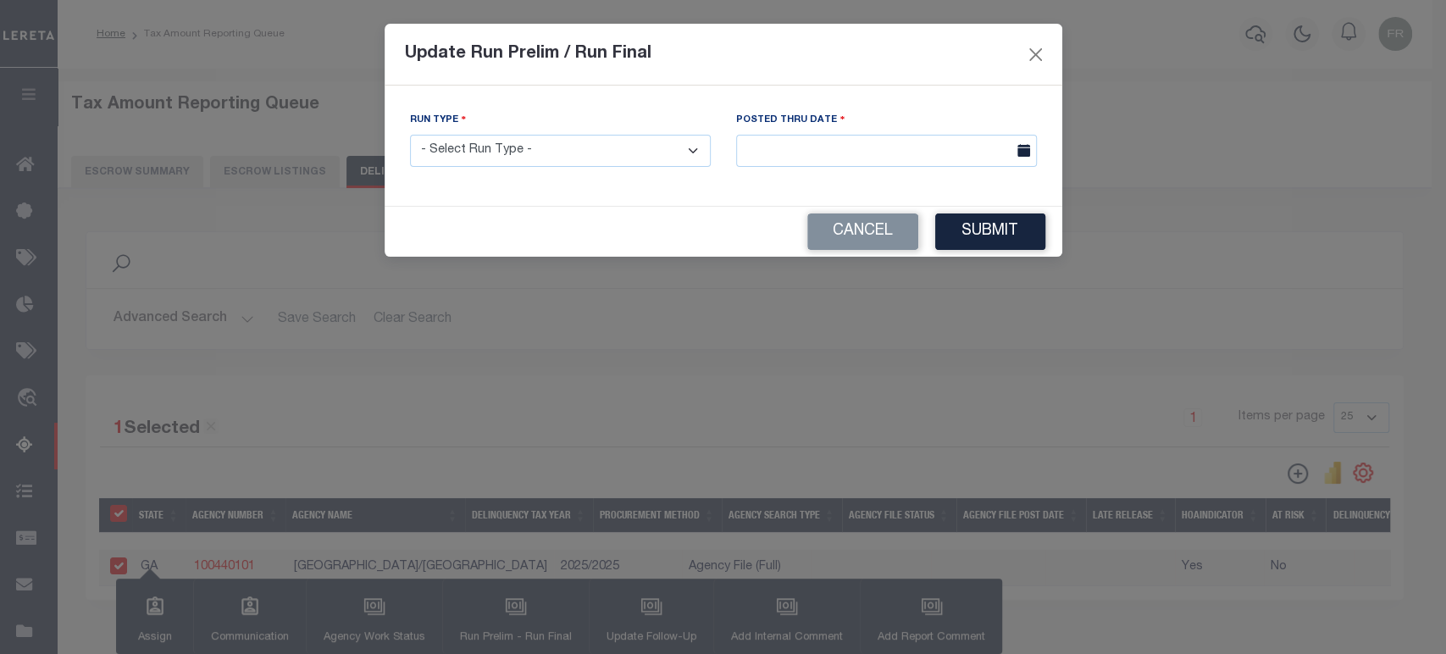
click at [668, 145] on select "- Select Run Type - Prelim Run Final Run" at bounding box center [560, 151] width 301 height 33
select select "P"
click at [410, 135] on select "- Select Run Type - Prelim Run Final Run" at bounding box center [560, 151] width 301 height 33
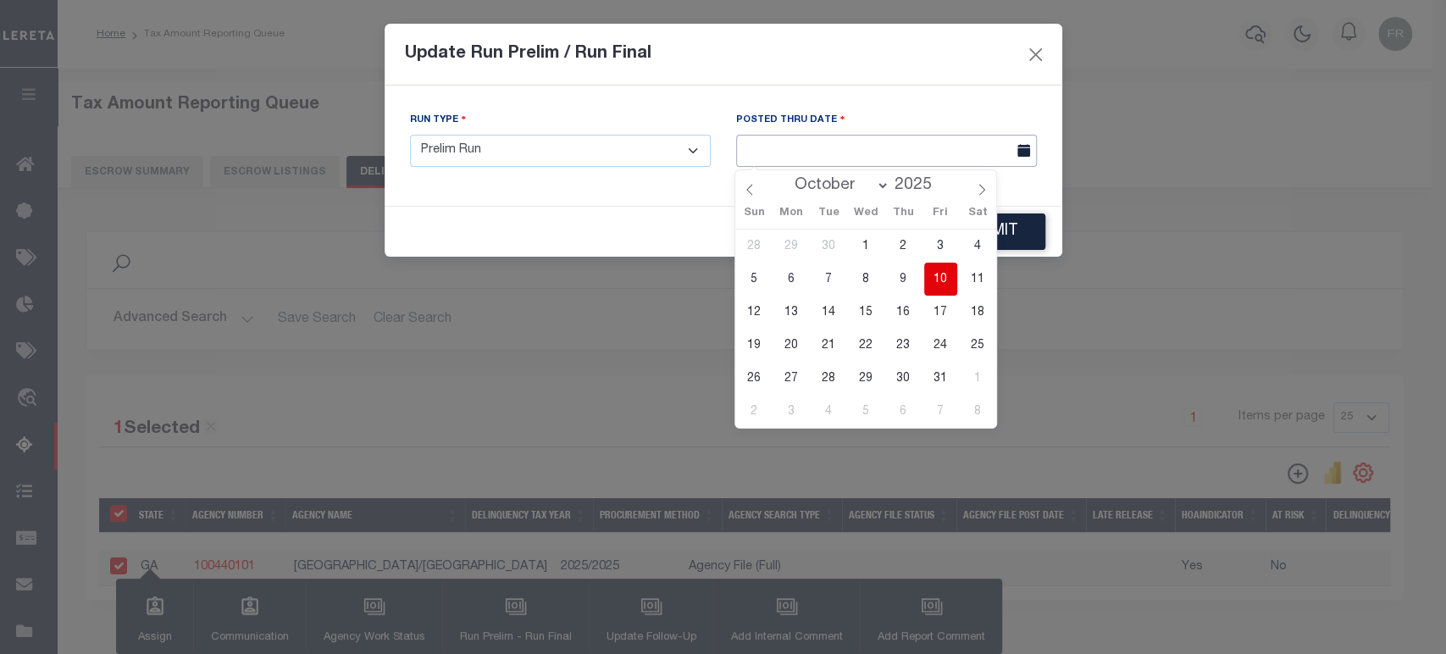
click at [937, 145] on input "text" at bounding box center [886, 151] width 301 height 33
click at [939, 278] on span "10" at bounding box center [940, 279] width 33 height 33
type input "[DATE]"
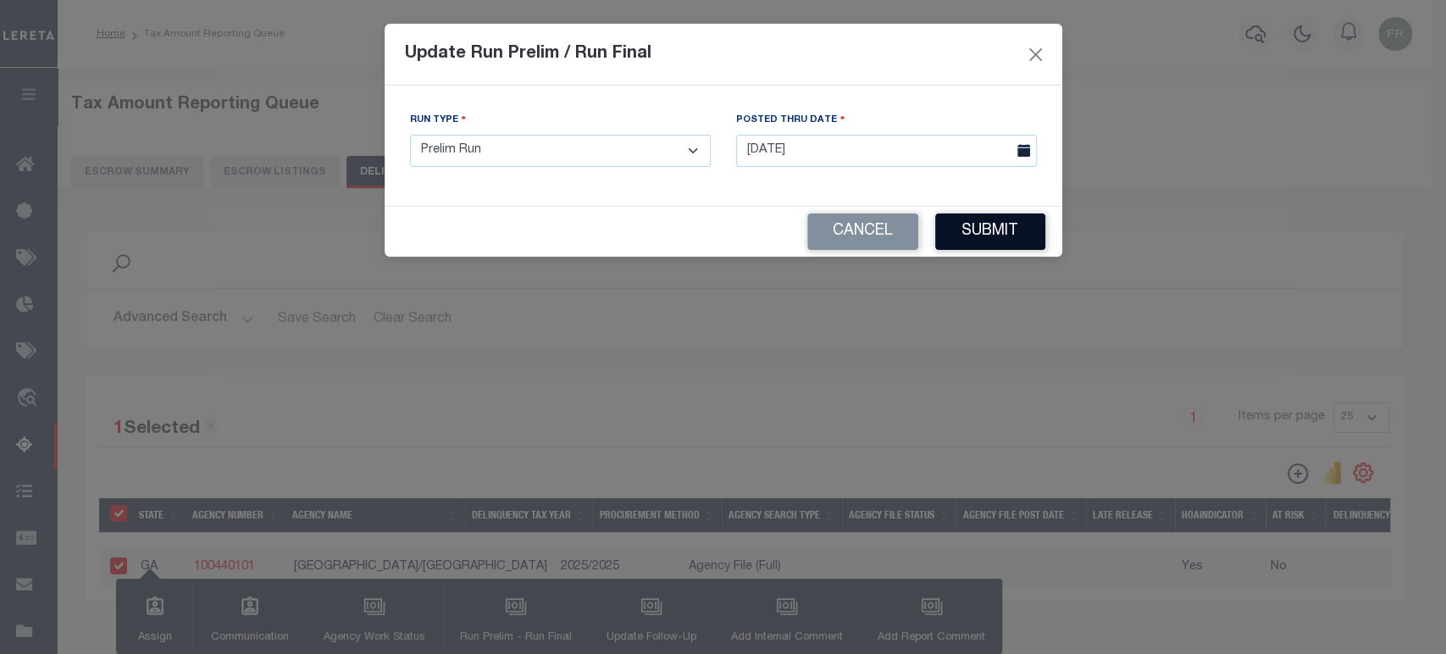
click at [1003, 229] on button "Submit" at bounding box center [990, 231] width 110 height 36
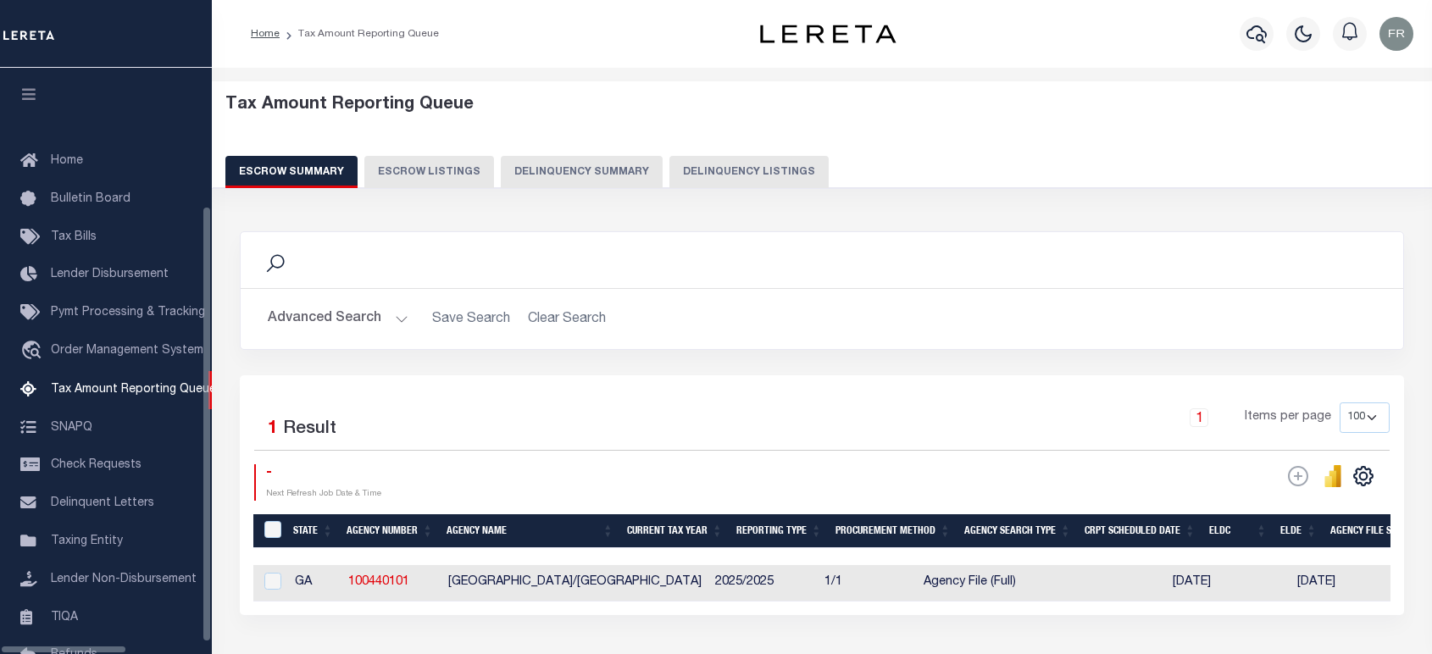
select select "100"
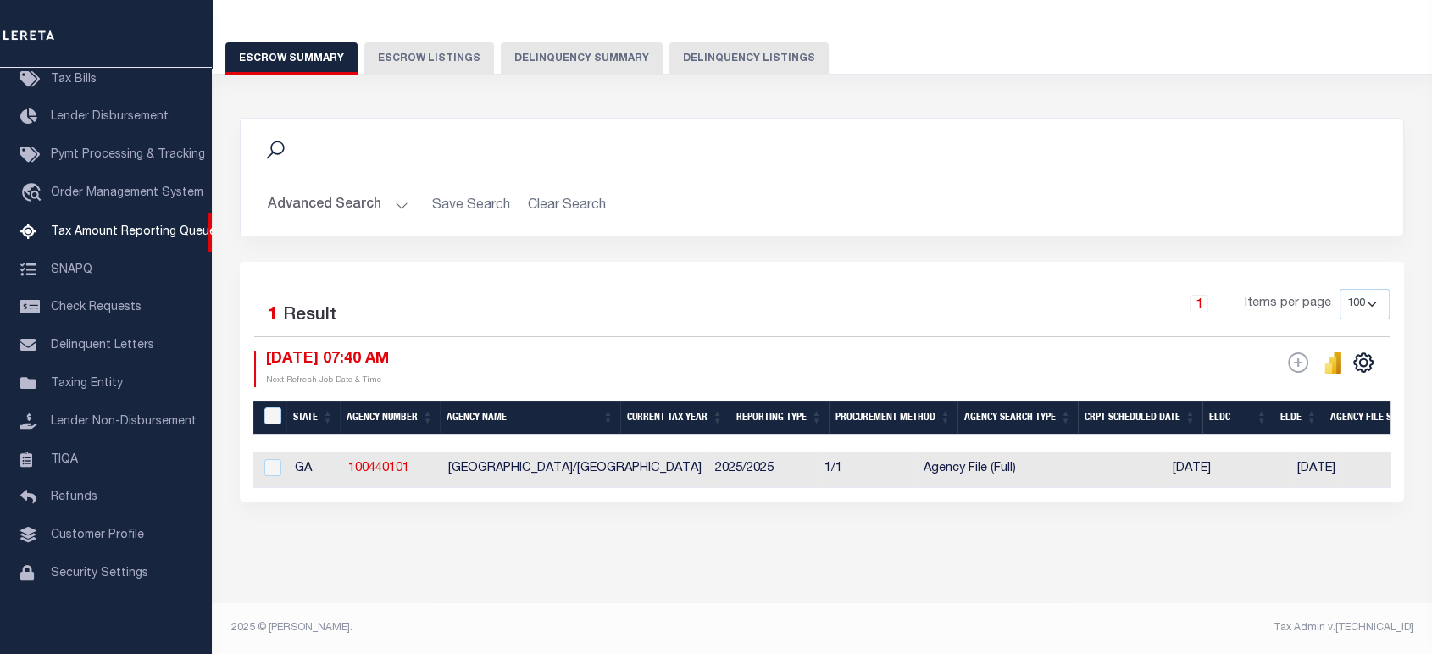
scroll to position [124, 0]
click at [266, 459] on input "checkbox" at bounding box center [272, 467] width 17 height 17
checkbox input "true"
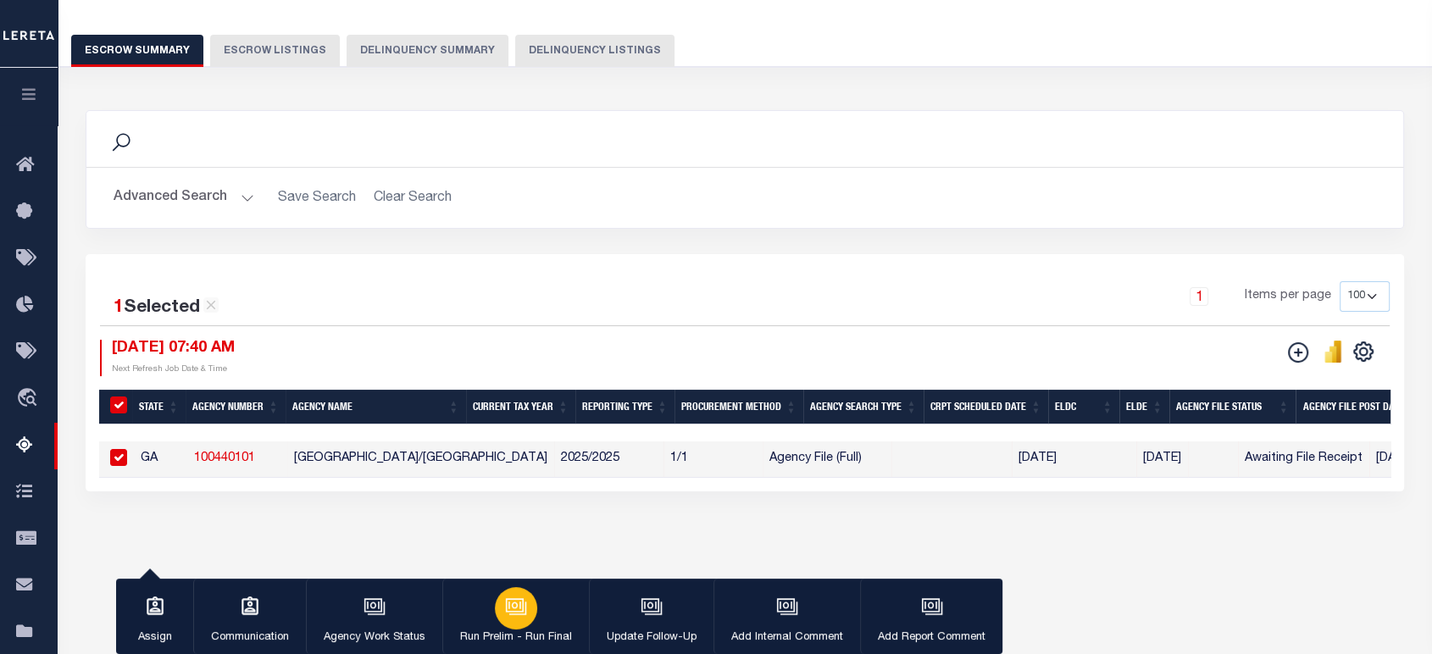
click at [516, 630] on p "Run Prelim - Run Final" at bounding box center [516, 637] width 112 height 17
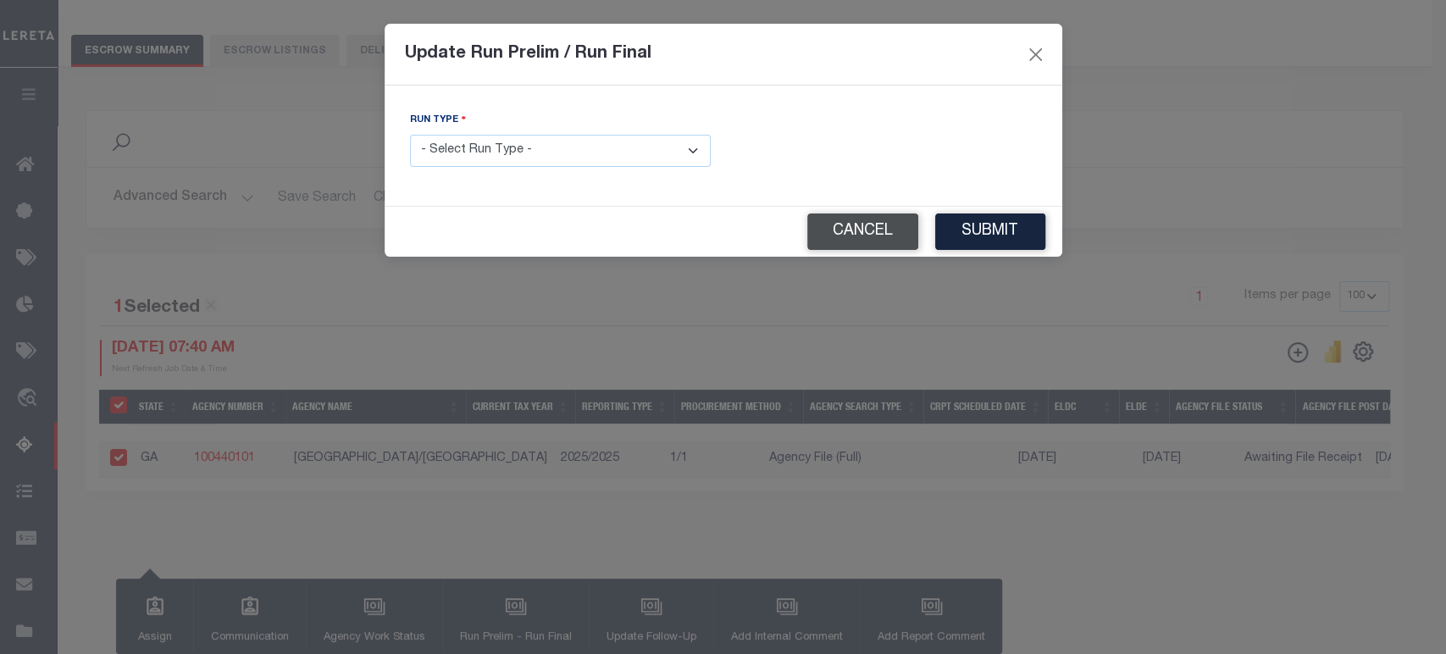
click at [878, 230] on button "Cancel" at bounding box center [862, 231] width 111 height 36
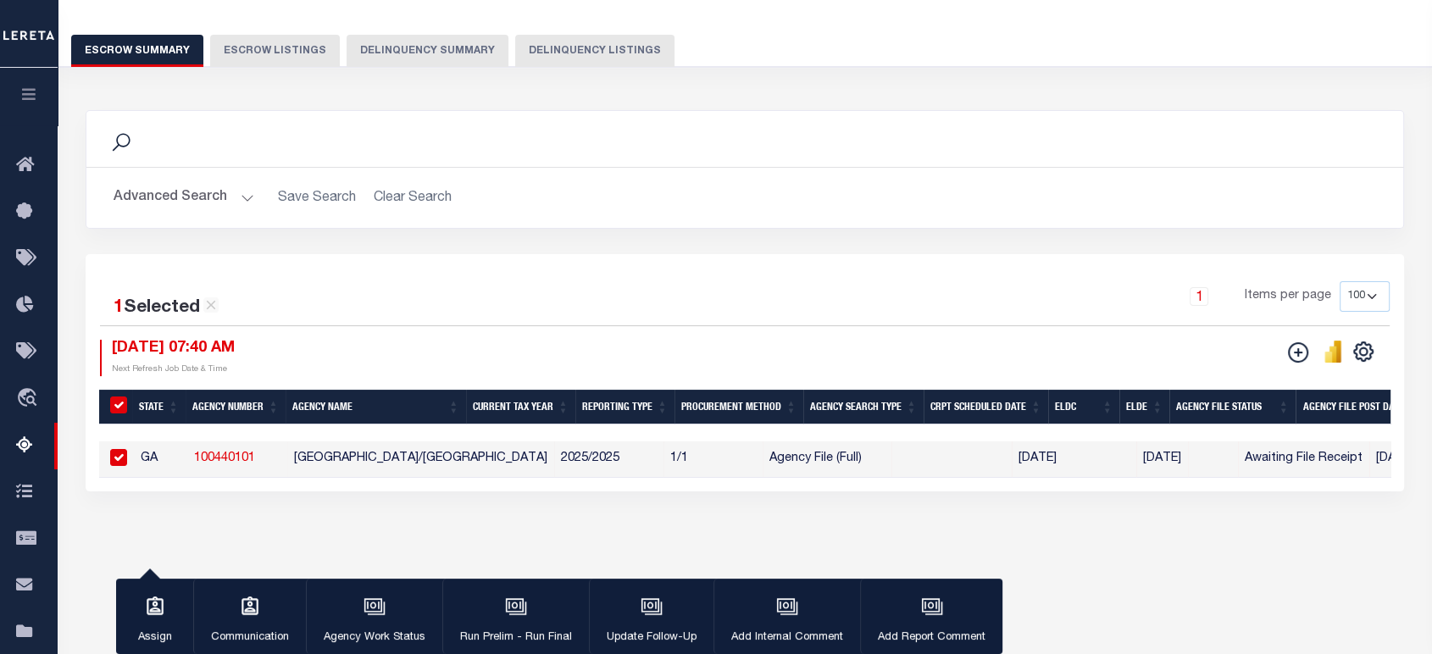
click at [407, 39] on button "Delinquency Summary" at bounding box center [427, 51] width 162 height 32
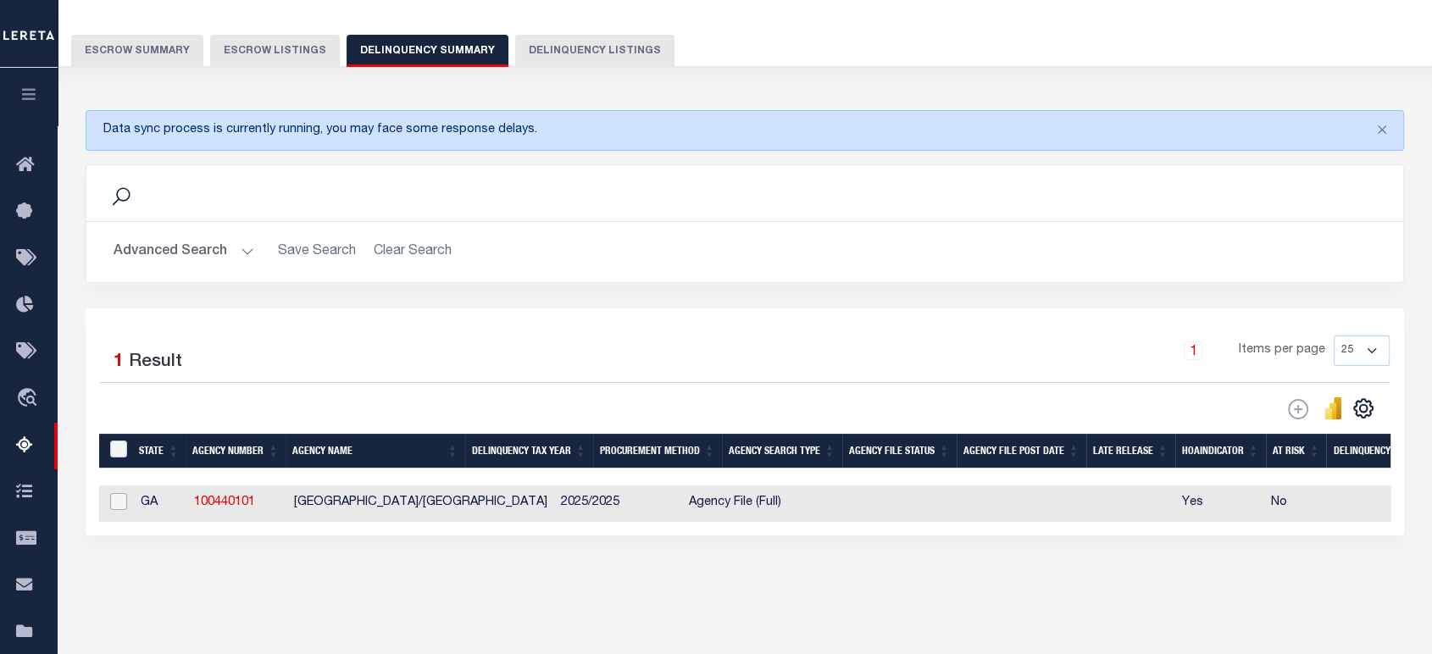
click at [118, 501] on input "checkbox" at bounding box center [118, 501] width 17 height 17
checkbox input "true"
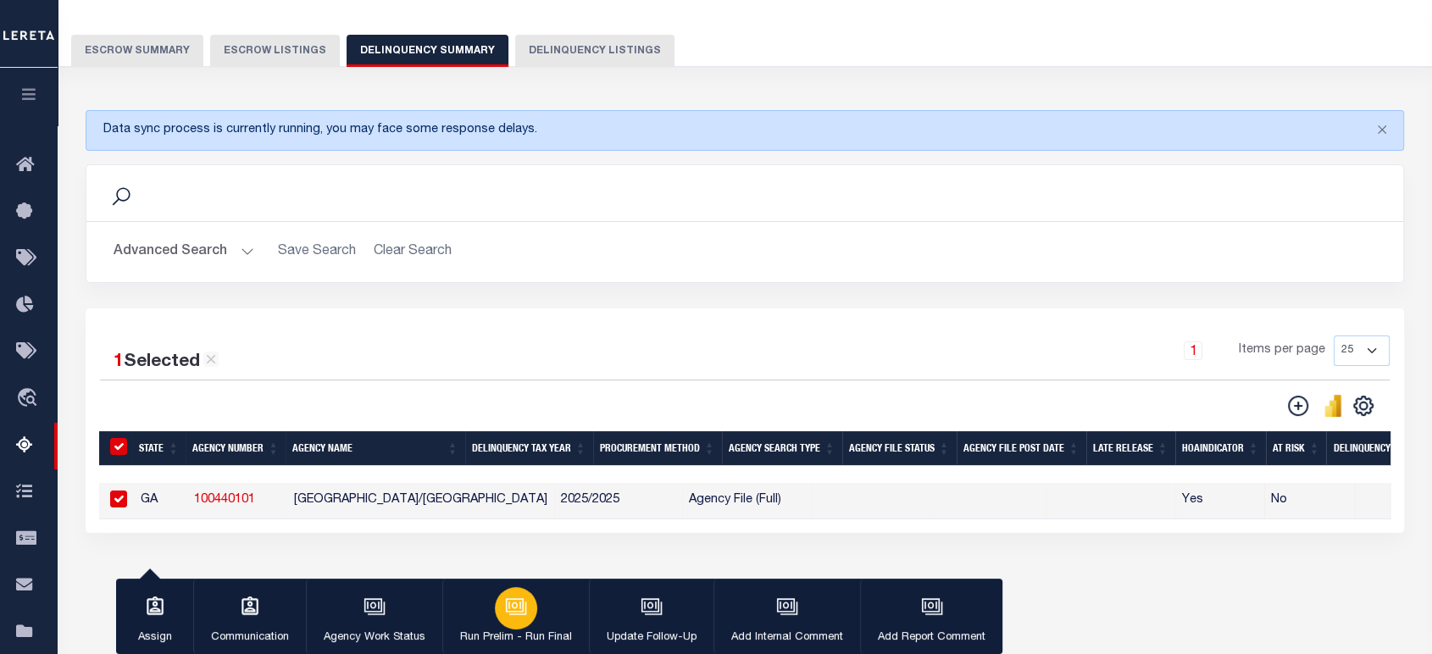
click at [539, 629] on p "Run Prelim - Run Final" at bounding box center [516, 637] width 112 height 17
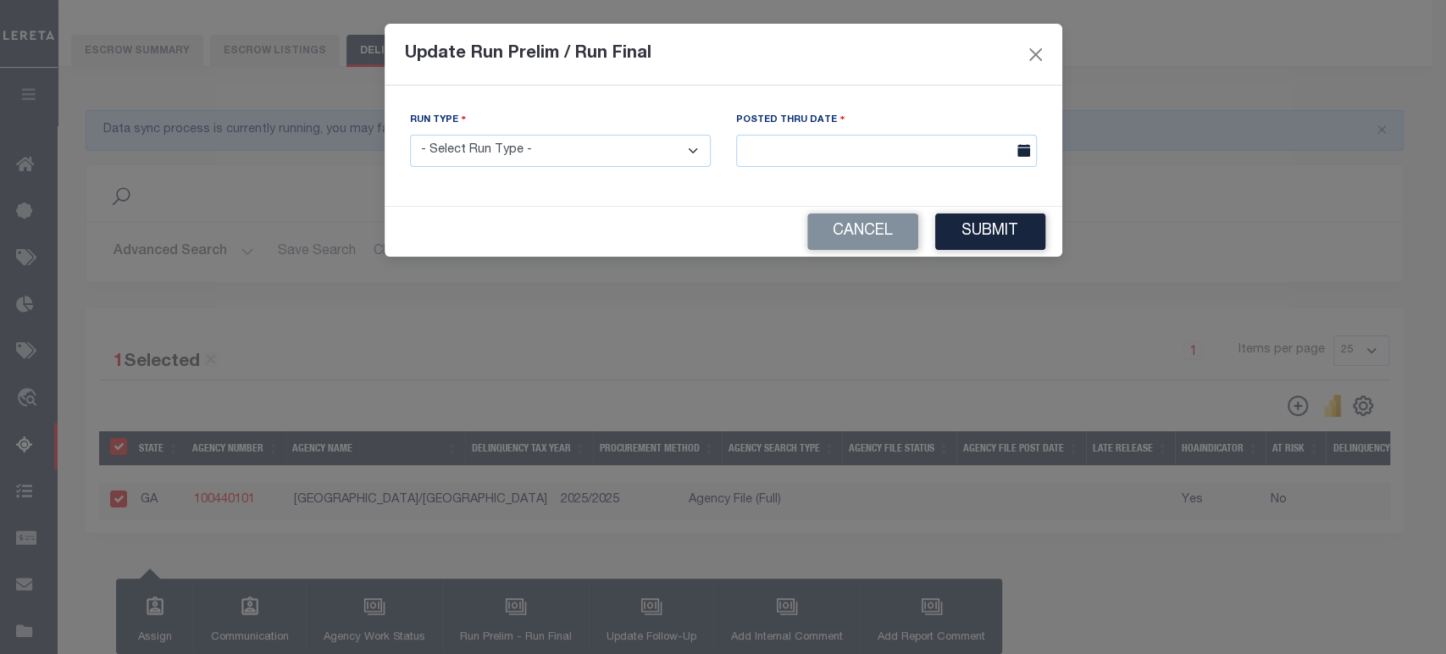
click at [700, 154] on select "- Select Run Type - Prelim Run Final Run" at bounding box center [560, 151] width 301 height 33
select select "P"
click at [410, 135] on select "- Select Run Type - Prelim Run Final Run" at bounding box center [560, 151] width 301 height 33
click at [1016, 152] on span at bounding box center [1022, 151] width 30 height 33
click at [1022, 154] on icon at bounding box center [1023, 150] width 13 height 13
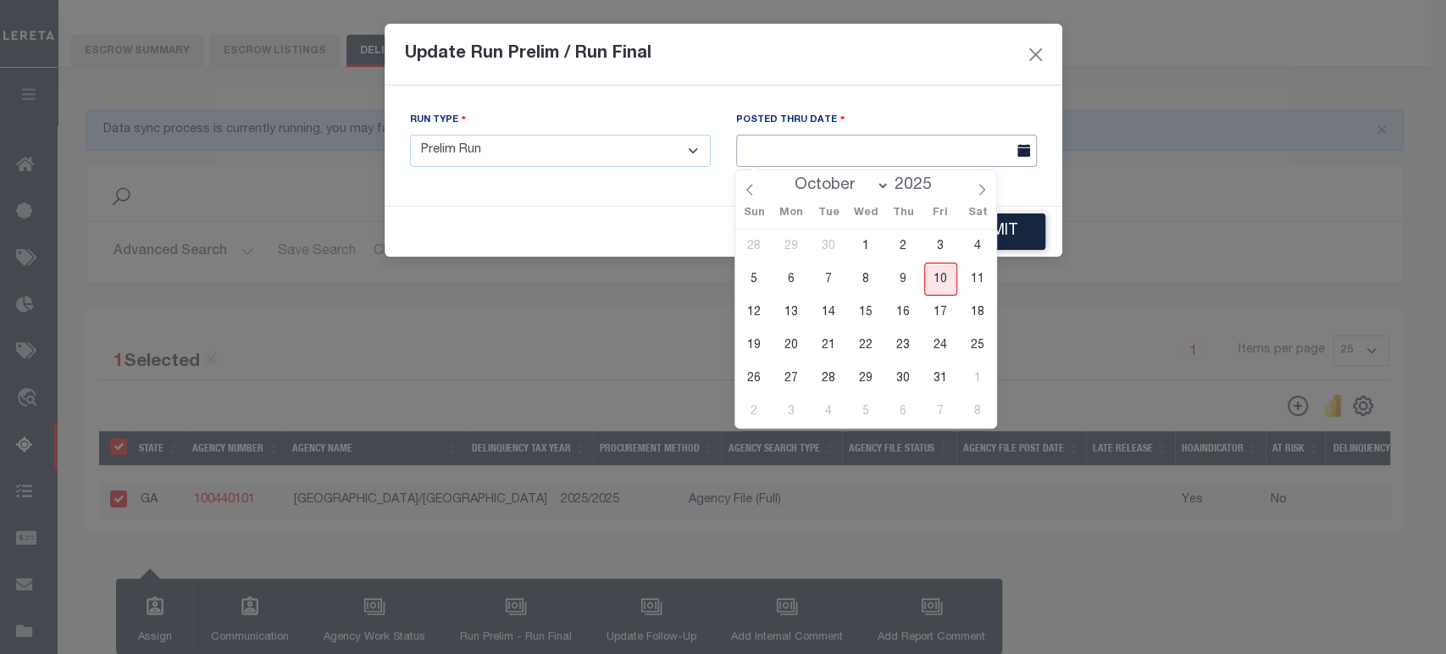
click at [889, 158] on input "text" at bounding box center [886, 151] width 301 height 33
click at [934, 278] on span "10" at bounding box center [940, 279] width 33 height 33
type input "[DATE]"
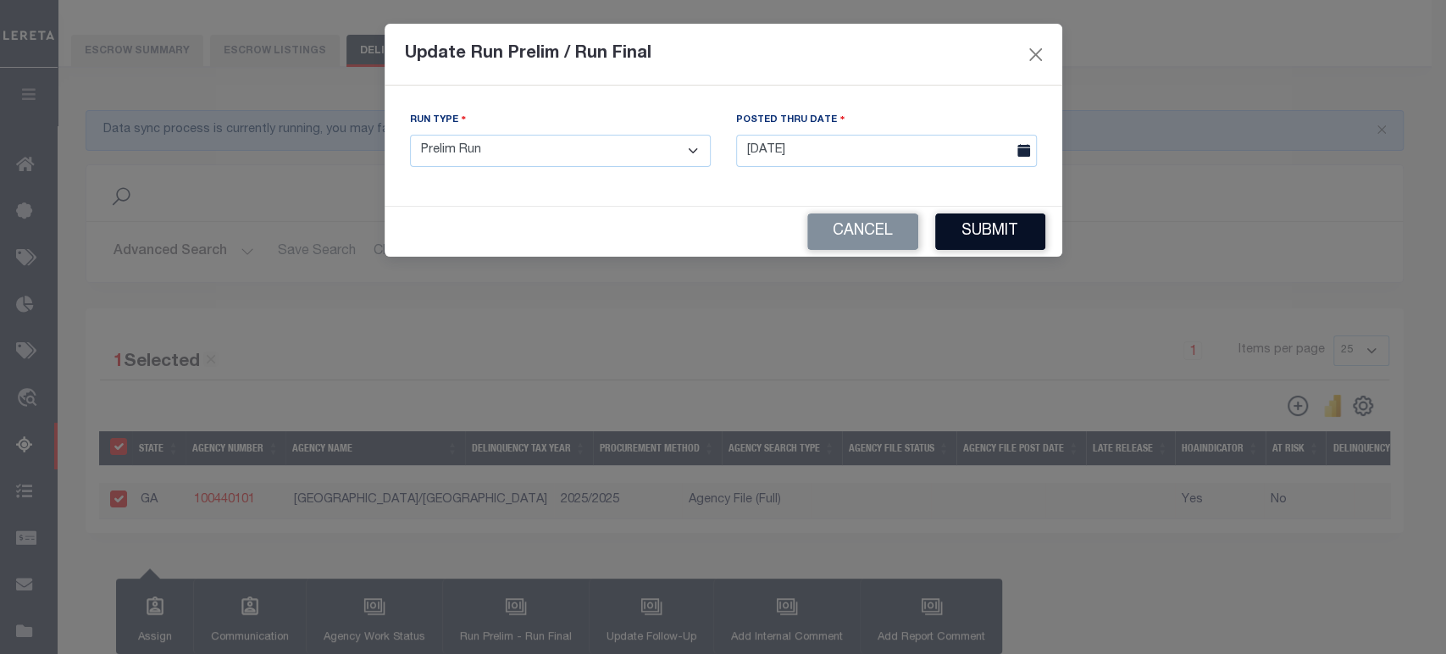
click at [1007, 232] on button "Submit" at bounding box center [990, 231] width 110 height 36
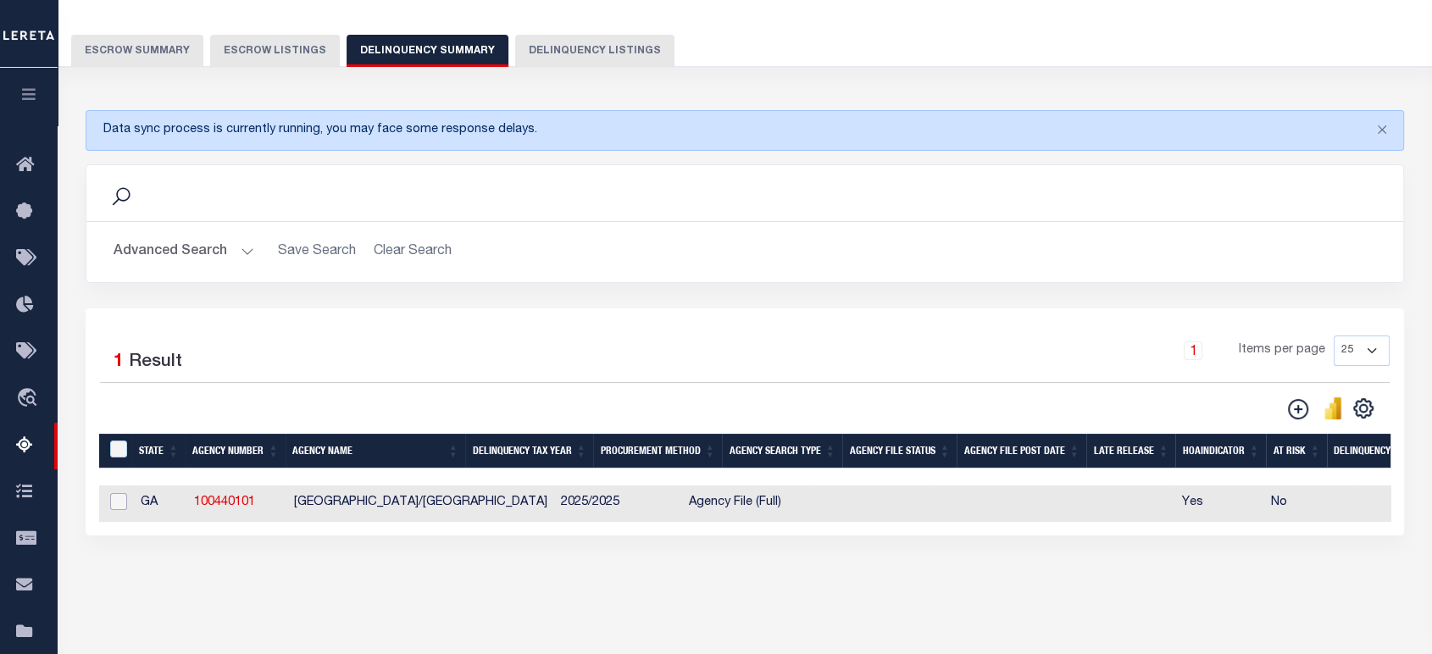
click at [114, 504] on input "checkbox" at bounding box center [118, 501] width 17 height 17
checkbox input "true"
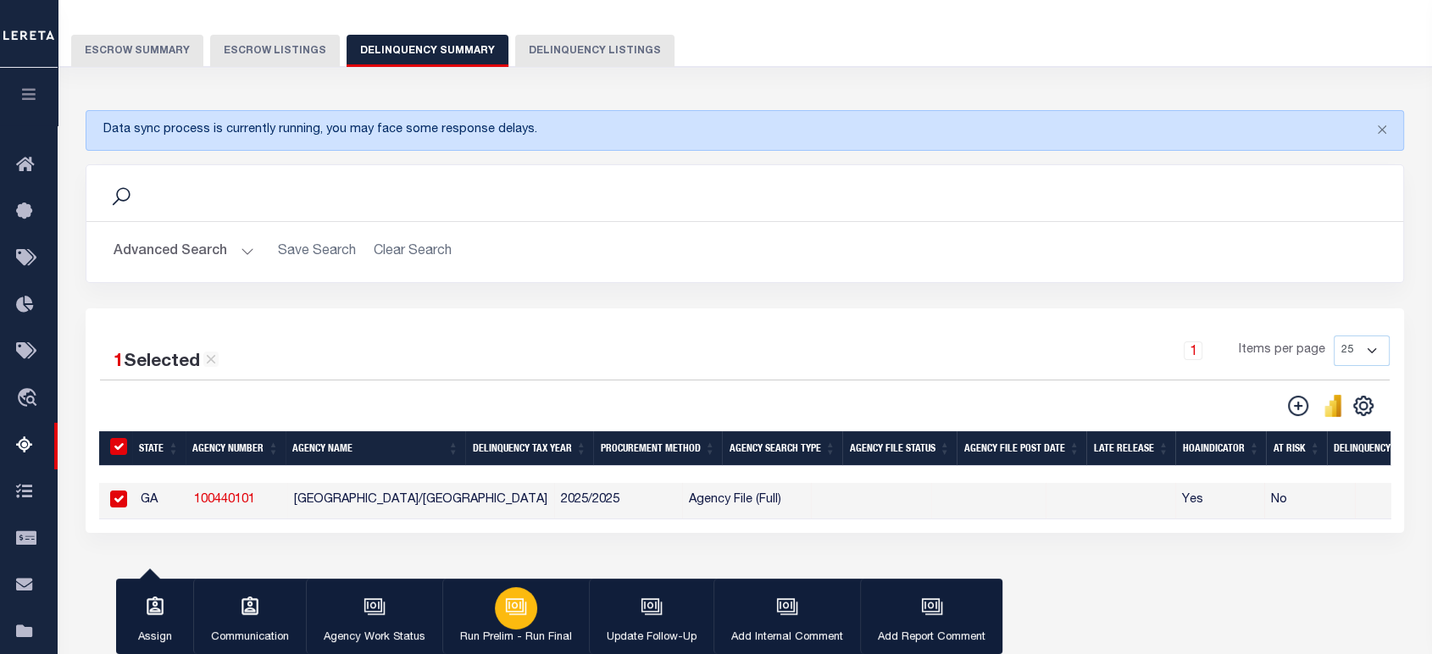
click at [524, 615] on icon "button" at bounding box center [516, 607] width 22 height 22
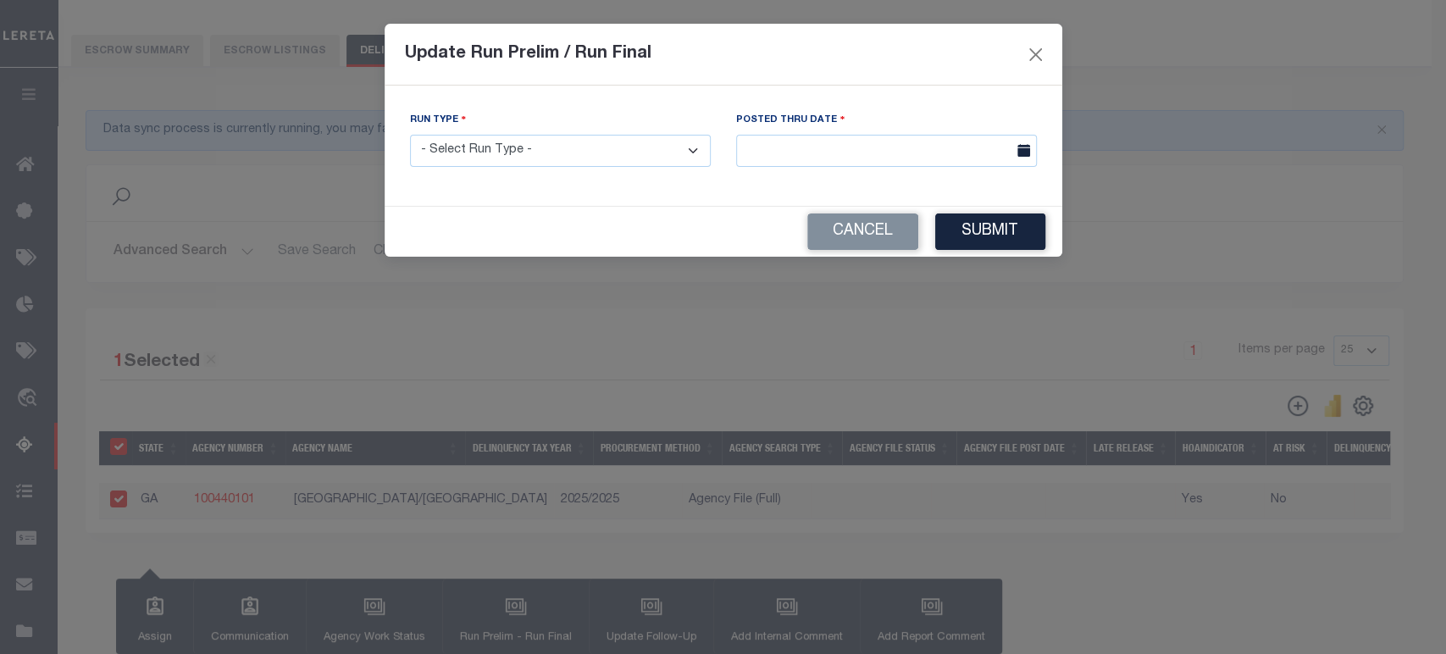
click at [690, 149] on select "- Select Run Type - Prelim Run Final Run" at bounding box center [560, 151] width 301 height 33
select select "P"
click at [410, 135] on select "- Select Run Type - Prelim Run Final Run" at bounding box center [560, 151] width 301 height 33
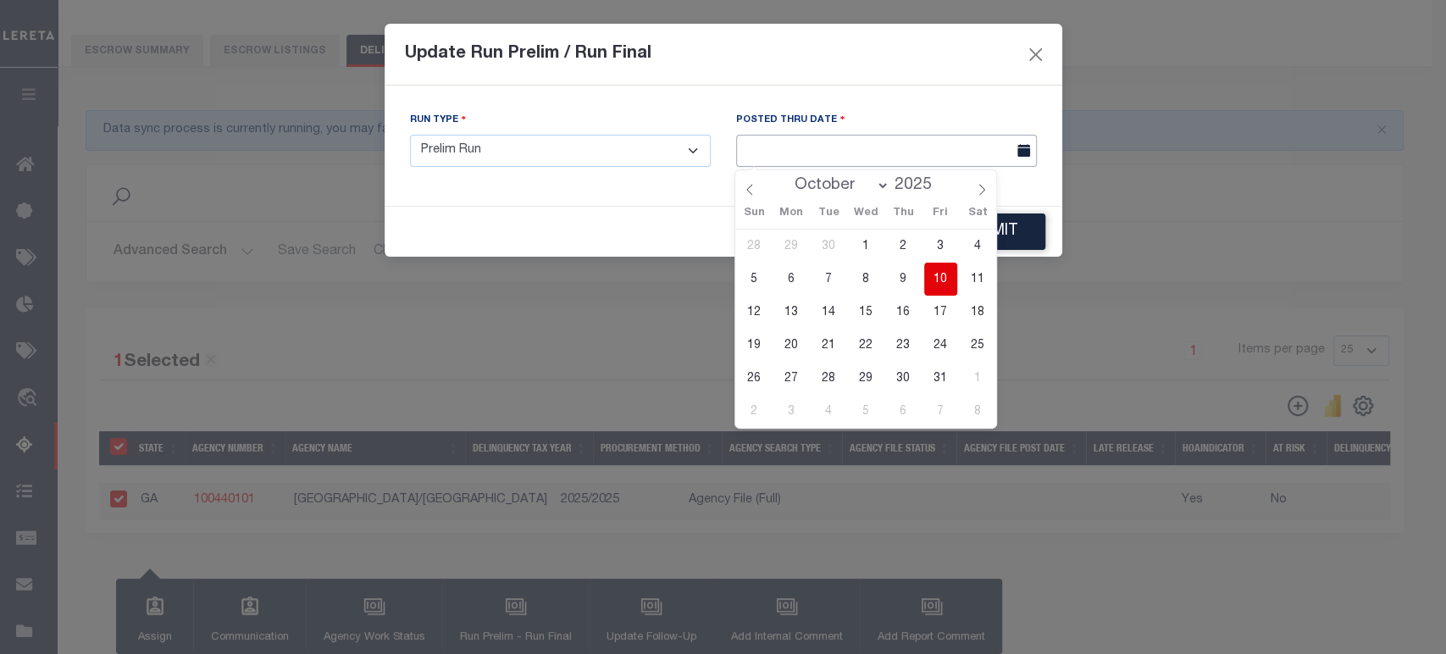
click at [996, 149] on input "text" at bounding box center [886, 151] width 301 height 33
click at [899, 278] on span "9" at bounding box center [903, 279] width 33 height 33
type input "10/09/2025"
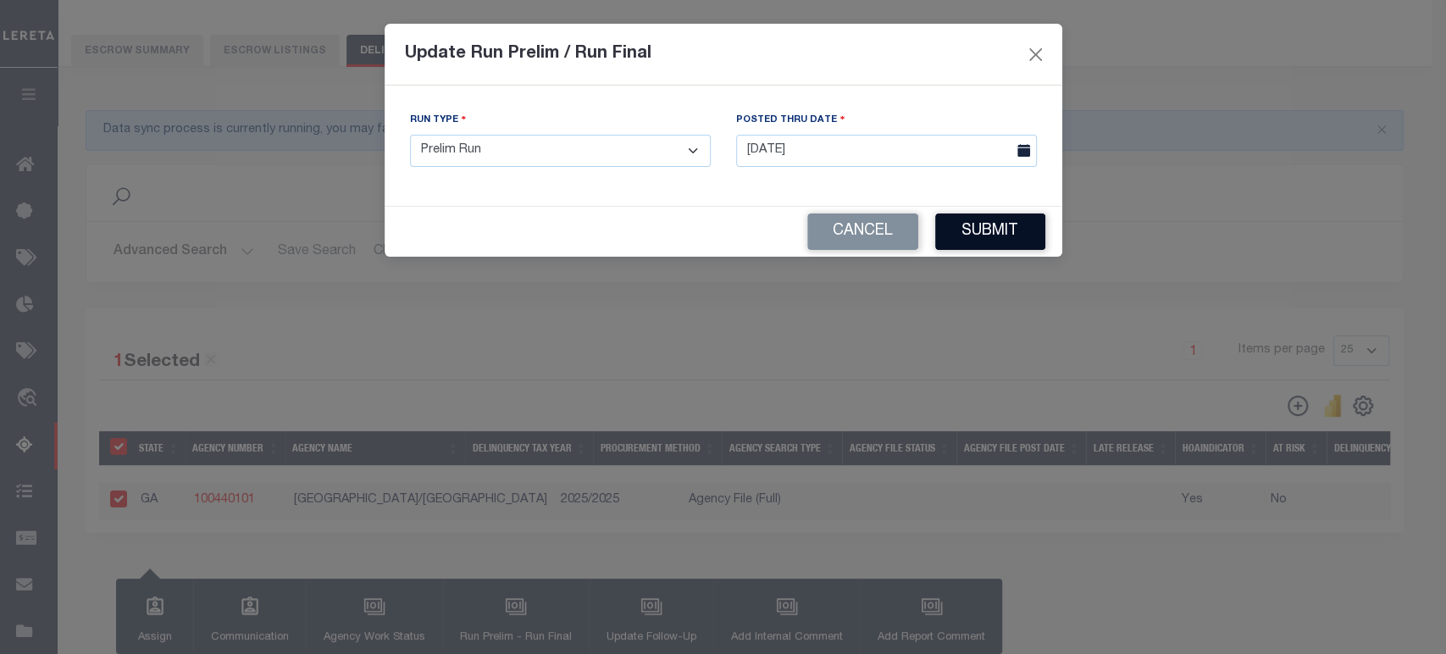
click at [967, 231] on button "Submit" at bounding box center [990, 231] width 110 height 36
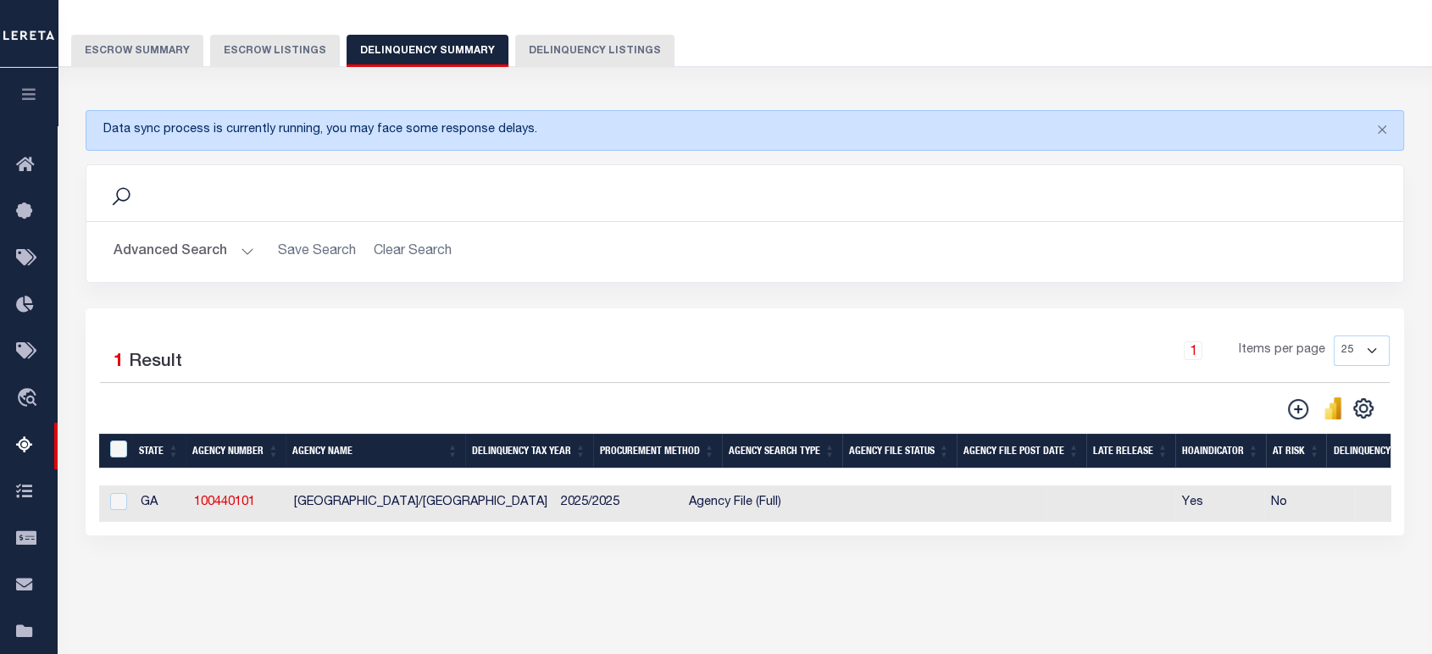
click at [31, 102] on icon "button" at bounding box center [28, 93] width 19 height 15
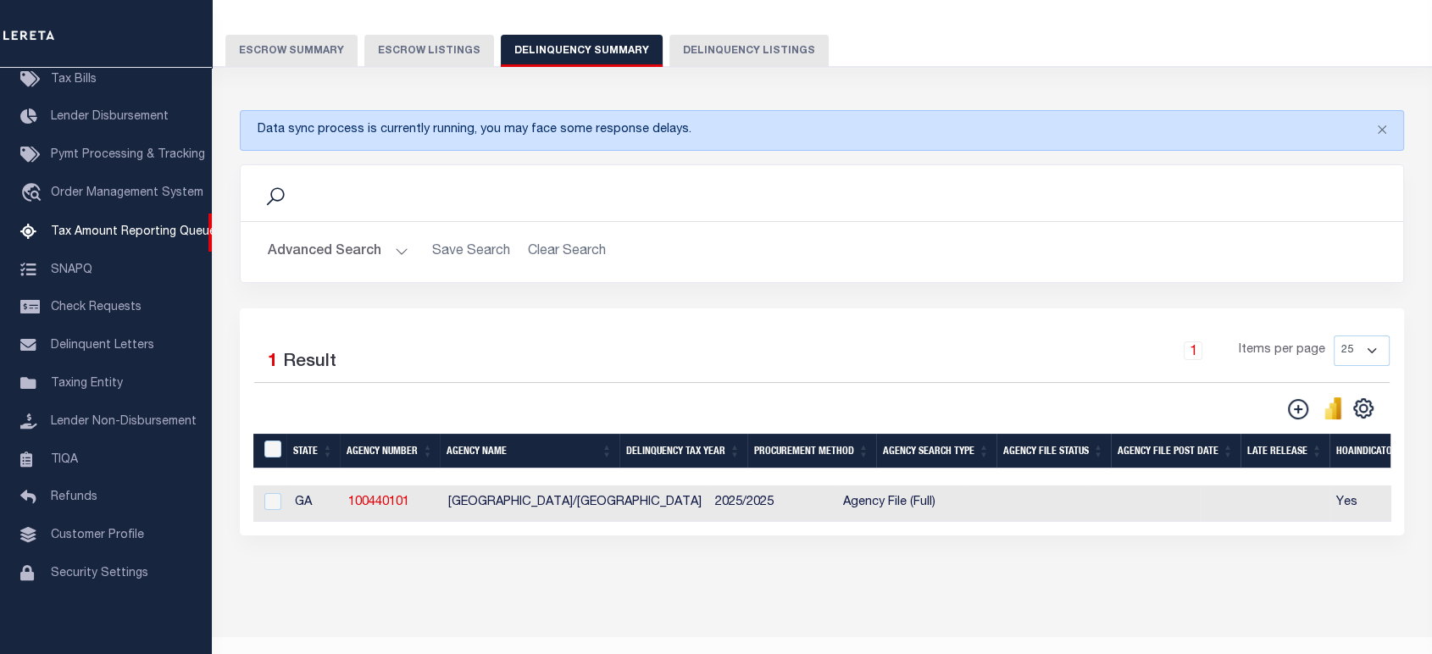
click at [397, 252] on button "Advanced Search" at bounding box center [338, 251] width 141 height 33
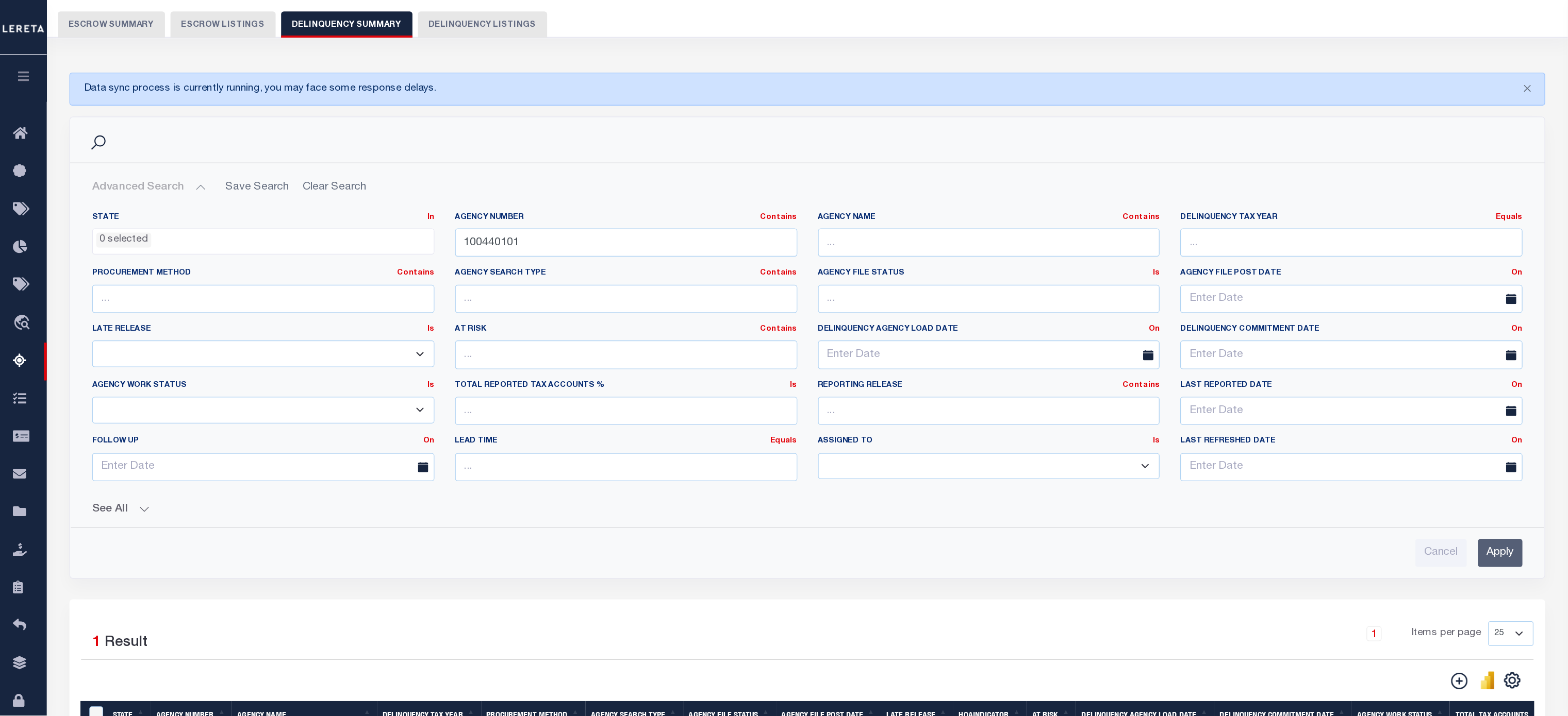
scroll to position [66, 0]
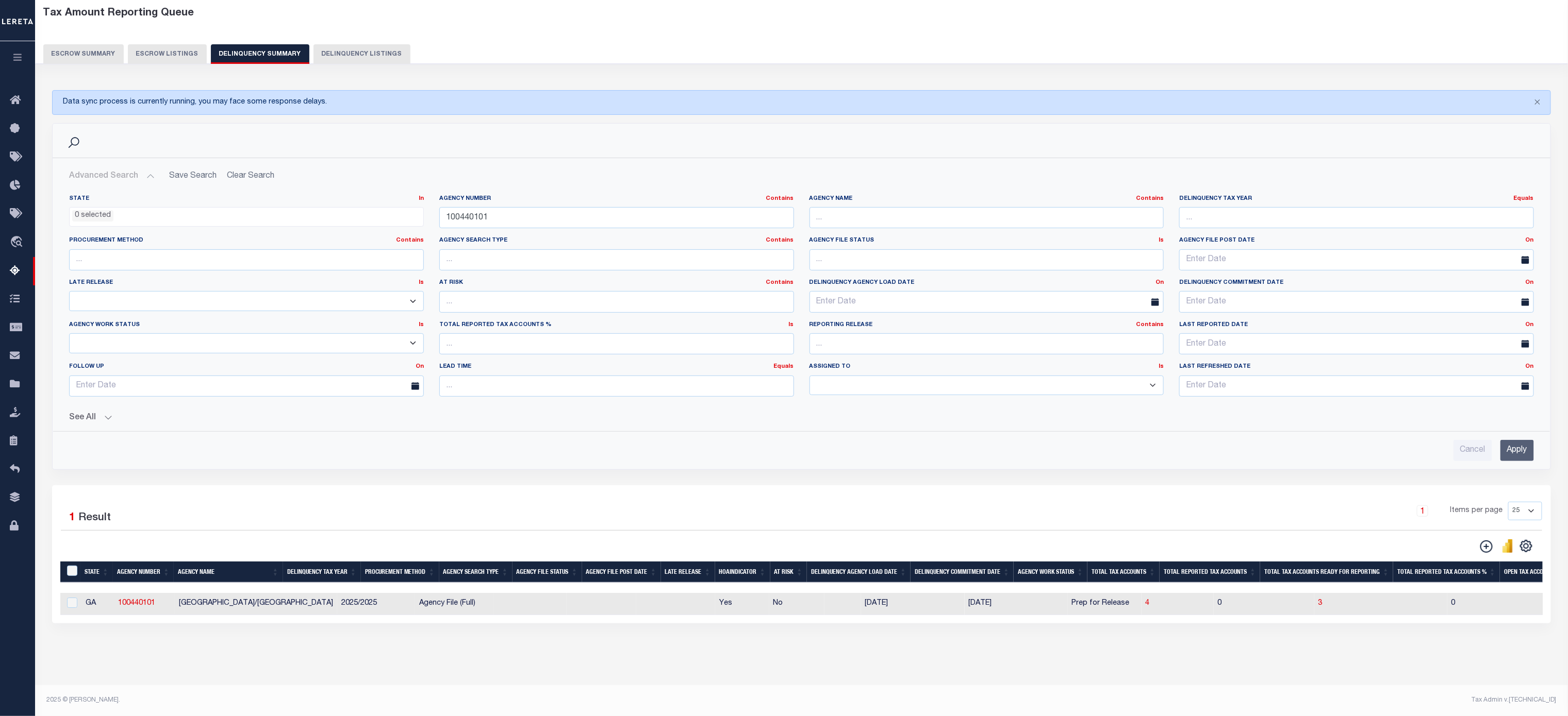
drag, startPoint x: 870, startPoint y: 2, endPoint x: 758, endPoint y: 55, distance: 123.9
click at [758, 55] on div "Tax Amount Reporting Queue Escrow Summary Escrow Listings Delinquency Summary" at bounding box center [802, 39] width 1553 height 81
click at [7, 55] on button "button" at bounding box center [18, 59] width 35 height 35
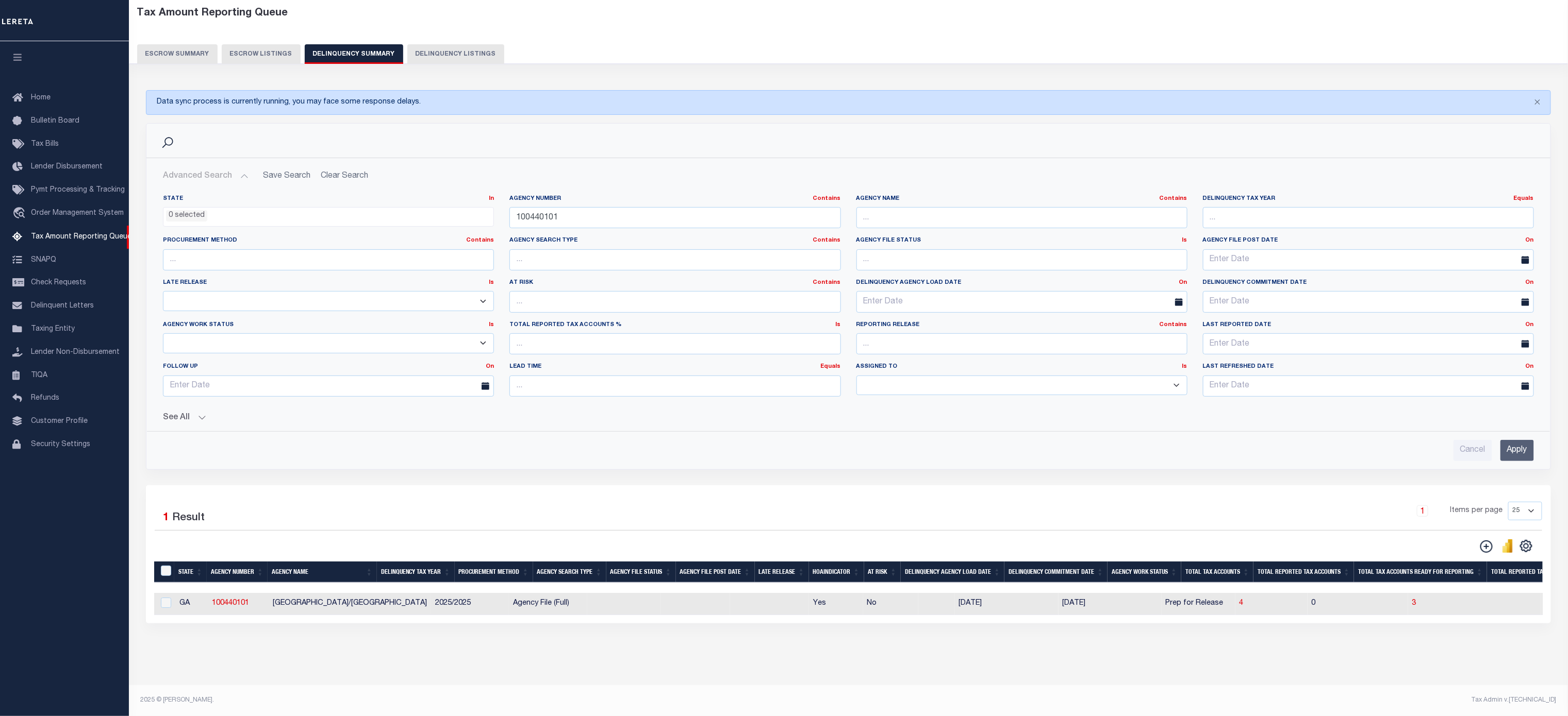
click at [200, 397] on button "See All" at bounding box center [849, 418] width 1371 height 10
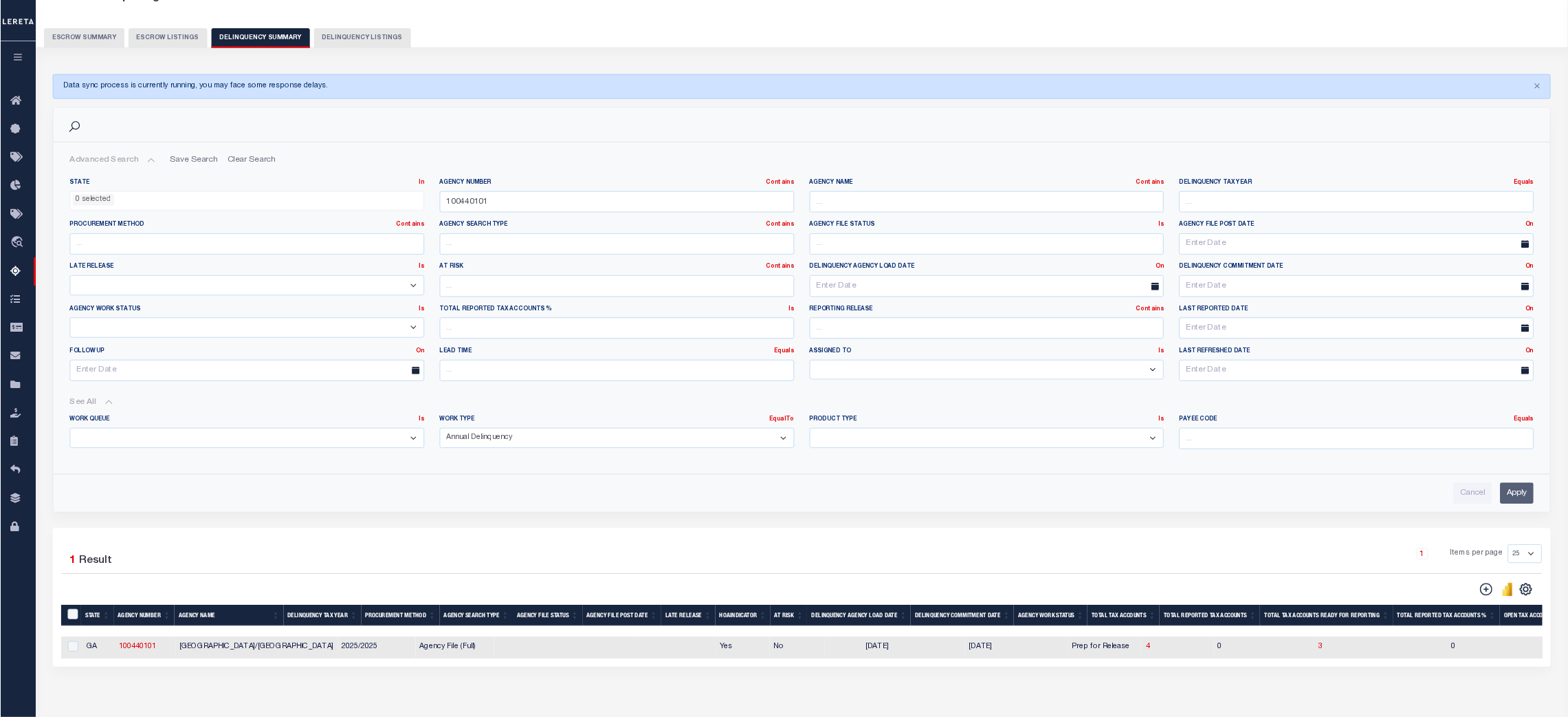
scroll to position [89, 0]
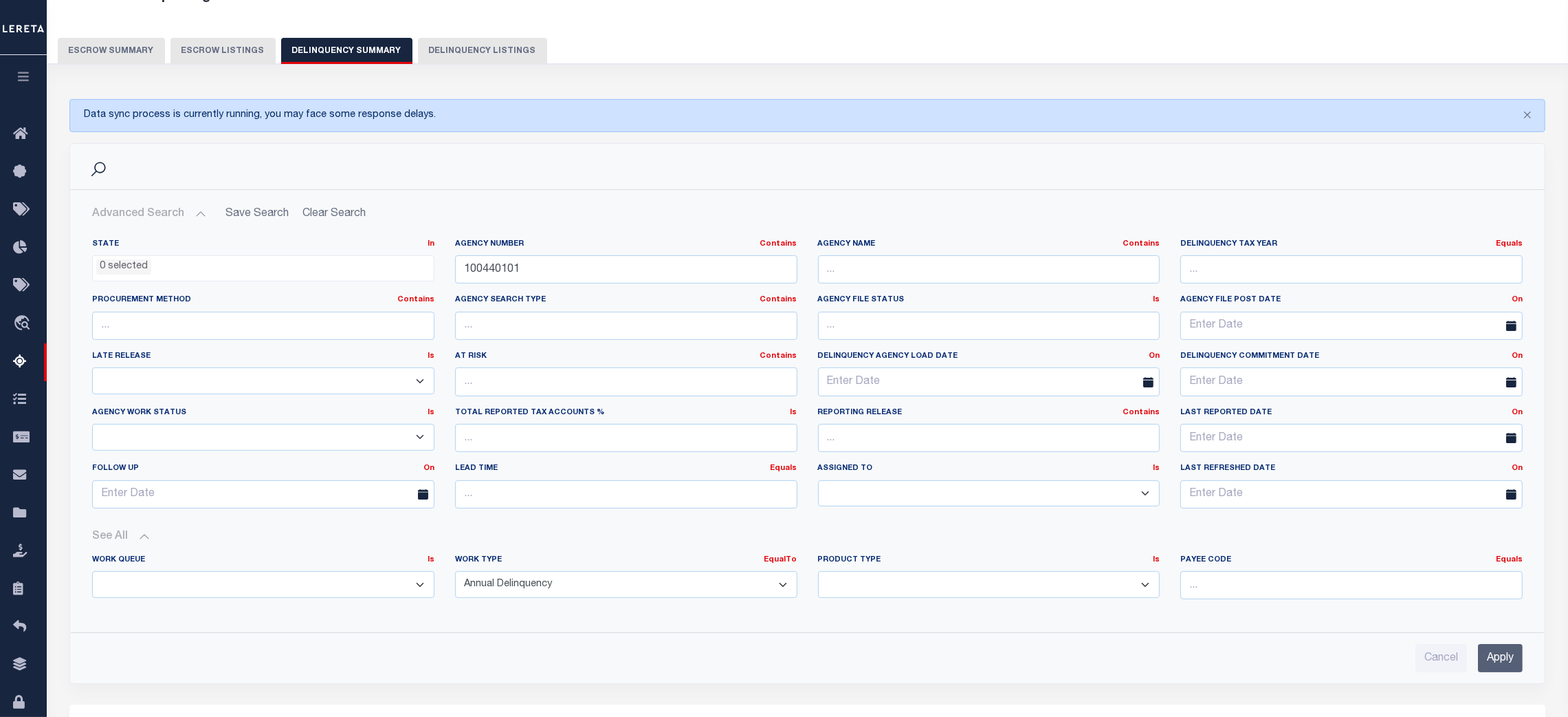
drag, startPoint x: 2030, startPoint y: 2, endPoint x: 1023, endPoint y: 24, distance: 1007.2
click at [1023, 24] on div "Tax Amount Reporting Queue Escrow Summary Escrow Listings Delinquency Summary" at bounding box center [808, 26] width 1500 height 76
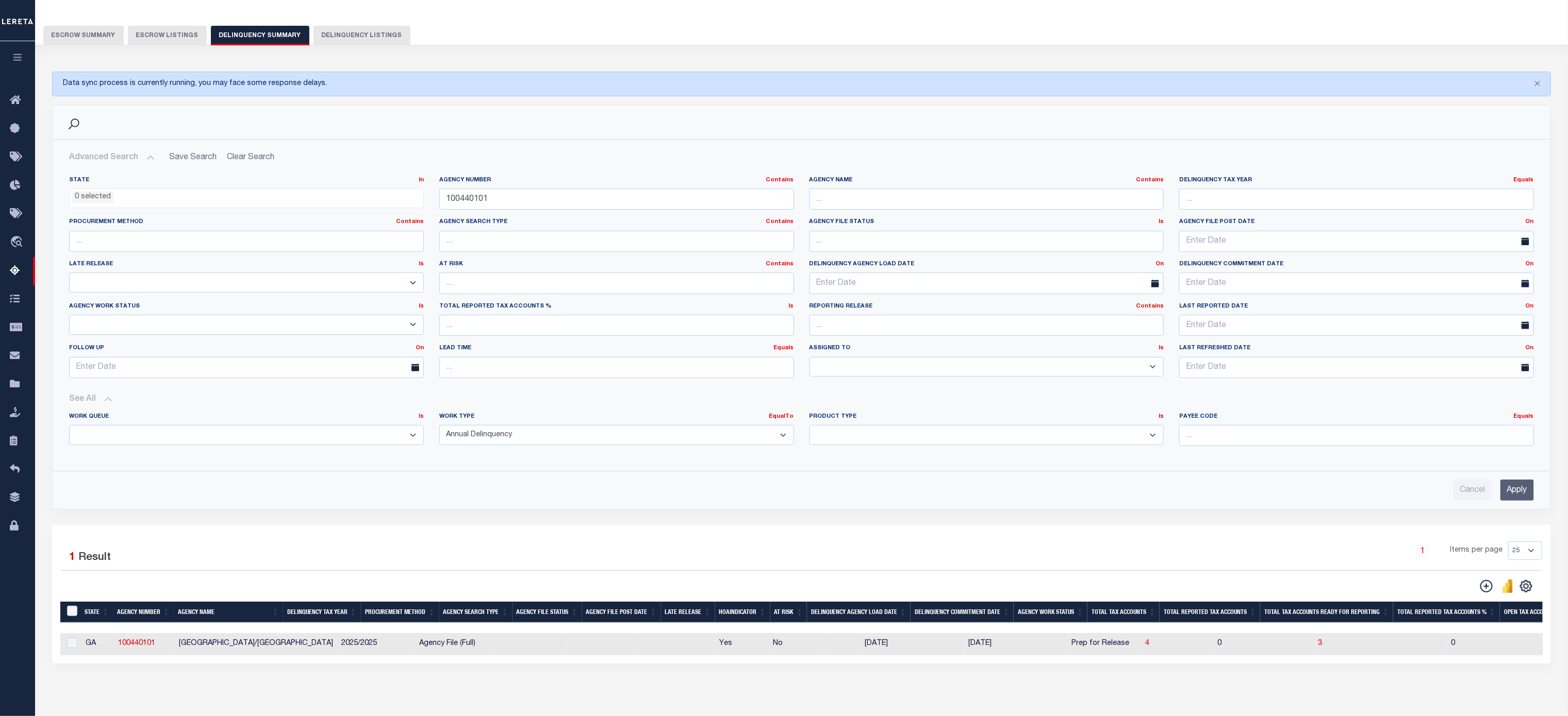
drag, startPoint x: 1164, startPoint y: 1, endPoint x: 928, endPoint y: 30, distance: 237.8
click at [871, 30] on div "Escrow Summary Escrow Listings Delinquency Summary Delinquency Listings" at bounding box center [802, 35] width 1517 height 19
click at [12, 63] on button "button" at bounding box center [18, 59] width 35 height 35
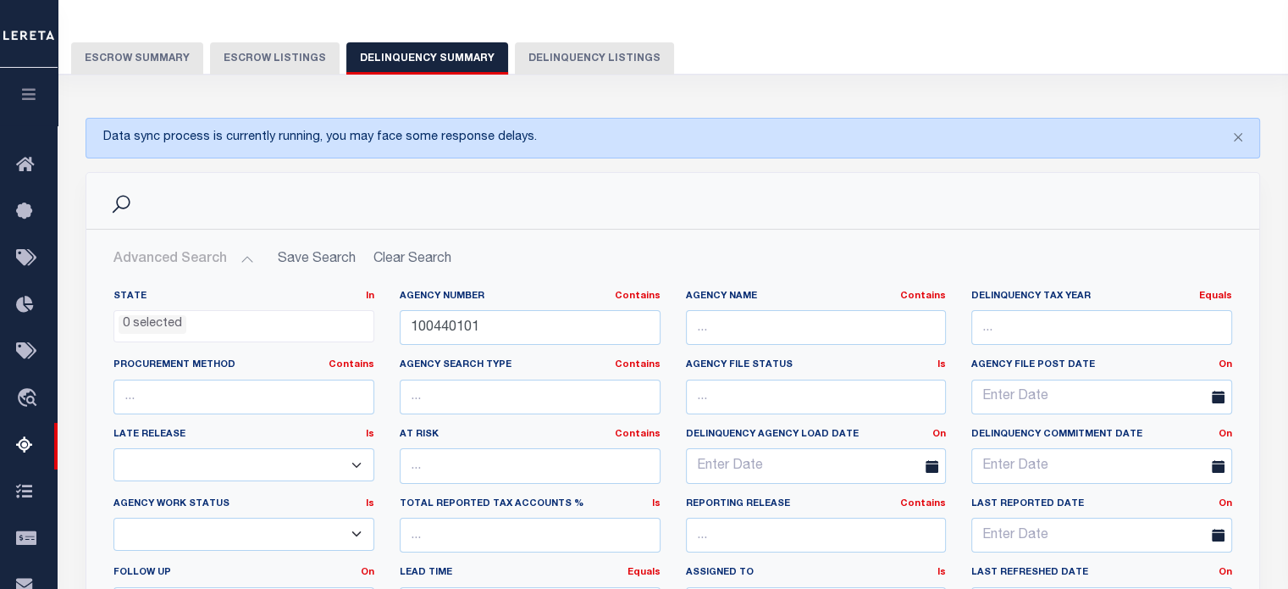
drag, startPoint x: 1123, startPoint y: 132, endPoint x: 557, endPoint y: 169, distance: 567.0
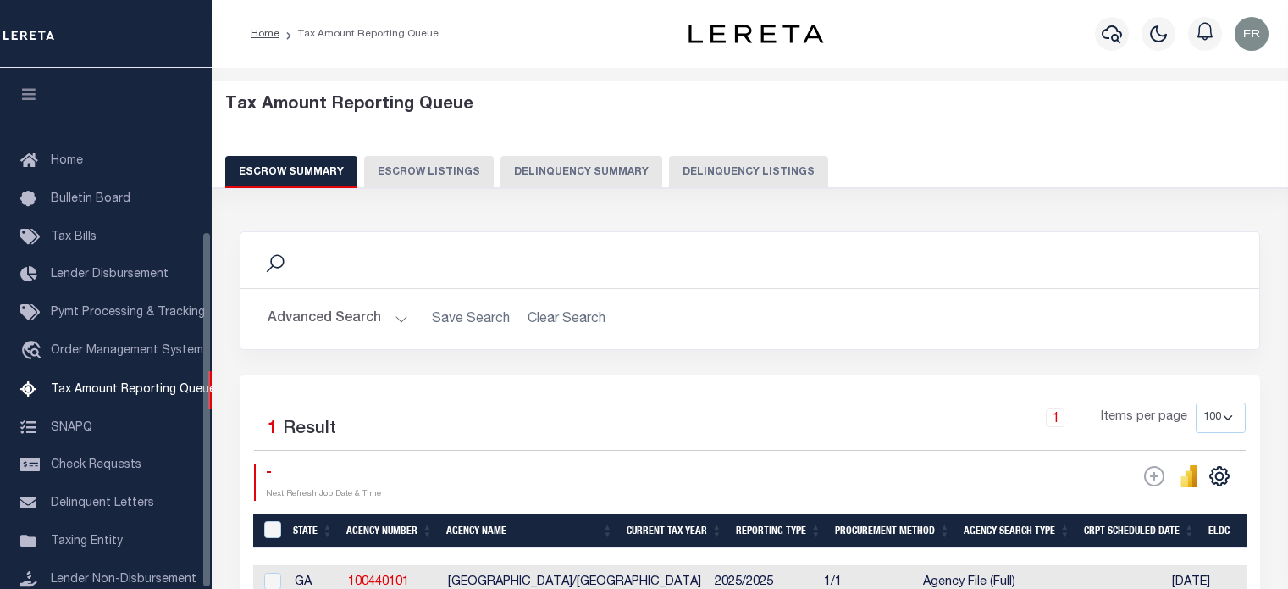
select select "100"
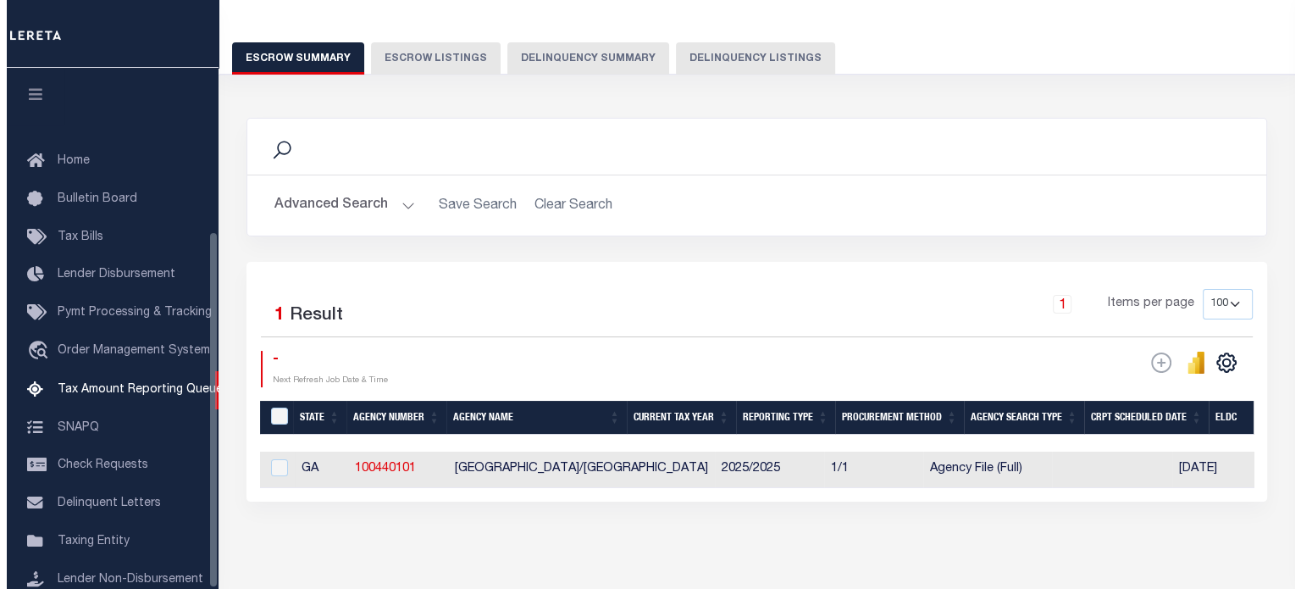
scroll to position [239, 0]
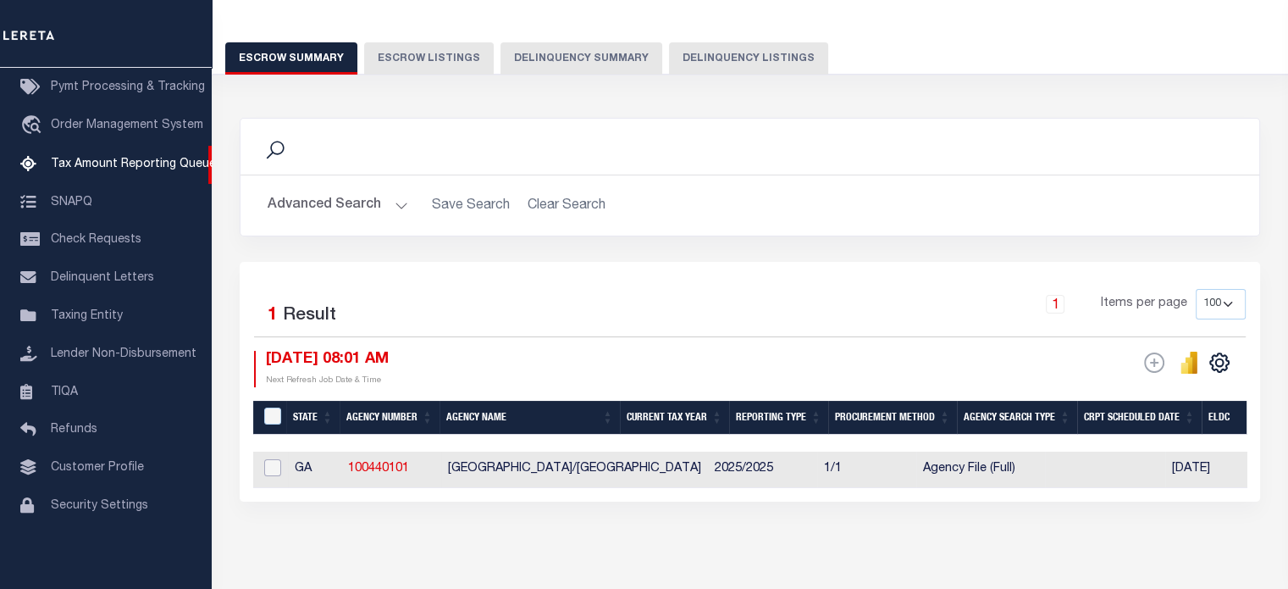
click at [271, 463] on input "checkbox" at bounding box center [272, 467] width 17 height 17
checkbox input "true"
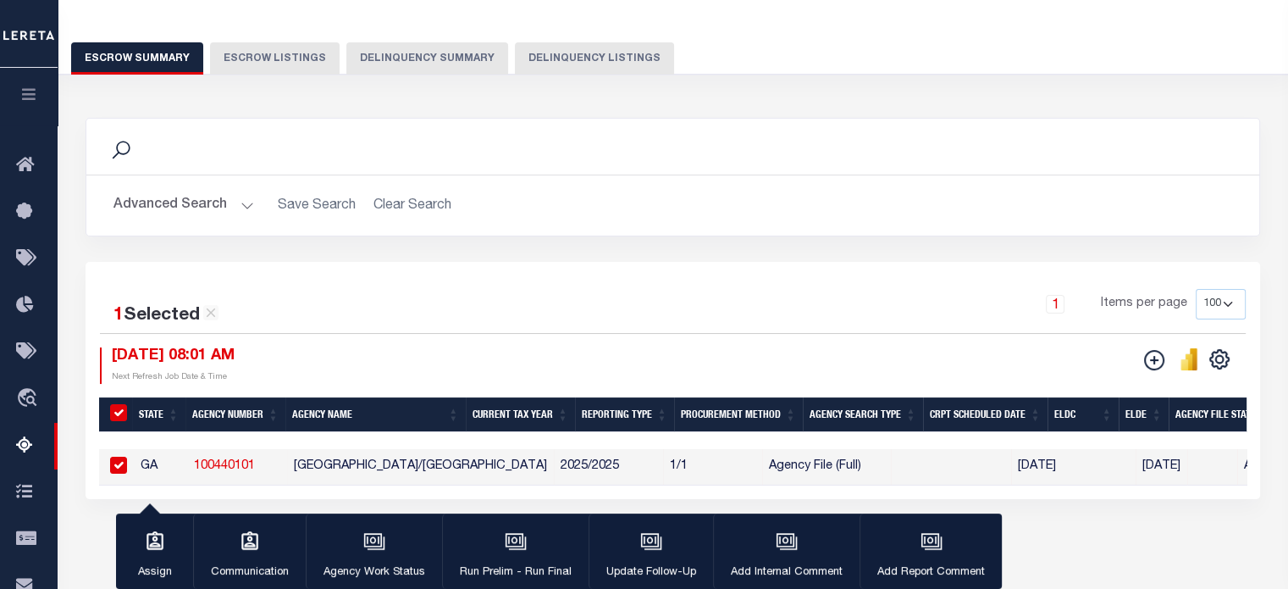
click at [431, 47] on button "Delinquency Summary" at bounding box center [427, 58] width 162 height 32
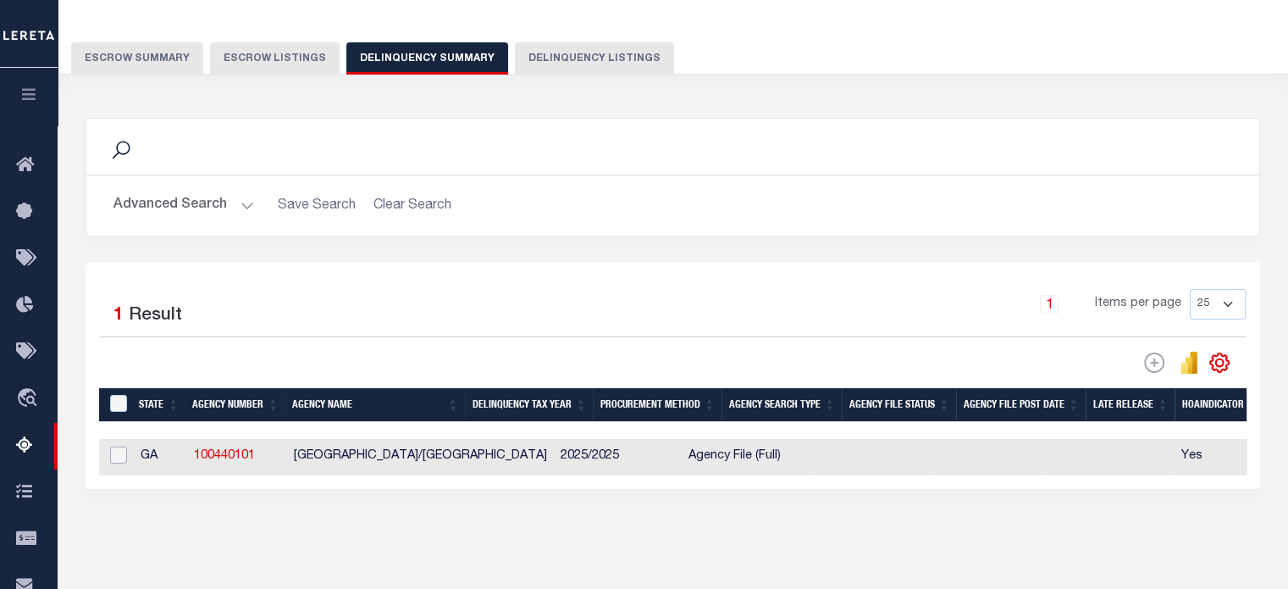
click at [114, 451] on input "checkbox" at bounding box center [118, 454] width 17 height 17
checkbox input "true"
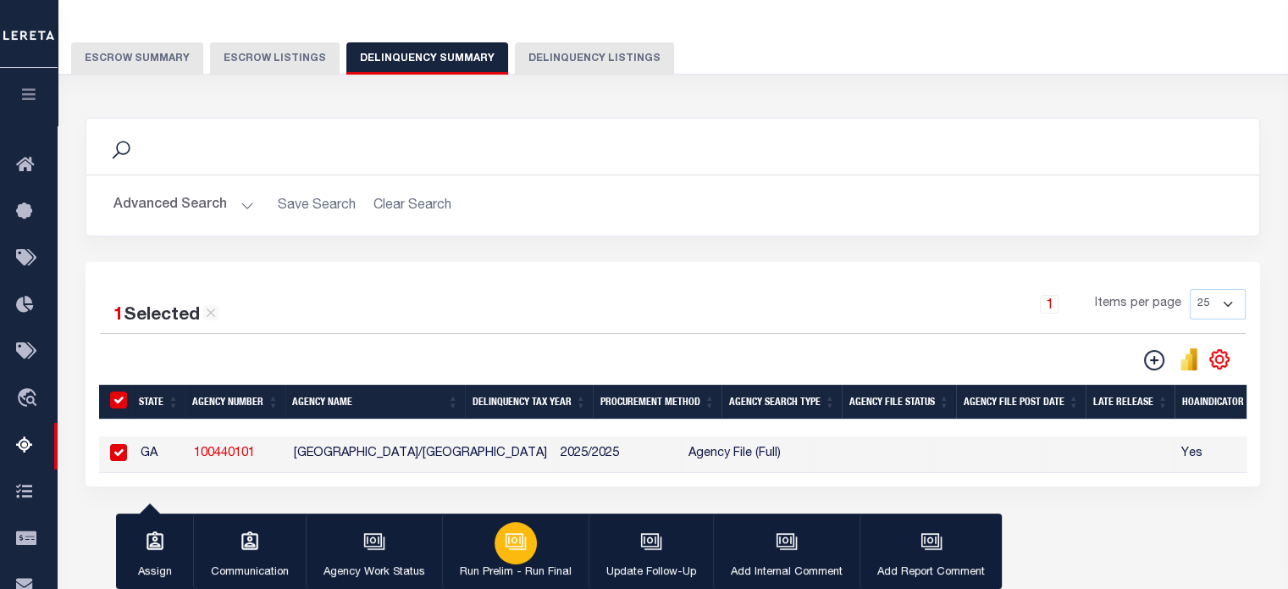
click at [512, 538] on icon "button" at bounding box center [516, 541] width 22 height 22
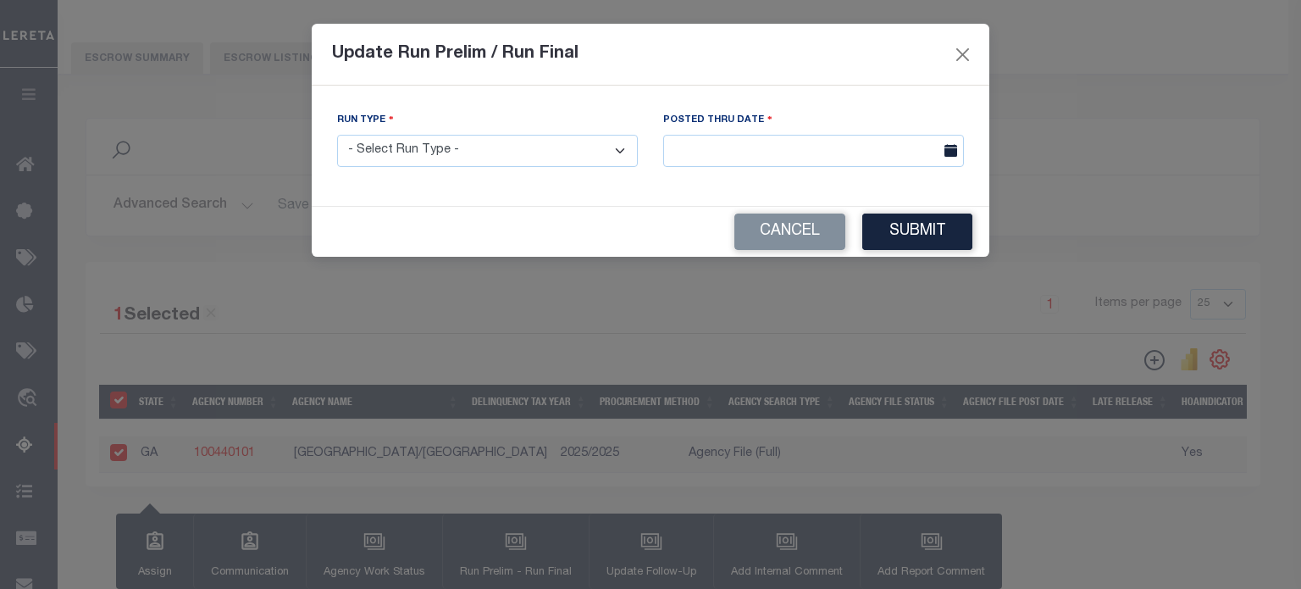
click at [587, 155] on select "- Select Run Type - Prelim Run Final Run" at bounding box center [487, 151] width 301 height 33
select select "P"
click at [337, 136] on select "- Select Run Type - Prelim Run Final Run" at bounding box center [487, 151] width 301 height 33
click at [800, 152] on body "Home Tax Amount Reporting Queue Profile" at bounding box center [650, 335] width 1301 height 898
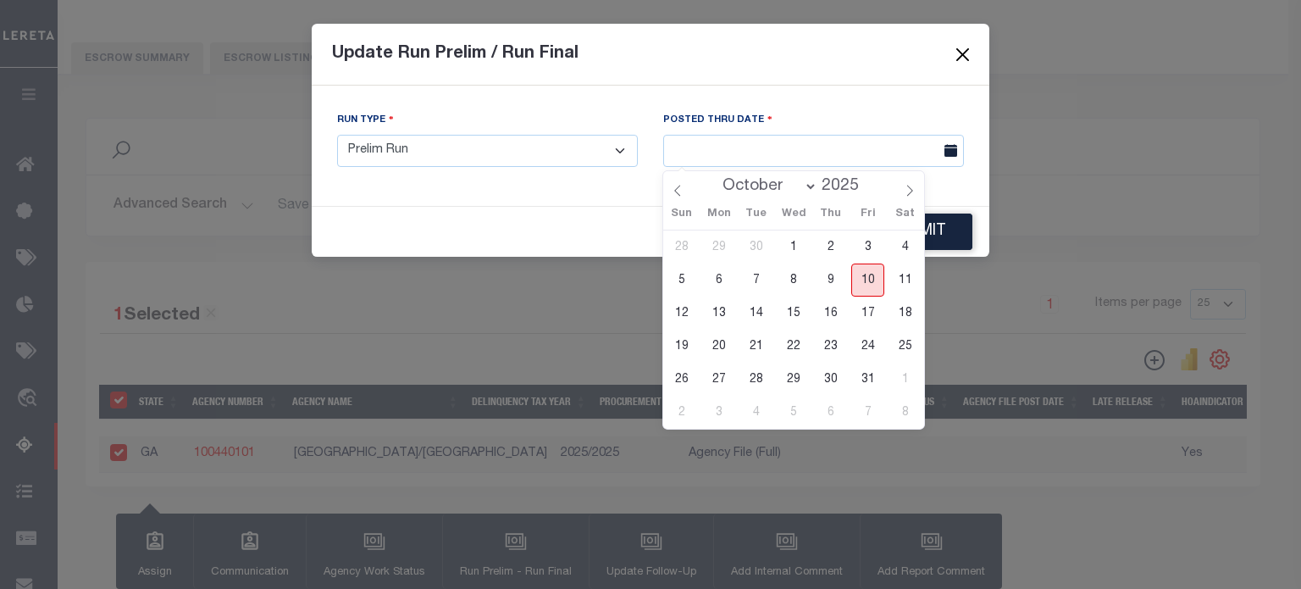
click at [862, 277] on span "10" at bounding box center [867, 279] width 33 height 33
type input "[DATE]"
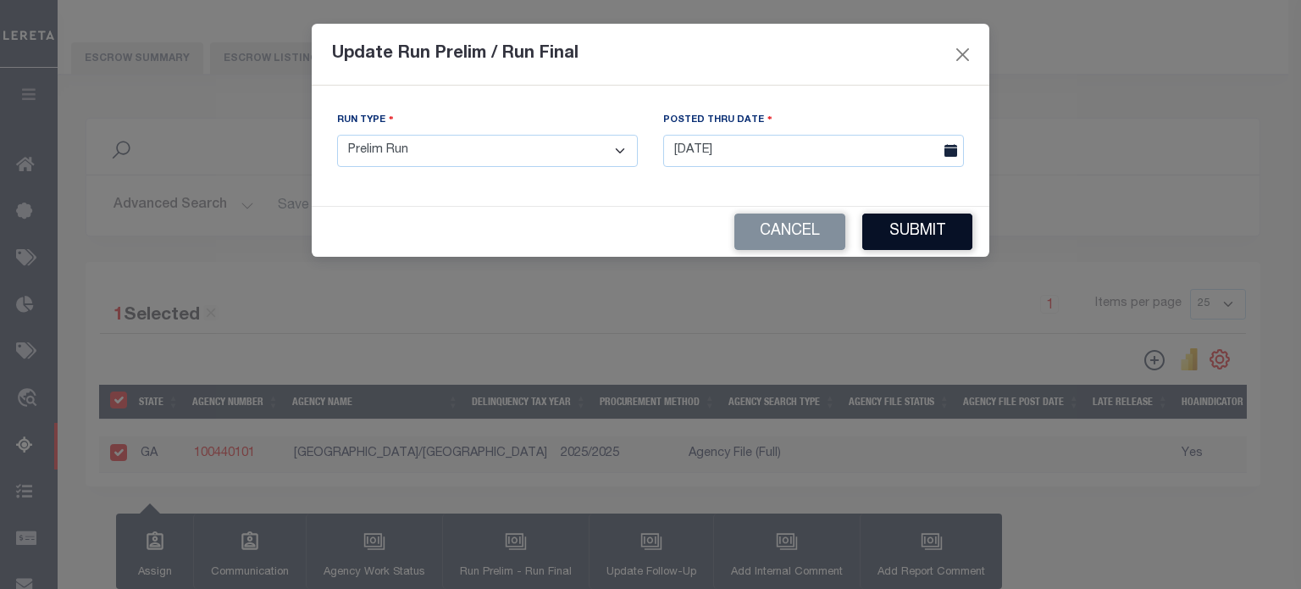
click at [937, 231] on button "Submit" at bounding box center [917, 231] width 110 height 36
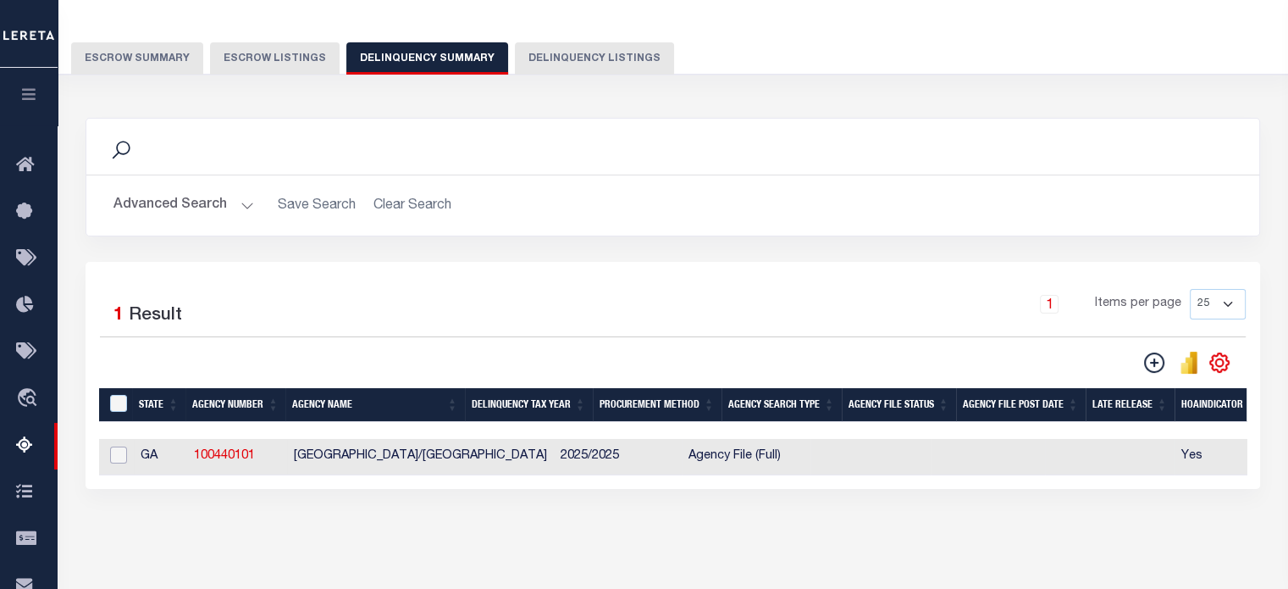
click at [115, 457] on input "checkbox" at bounding box center [118, 454] width 17 height 17
checkbox input "true"
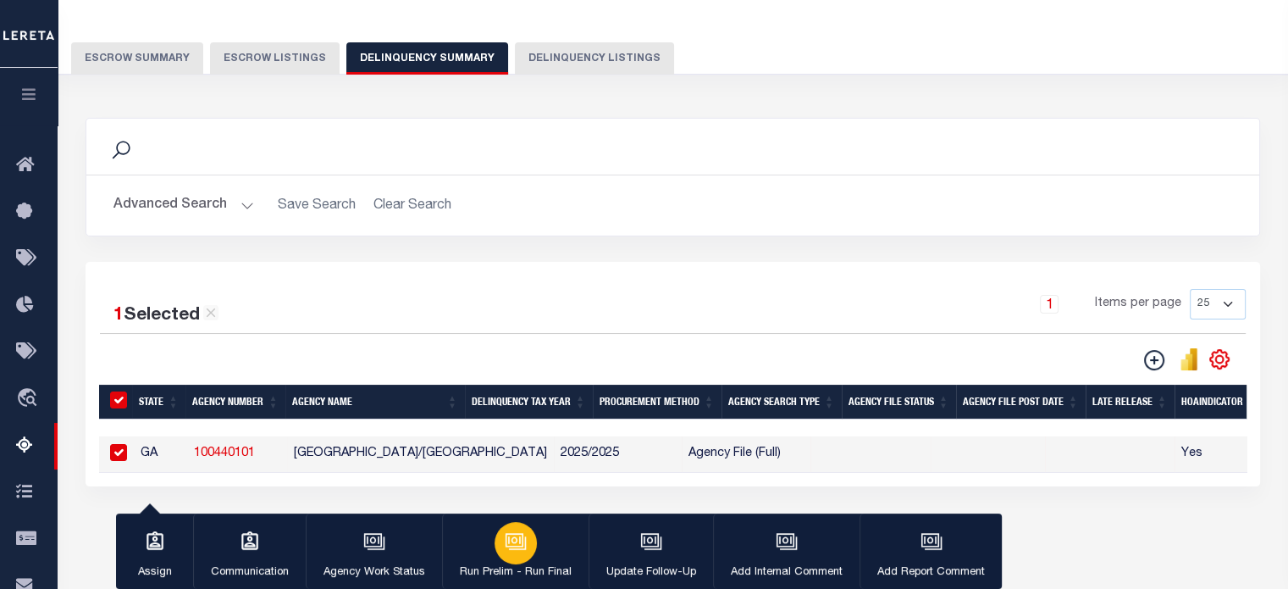
click at [514, 557] on div "button" at bounding box center [516, 543] width 42 height 42
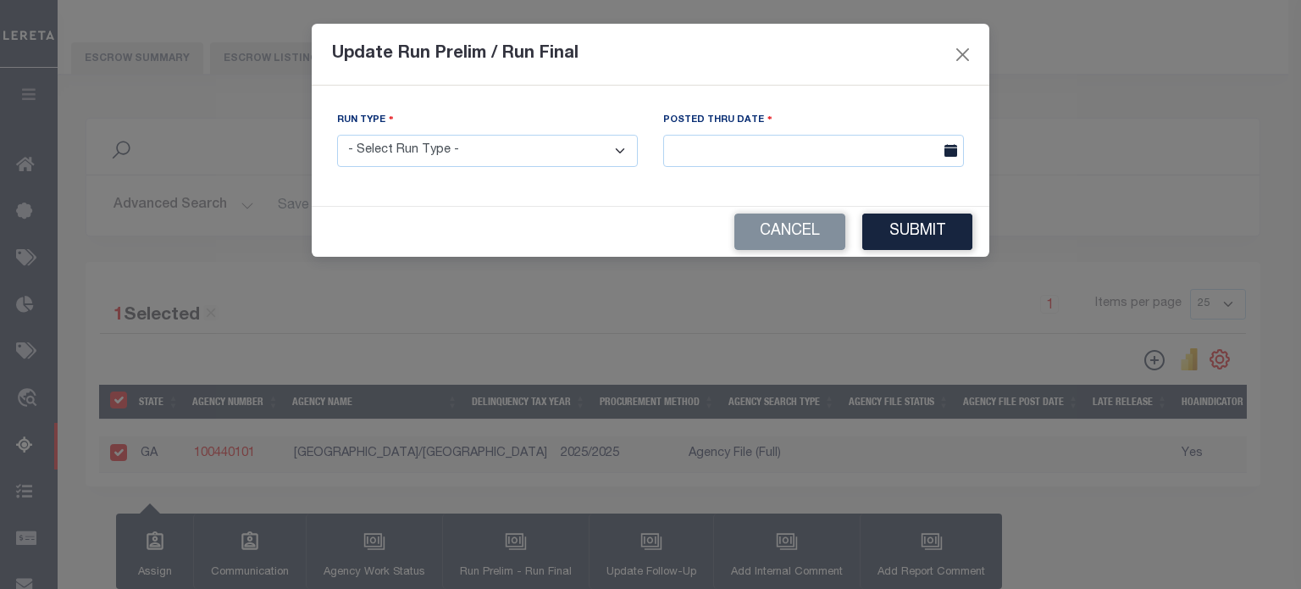
click at [576, 145] on select "- Select Run Type - Prelim Run Final Run" at bounding box center [487, 151] width 301 height 33
select select "P"
click at [337, 136] on select "- Select Run Type - Prelim Run Final Run" at bounding box center [487, 151] width 301 height 33
click at [749, 154] on input "text" at bounding box center [813, 151] width 301 height 33
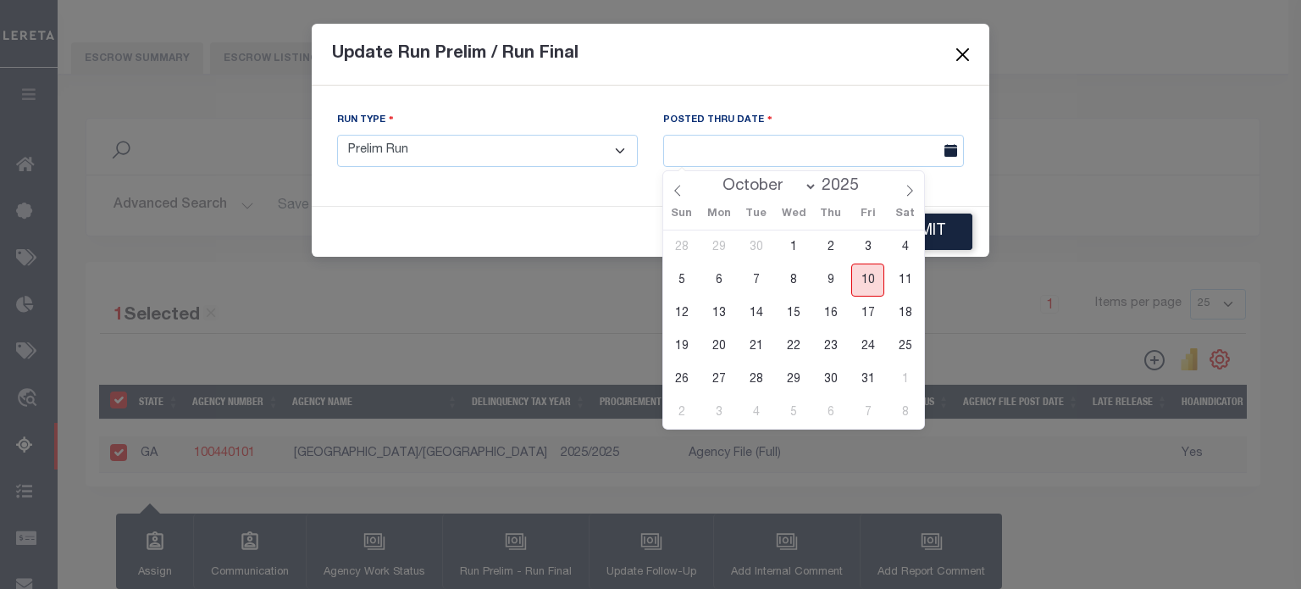
click at [871, 276] on span "10" at bounding box center [867, 279] width 33 height 33
type input "[DATE]"
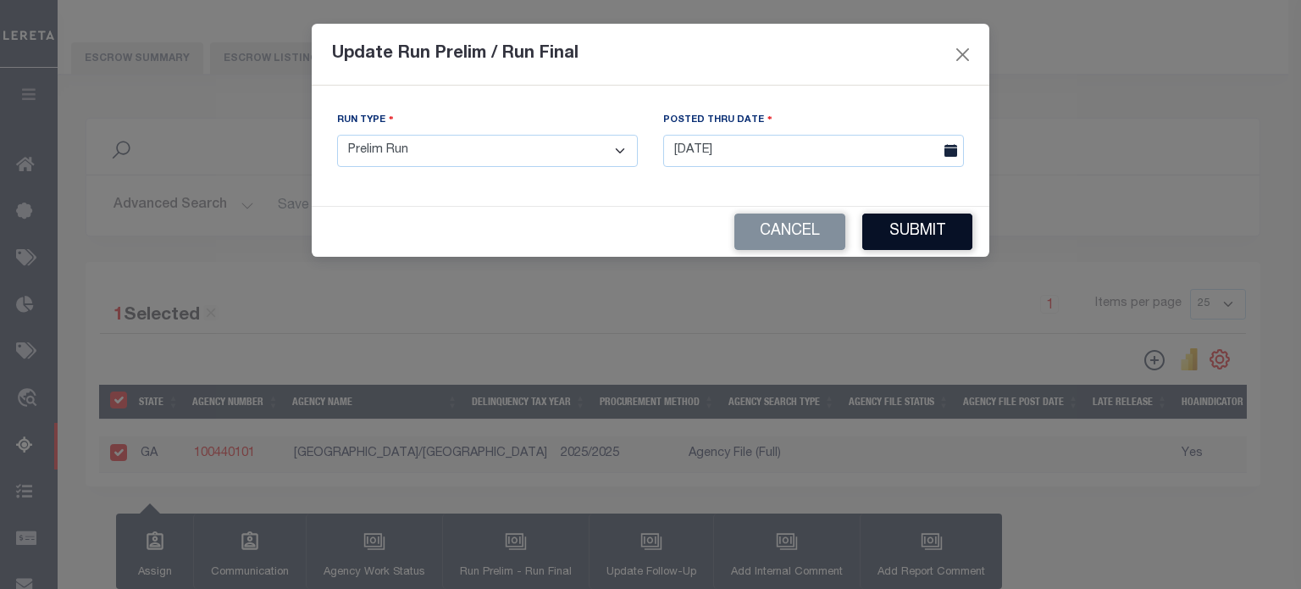
click at [908, 235] on button "Submit" at bounding box center [917, 231] width 110 height 36
